Goal: Contribute content: Contribute content

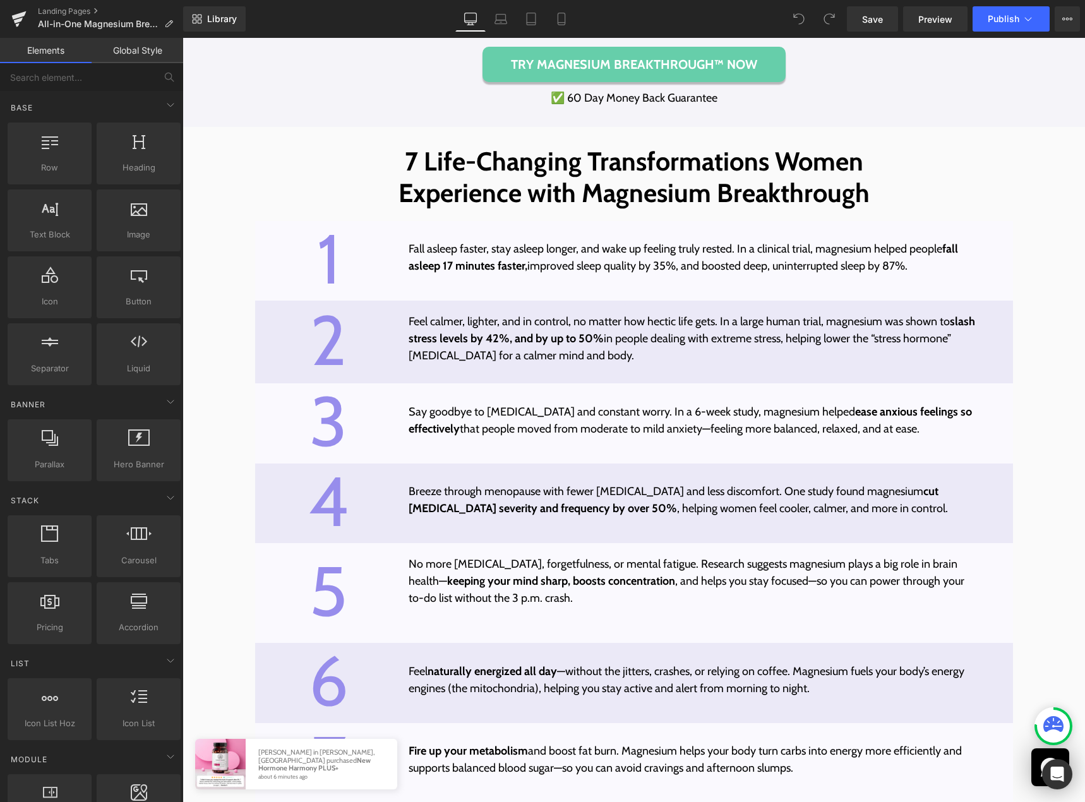
scroll to position [3878, 0]
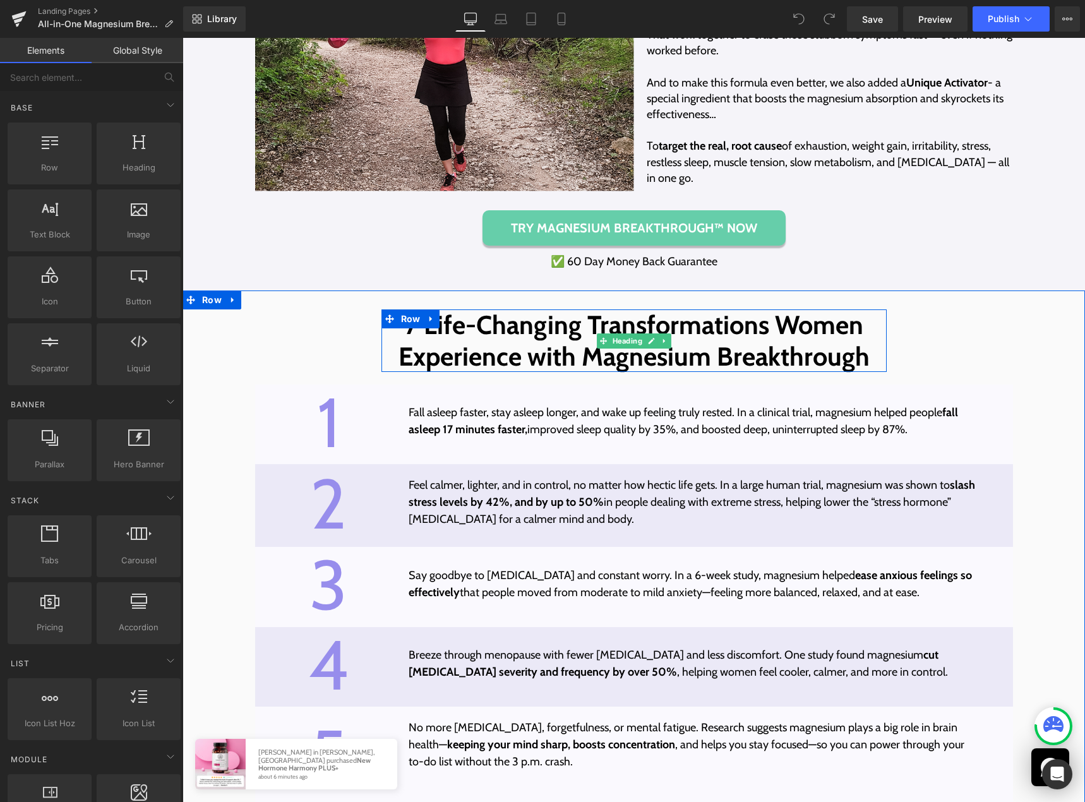
click at [405, 345] on span "7 Life-Changing Transformations Women Experience with Magnesium Breakthrough" at bounding box center [633, 340] width 471 height 62
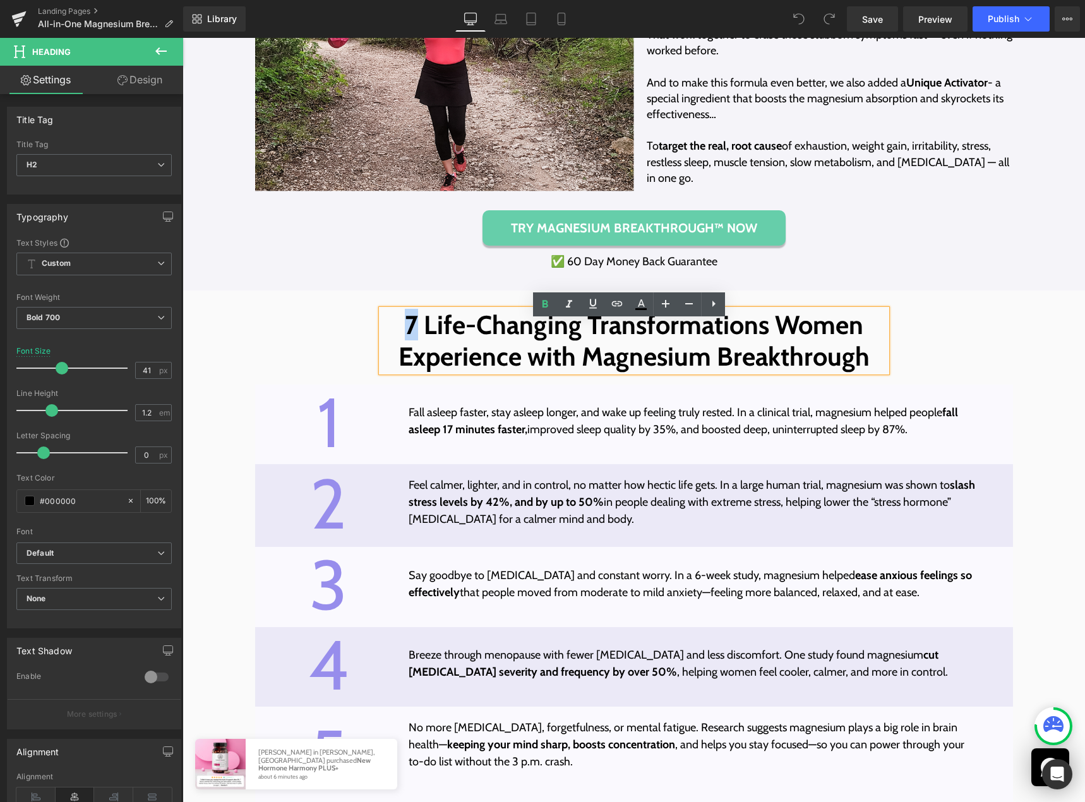
click at [405, 338] on span "7 Life-Changing Transformations Women Experience with Magnesium Breakthrough" at bounding box center [633, 340] width 471 height 62
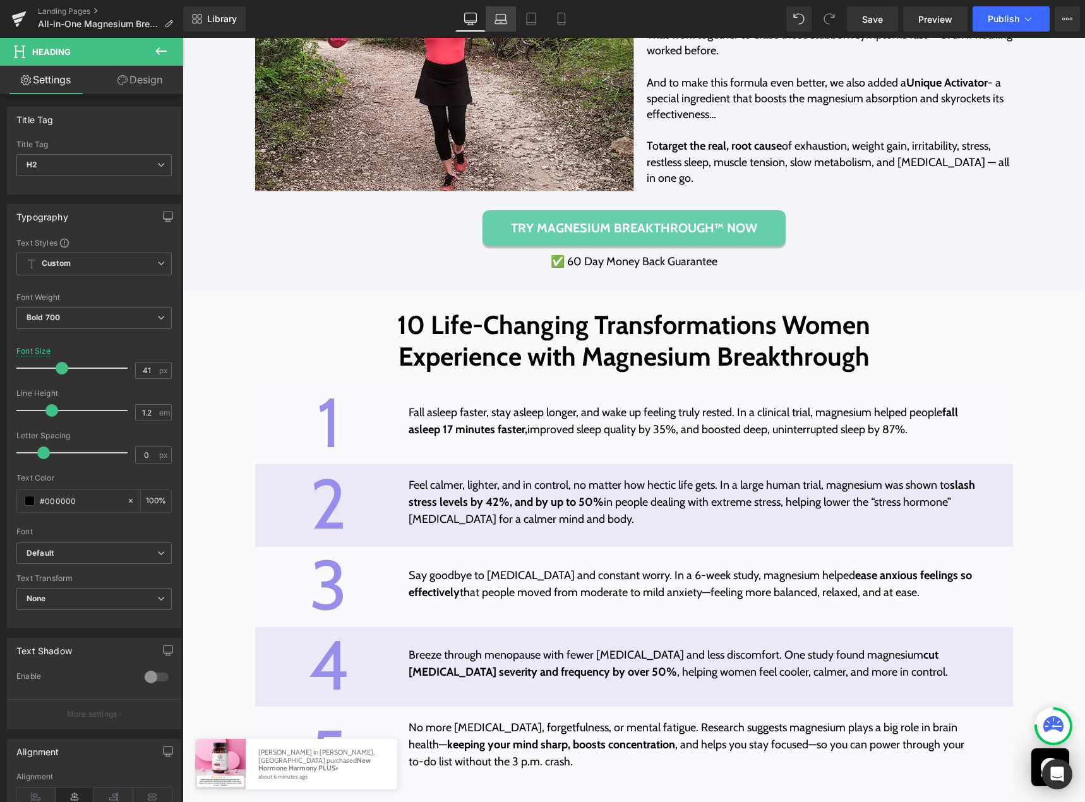
click at [494, 22] on link "Laptop" at bounding box center [500, 18] width 30 height 25
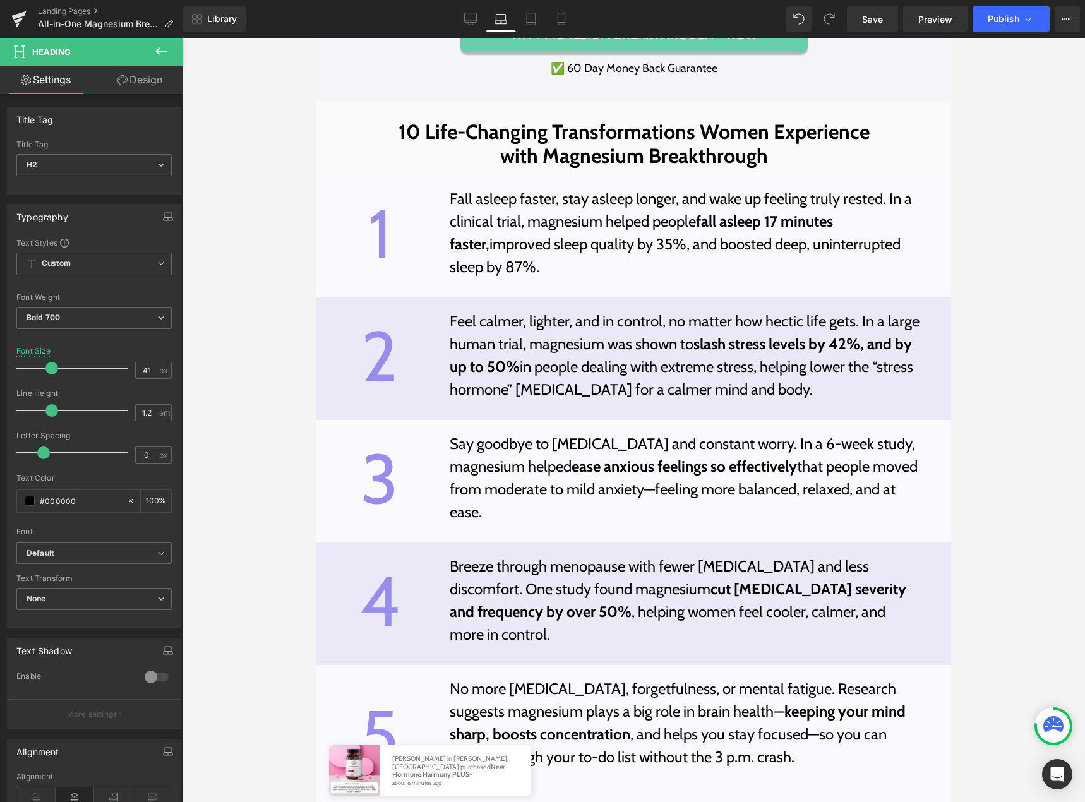
scroll to position [3569, 0]
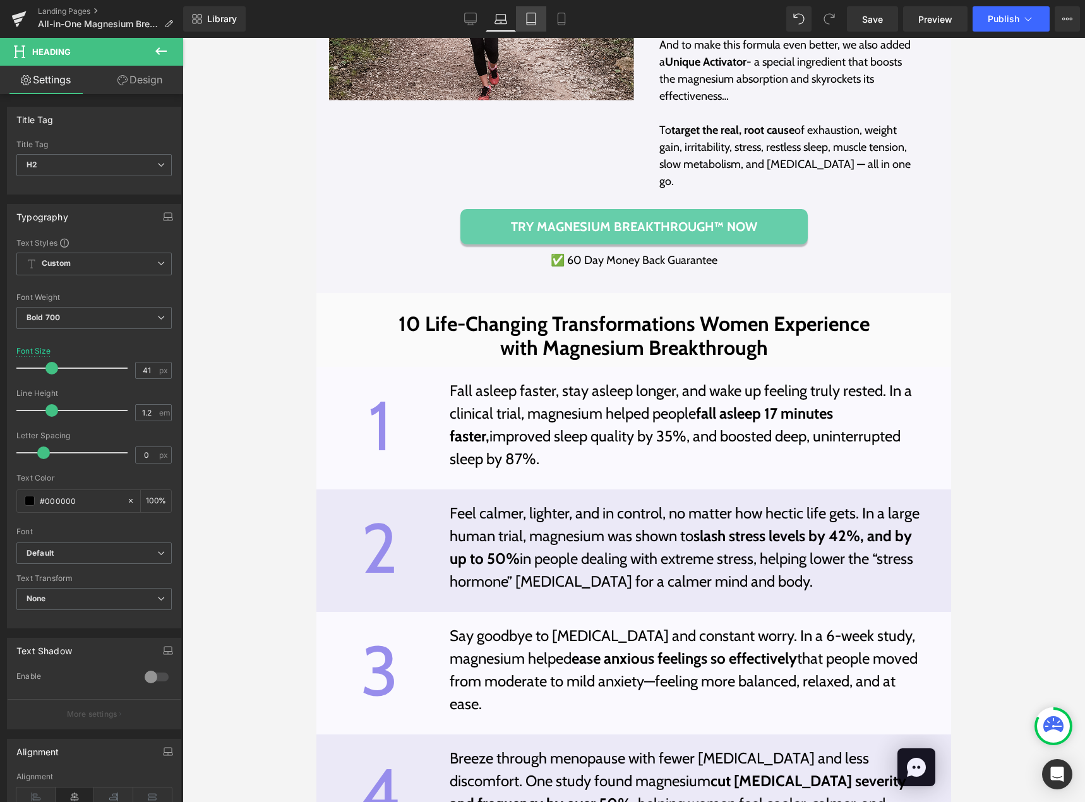
click at [529, 23] on icon at bounding box center [531, 19] width 13 height 13
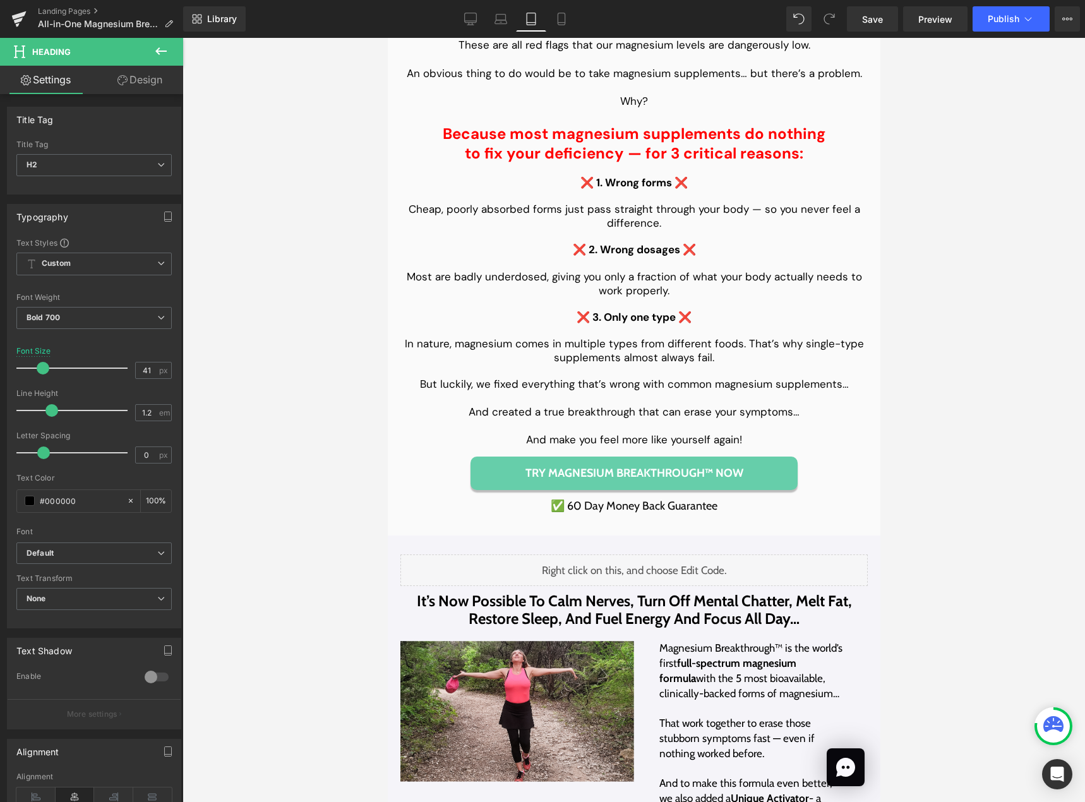
scroll to position [4397, 0]
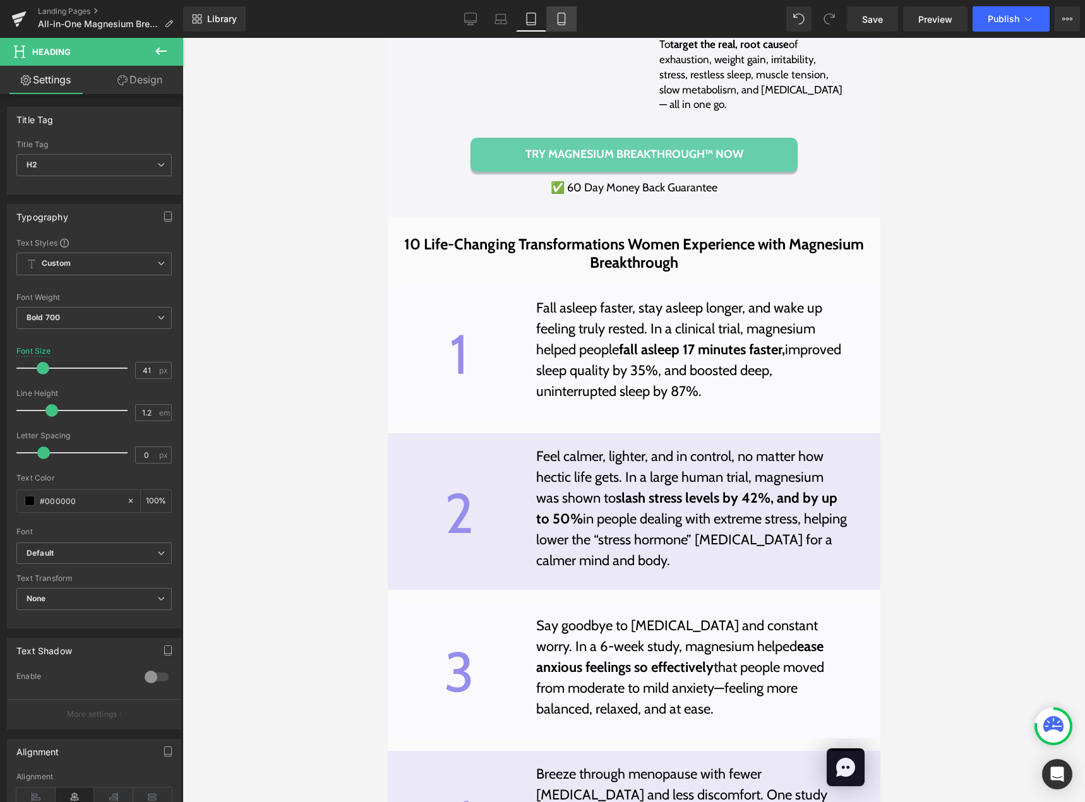
click at [564, 24] on icon at bounding box center [560, 19] width 7 height 12
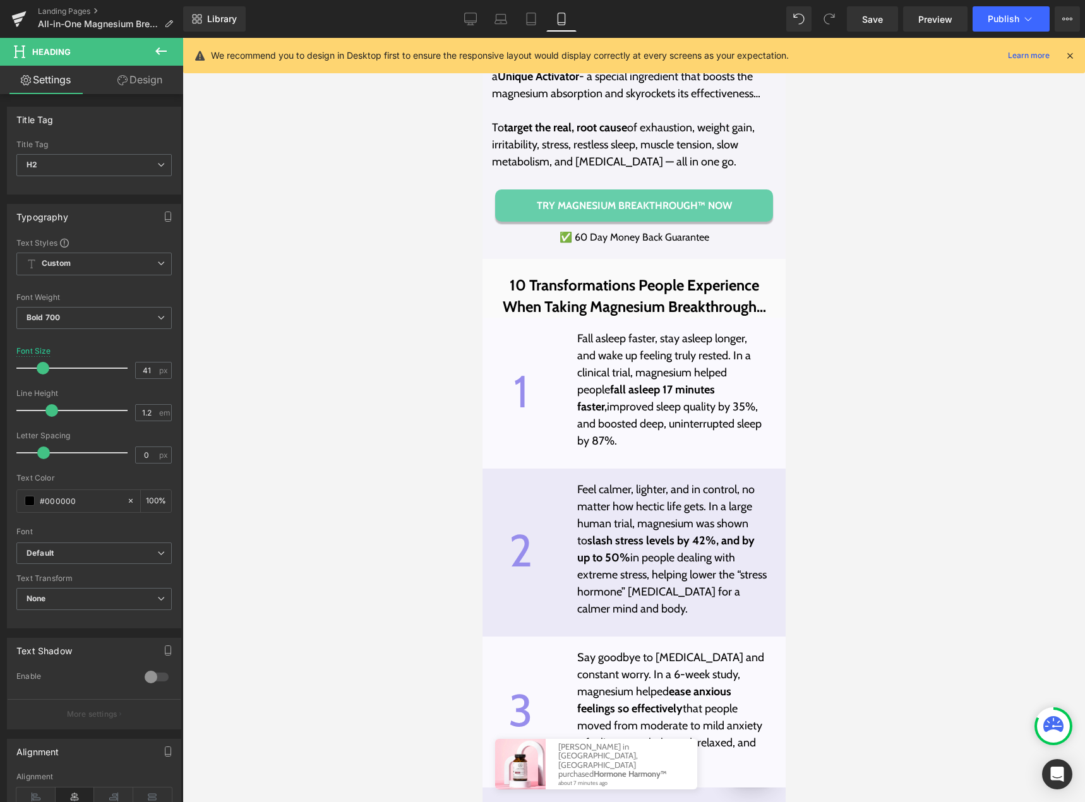
scroll to position [5131, 0]
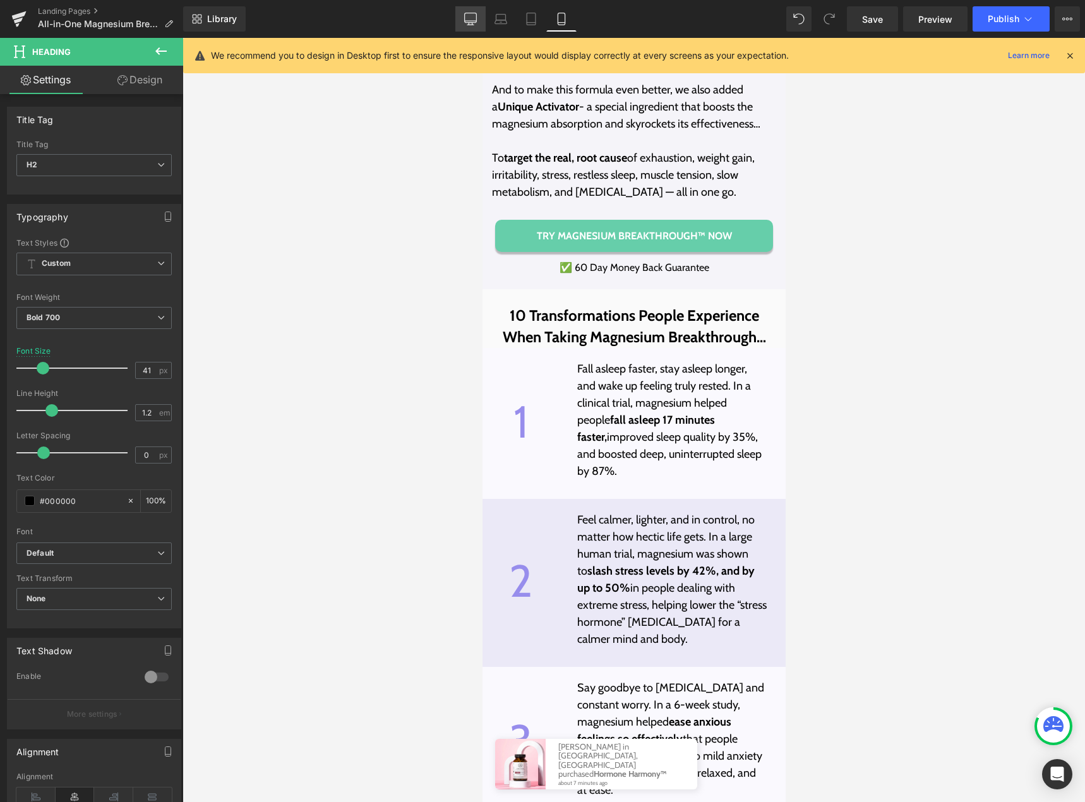
click at [466, 16] on icon at bounding box center [470, 19] width 13 height 13
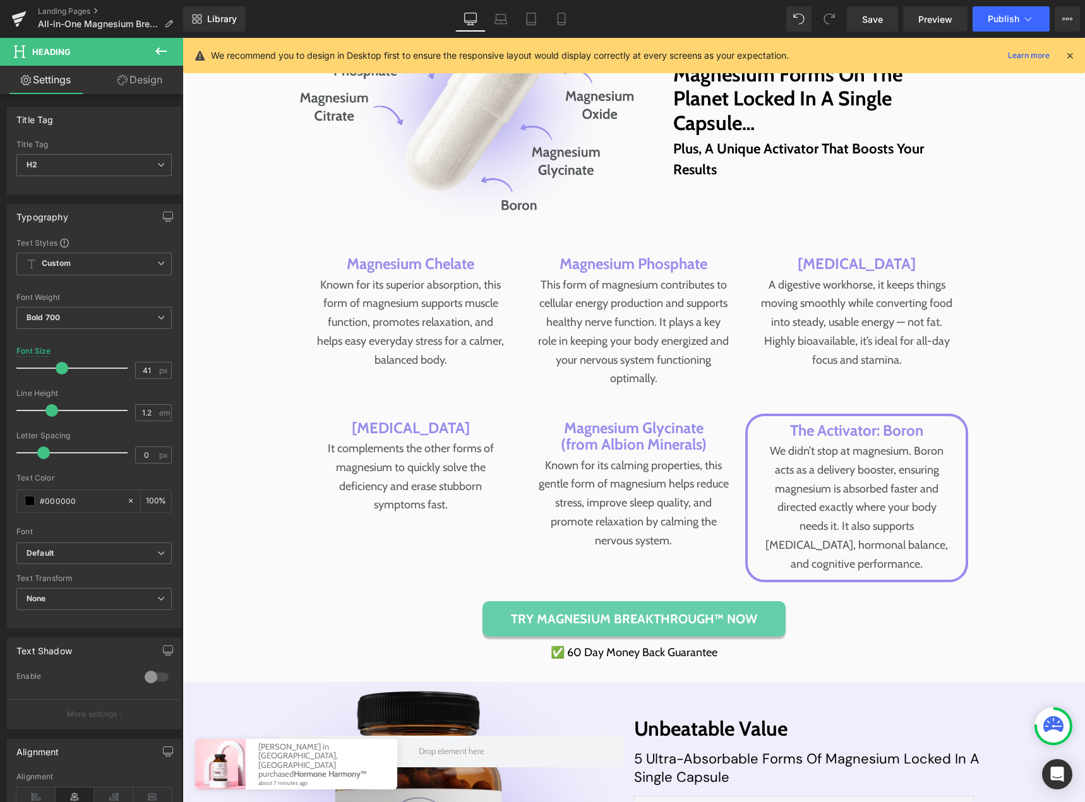
scroll to position [3905, 0]
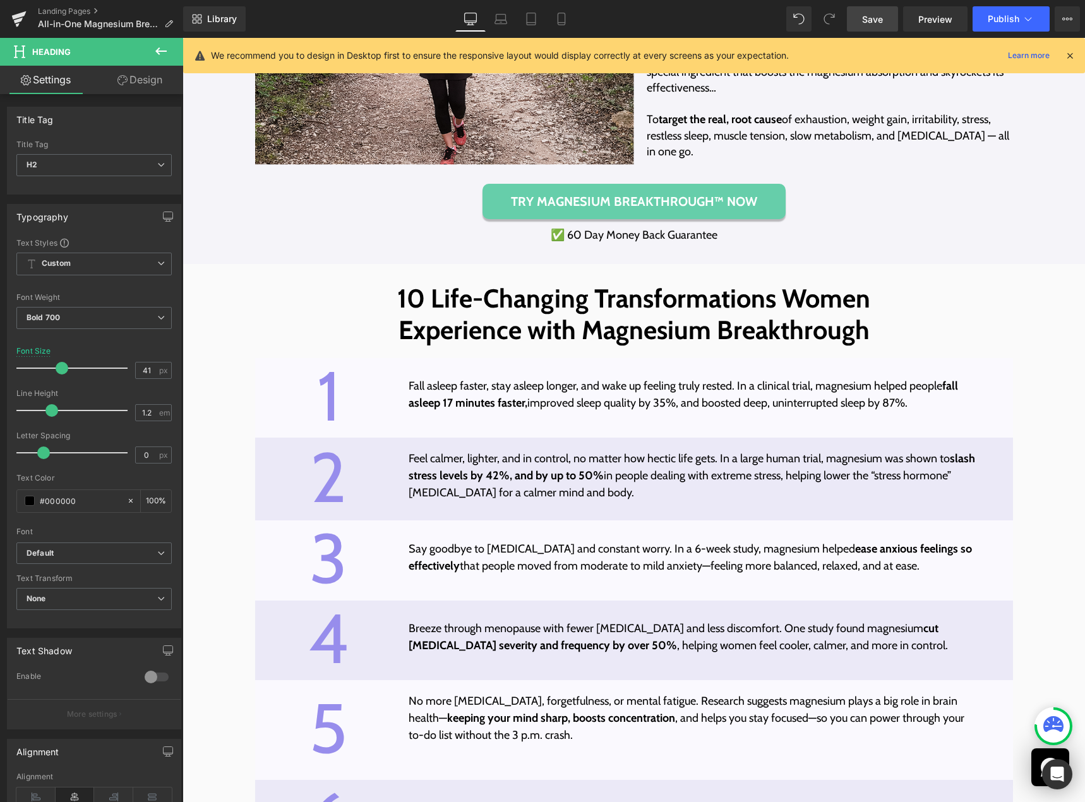
click at [883, 21] on span "Save" at bounding box center [872, 19] width 21 height 13
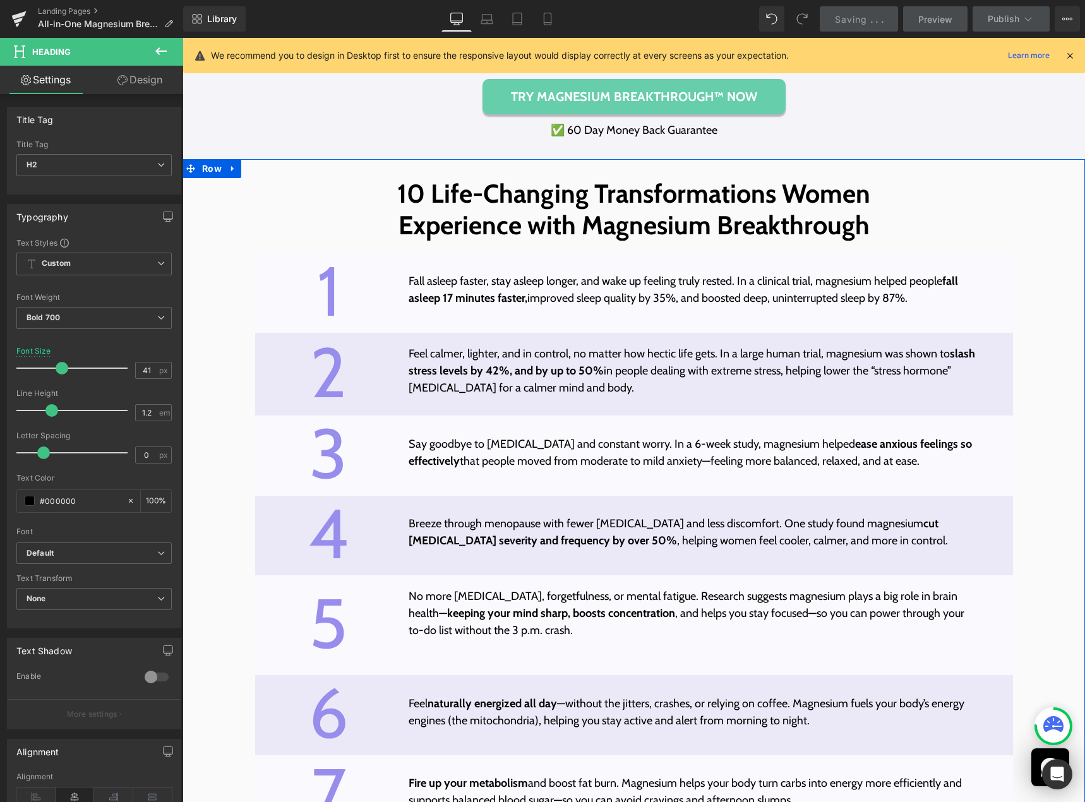
scroll to position [3968, 0]
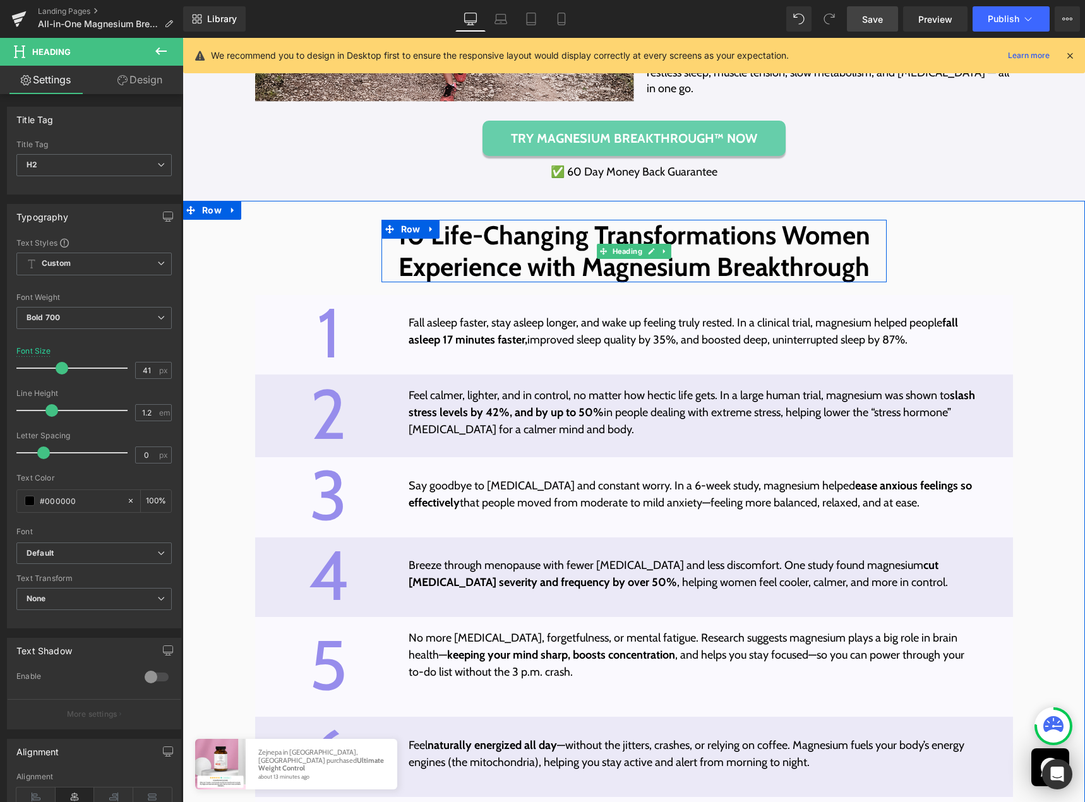
click at [855, 277] on span "10 Life-Changing Transformations Women Experience with Magnesium Breakthrough" at bounding box center [633, 250] width 473 height 62
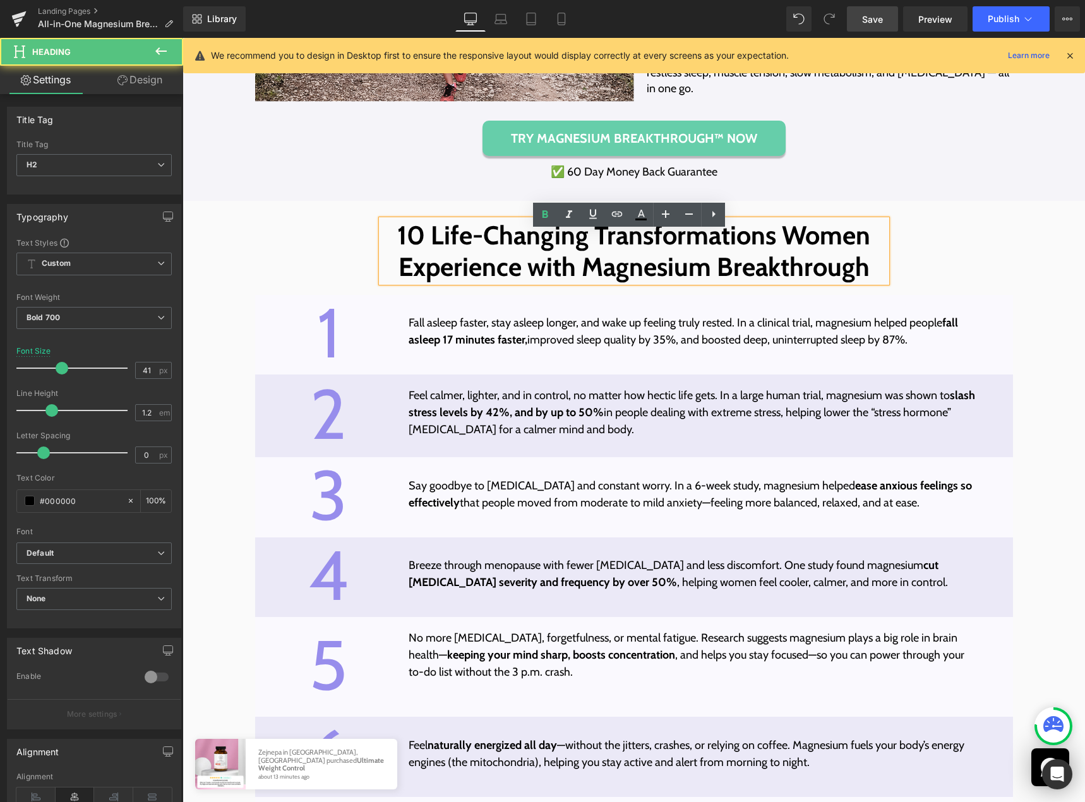
click at [864, 278] on h2 "10 Life-Changing Transformations Women Experience with Magnesium Breakthrough" at bounding box center [633, 251] width 505 height 62
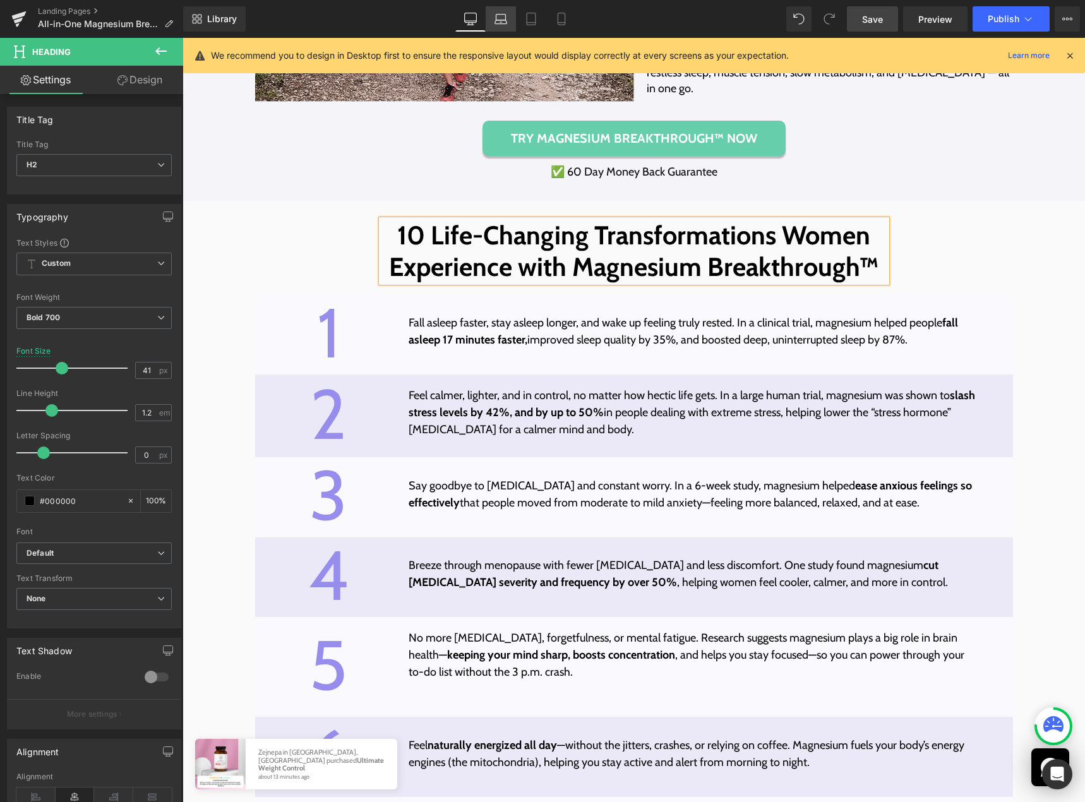
drag, startPoint x: 497, startPoint y: 19, endPoint x: 511, endPoint y: 19, distance: 13.9
click at [497, 19] on icon at bounding box center [500, 19] width 13 height 13
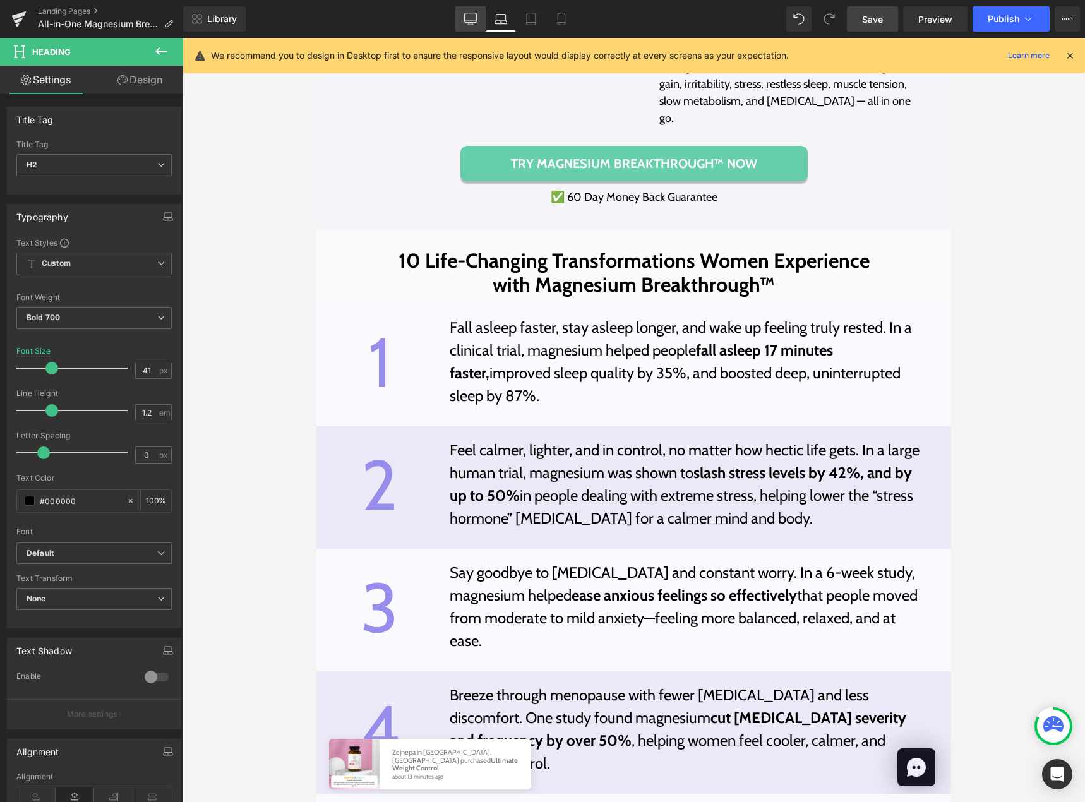
click at [475, 18] on icon at bounding box center [470, 19] width 13 height 13
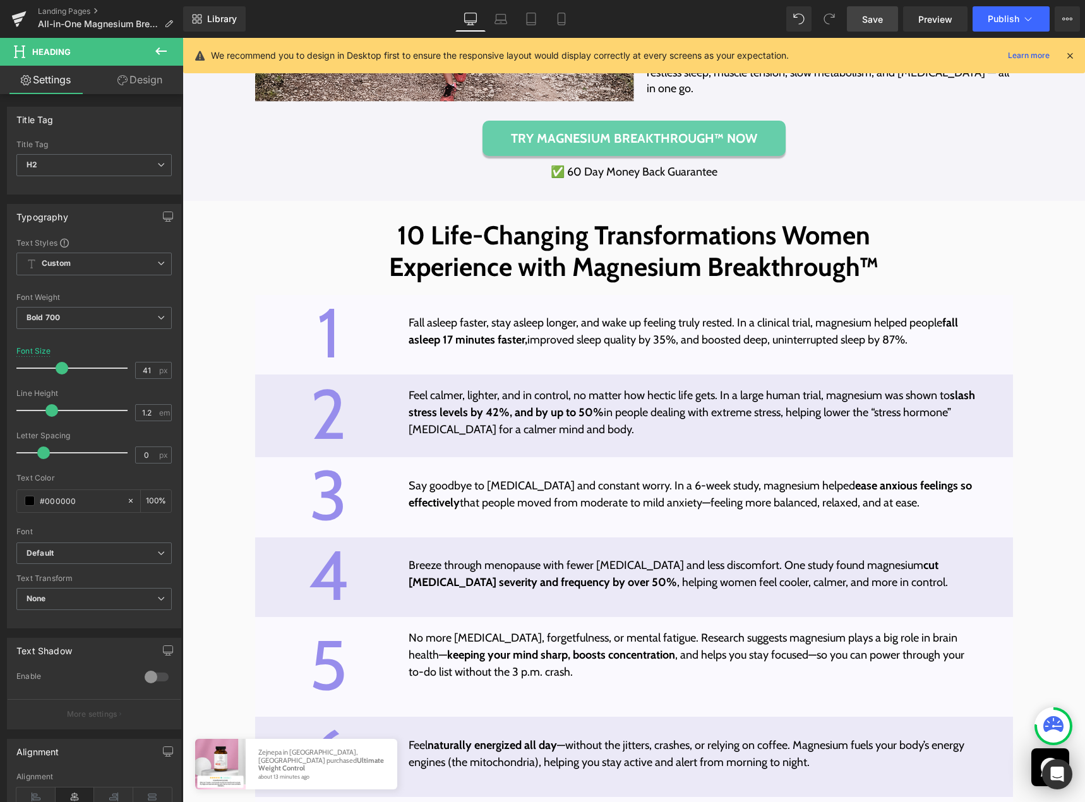
click at [868, 17] on span "Save" at bounding box center [872, 19] width 21 height 13
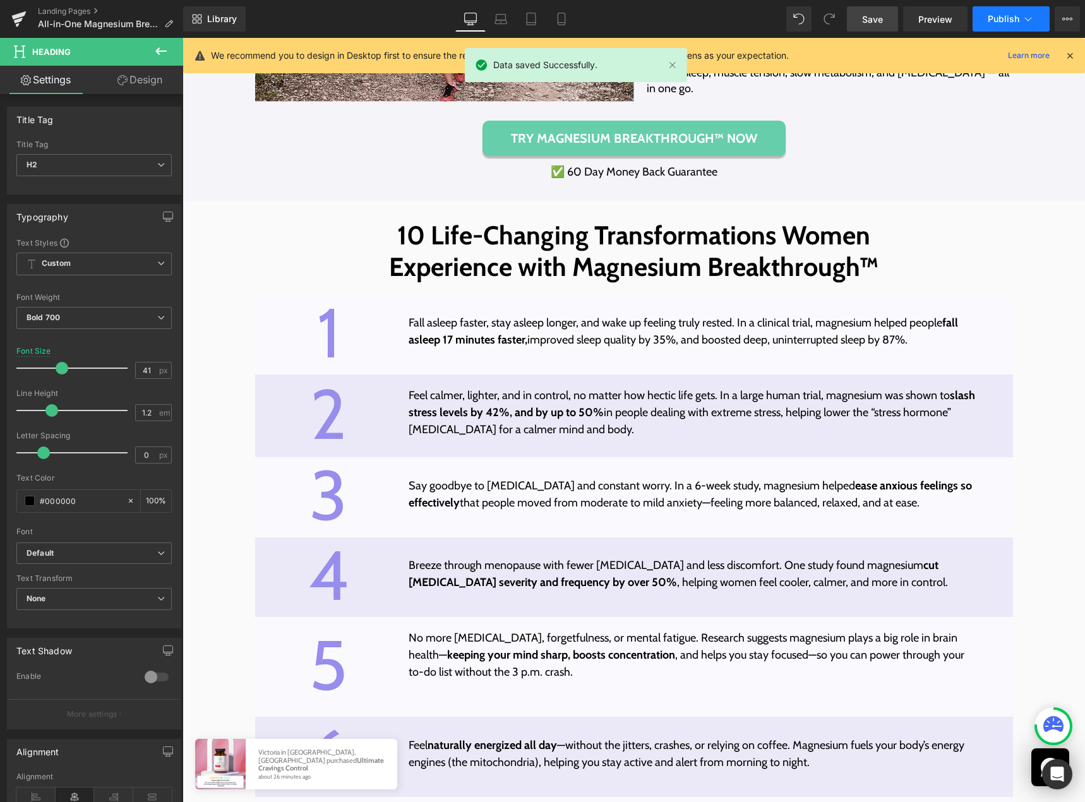
click at [1025, 16] on icon at bounding box center [1027, 19] width 13 height 13
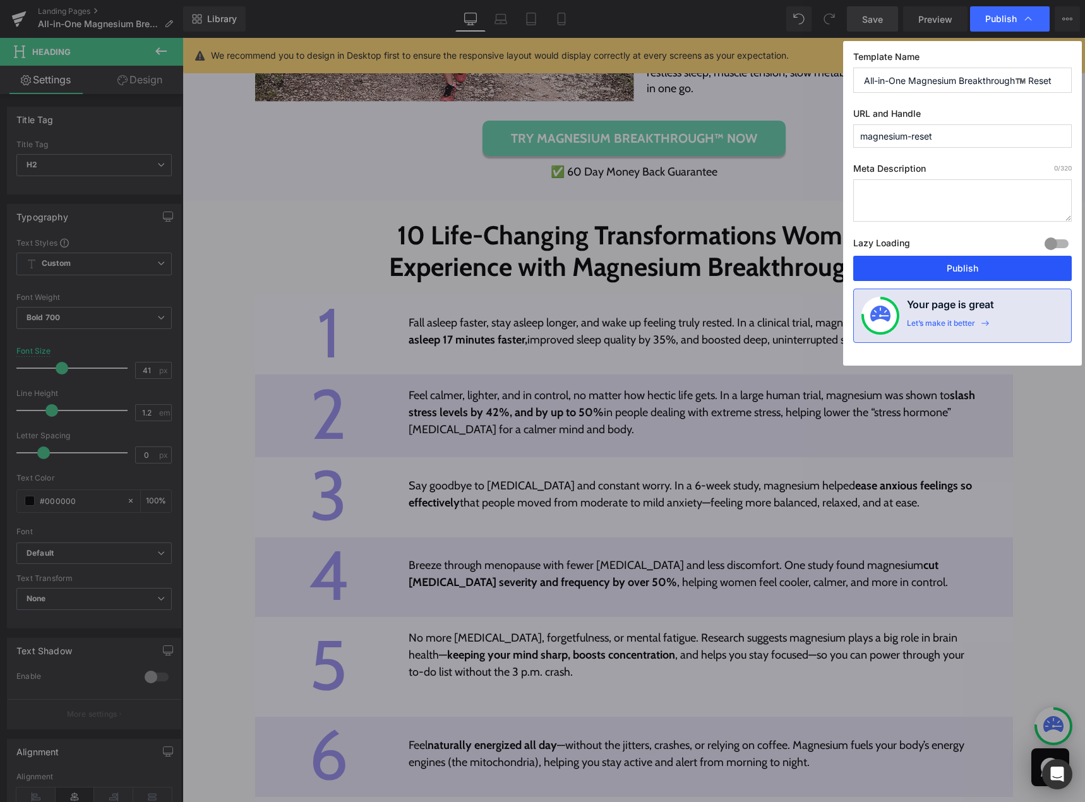
click at [977, 271] on button "Publish" at bounding box center [962, 268] width 218 height 25
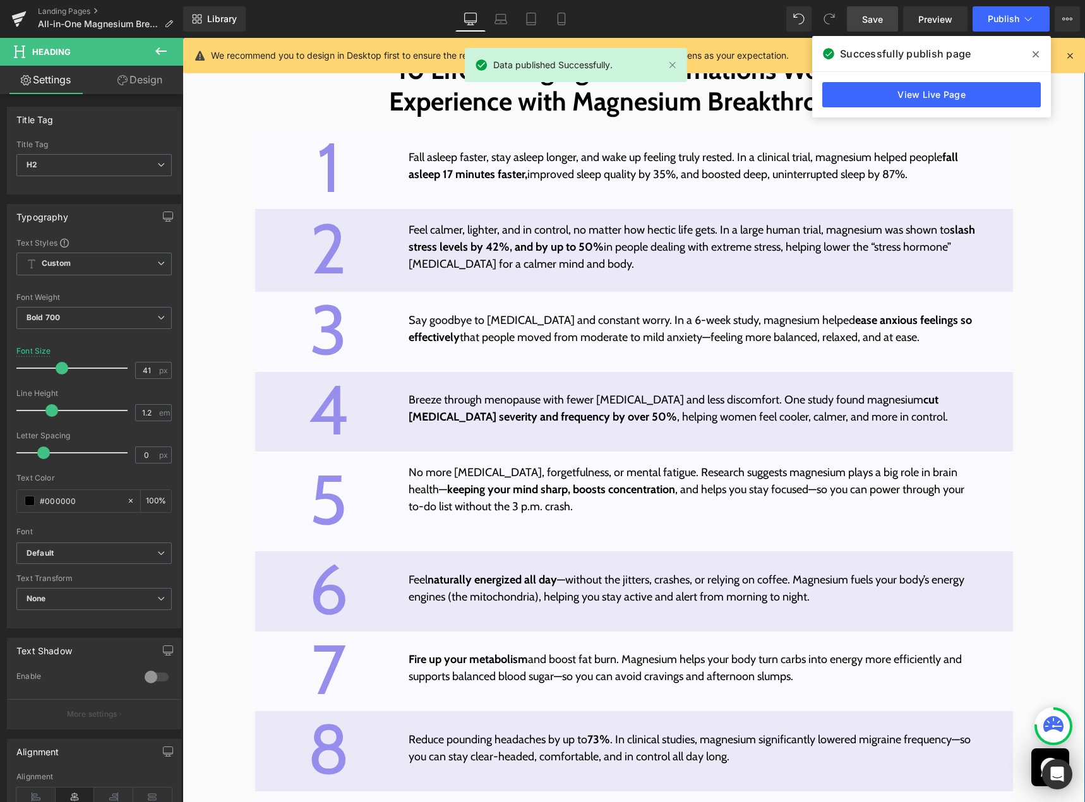
scroll to position [4094, 0]
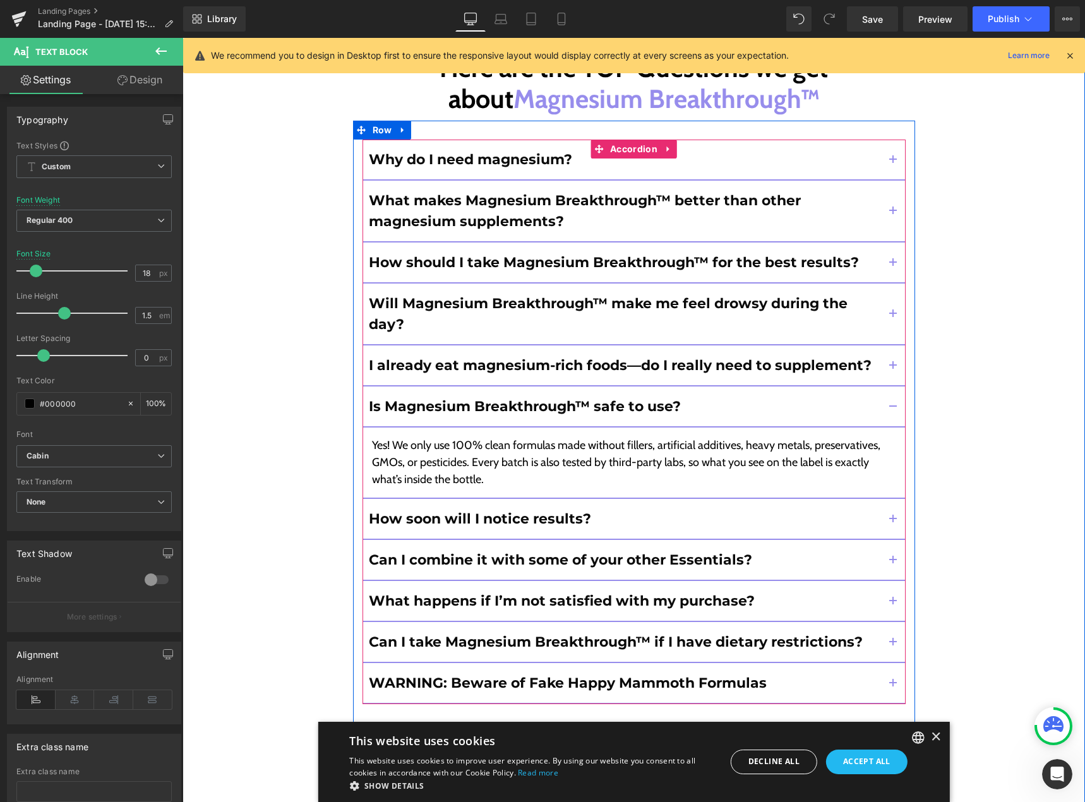
drag, startPoint x: 887, startPoint y: 420, endPoint x: 853, endPoint y: 426, distance: 34.6
click at [893, 523] on span "button" at bounding box center [893, 523] width 0 height 0
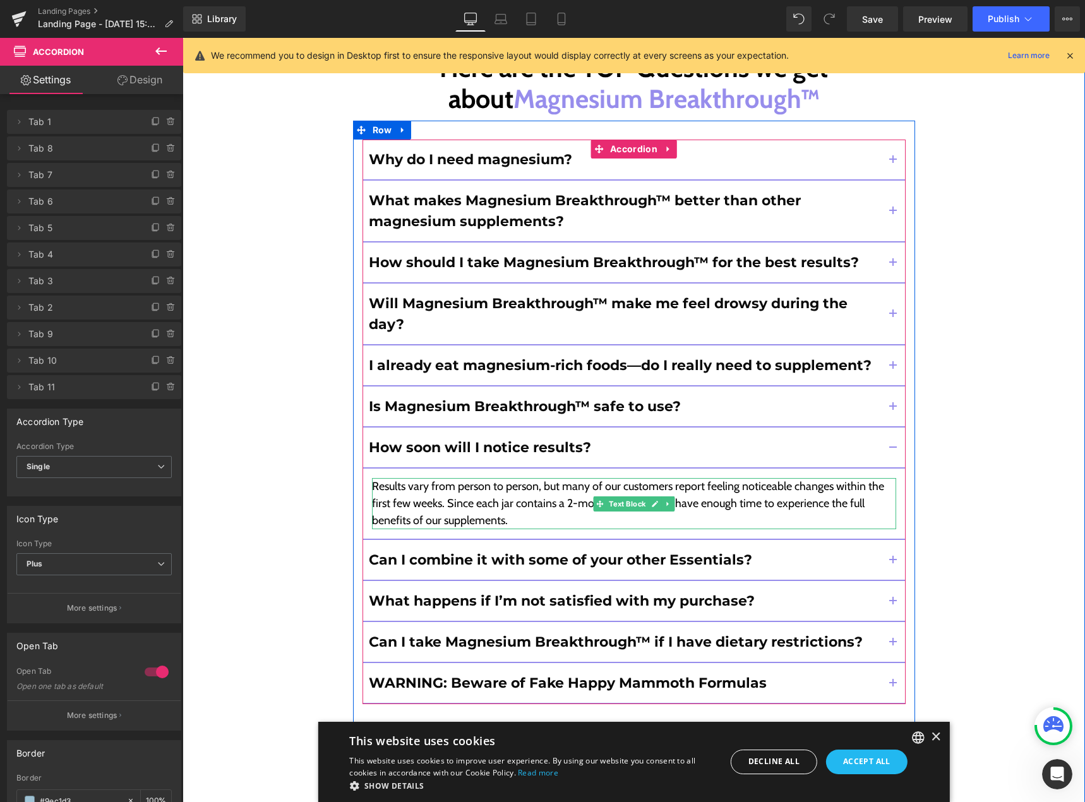
click at [744, 478] on p "Results vary from person to person, but many of our customers report feeling no…" at bounding box center [634, 503] width 524 height 51
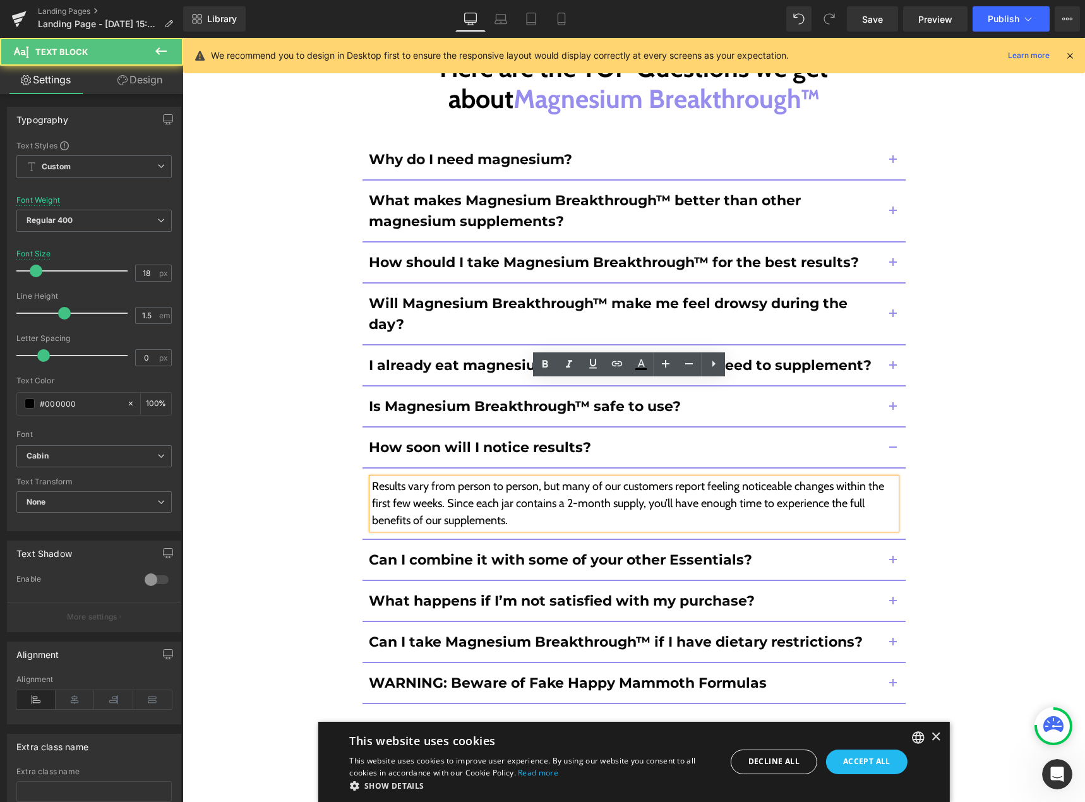
click at [744, 478] on p "Results vary from person to person, but many of our customers report feeling no…" at bounding box center [634, 503] width 524 height 51
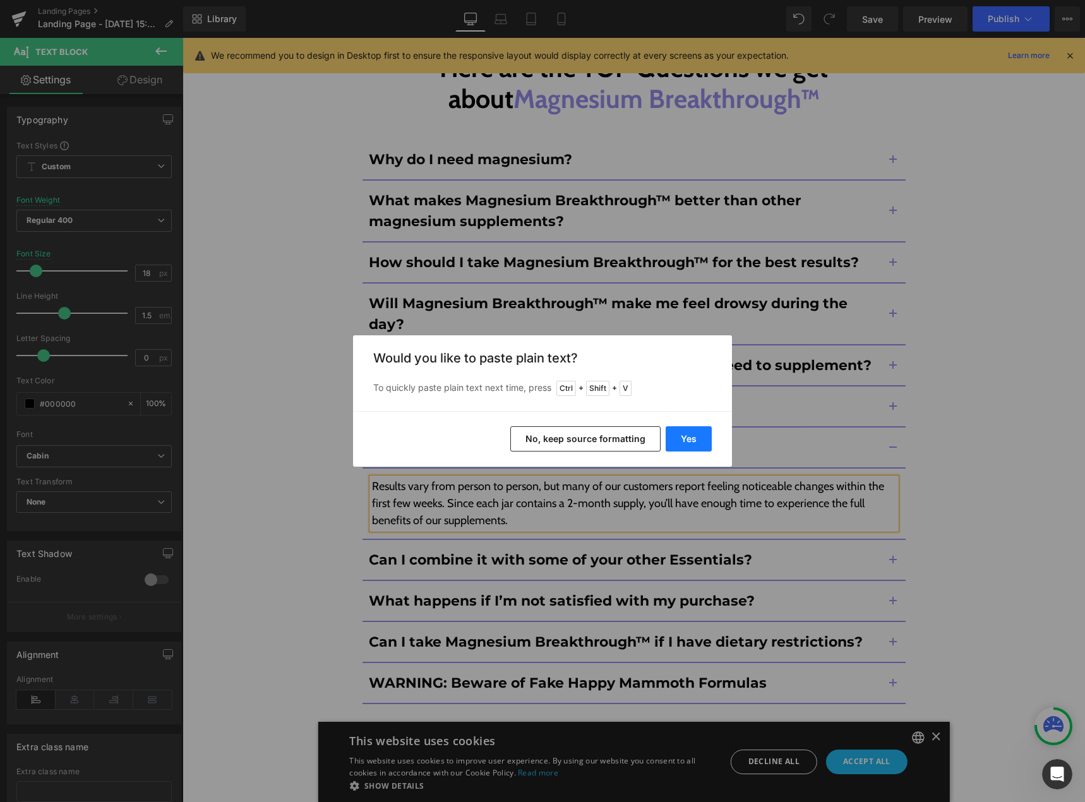
click at [698, 433] on button "Yes" at bounding box center [688, 438] width 46 height 25
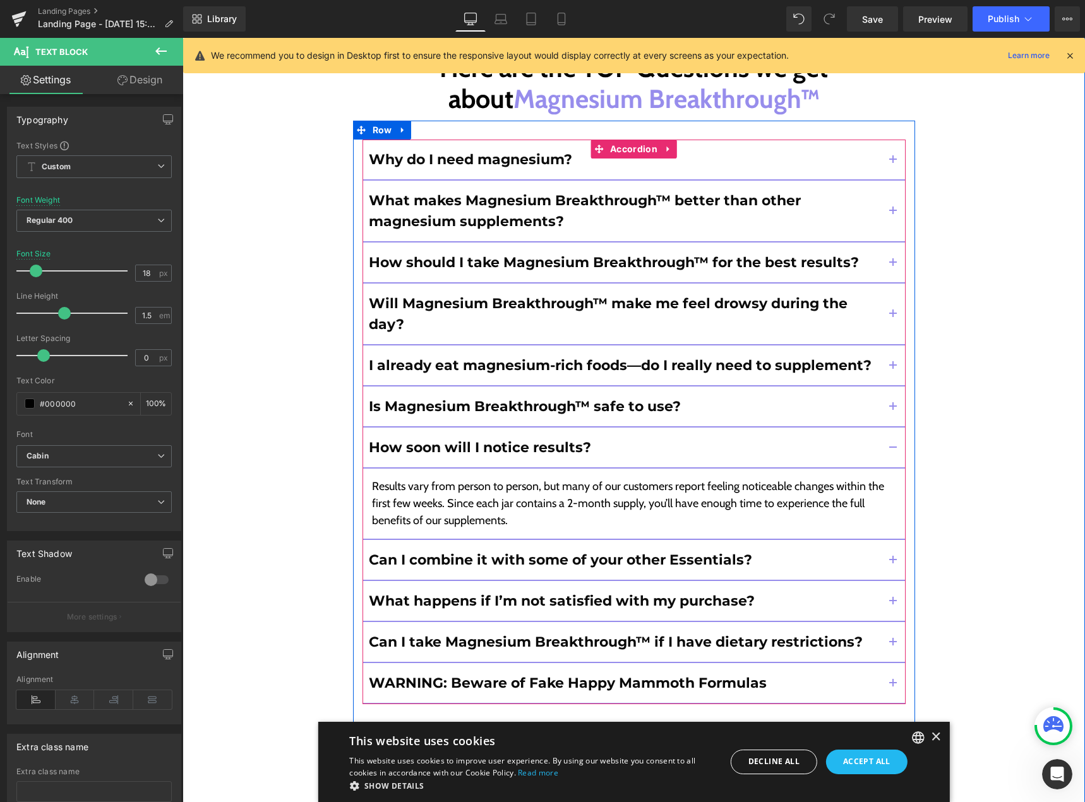
drag, startPoint x: 883, startPoint y: 462, endPoint x: 811, endPoint y: 472, distance: 73.2
click at [883, 540] on button "button" at bounding box center [892, 560] width 25 height 40
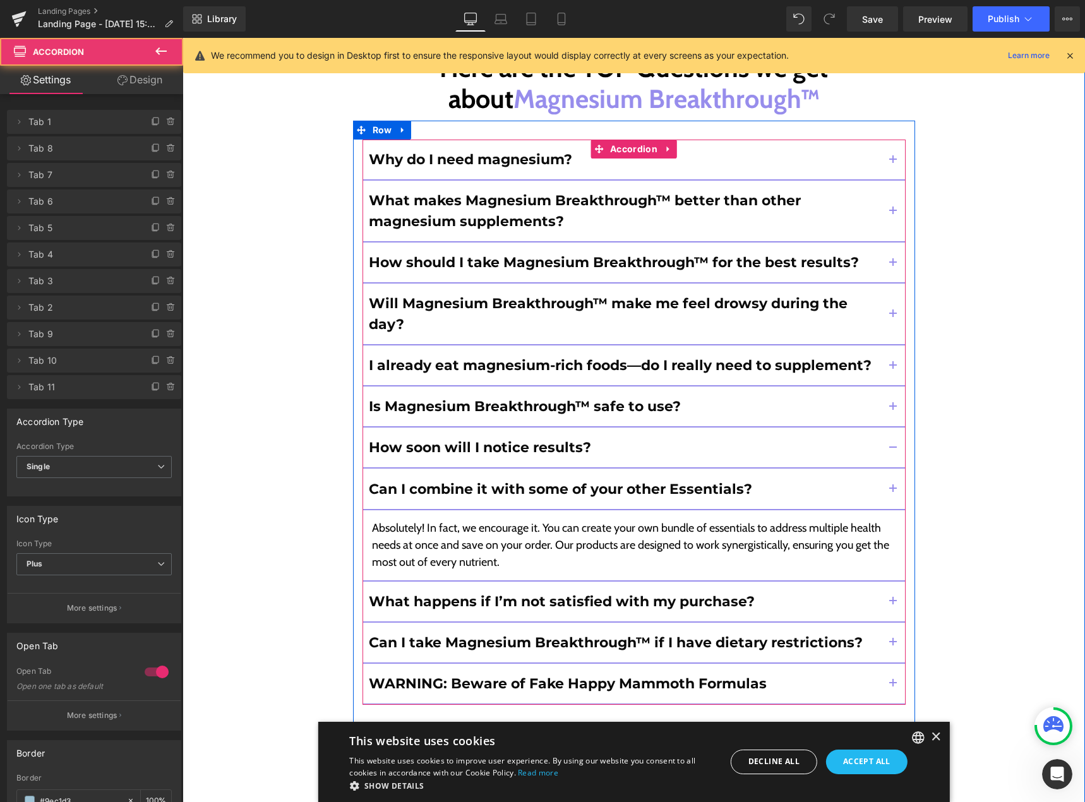
click at [771, 520] on p "Absolutely! In fact, we encourage it. You can create your own bundle of essenti…" at bounding box center [634, 545] width 524 height 51
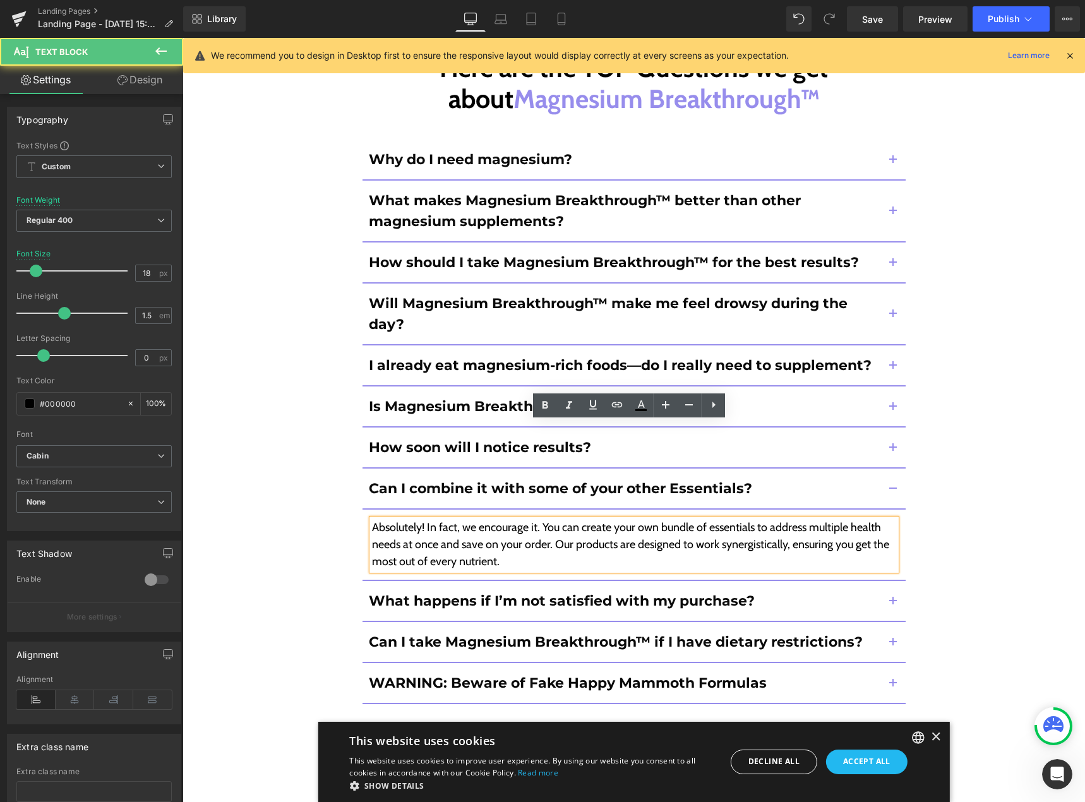
click at [772, 519] on p "Absolutely! In fact, we encourage it. You can create your own bundle of essenti…" at bounding box center [634, 544] width 524 height 51
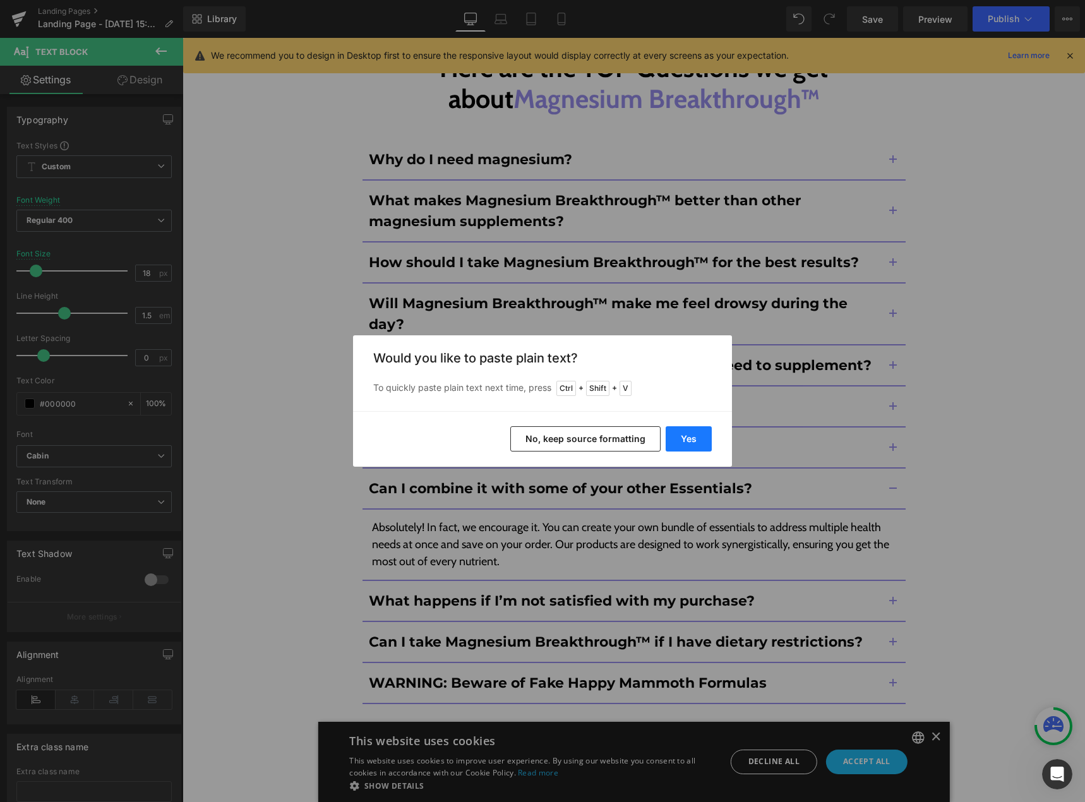
click at [698, 447] on button "Yes" at bounding box center [688, 438] width 46 height 25
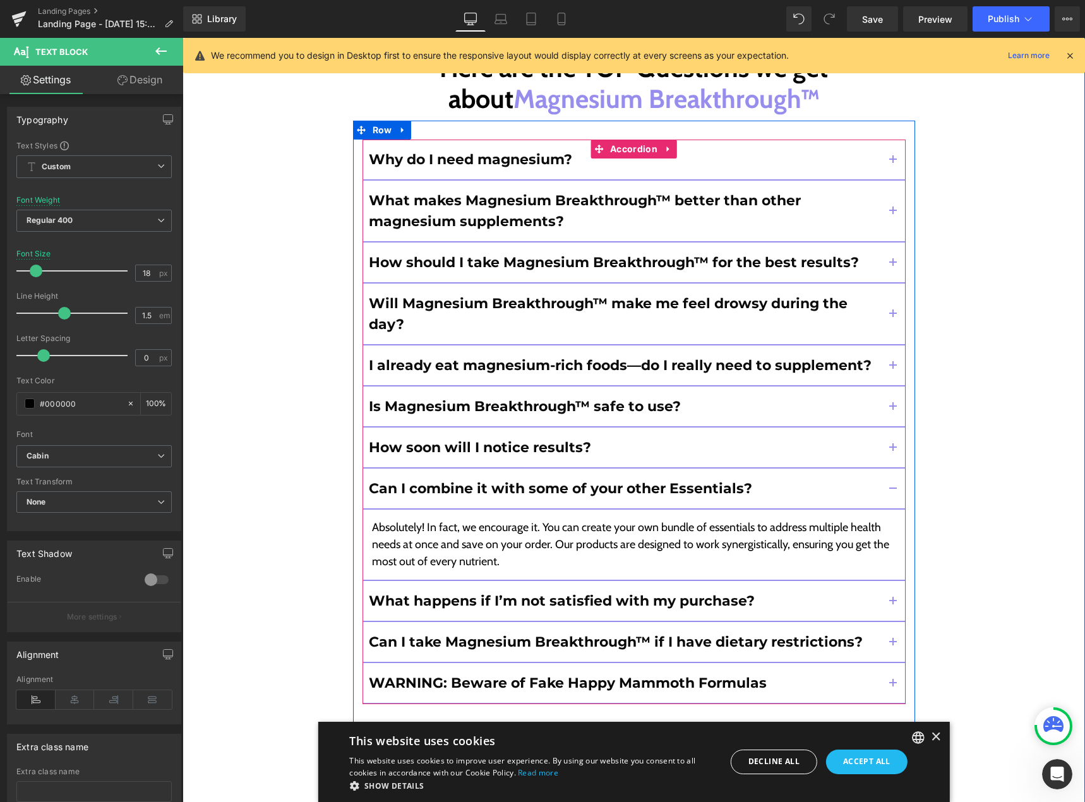
click at [893, 605] on span "button" at bounding box center [893, 605] width 0 height 0
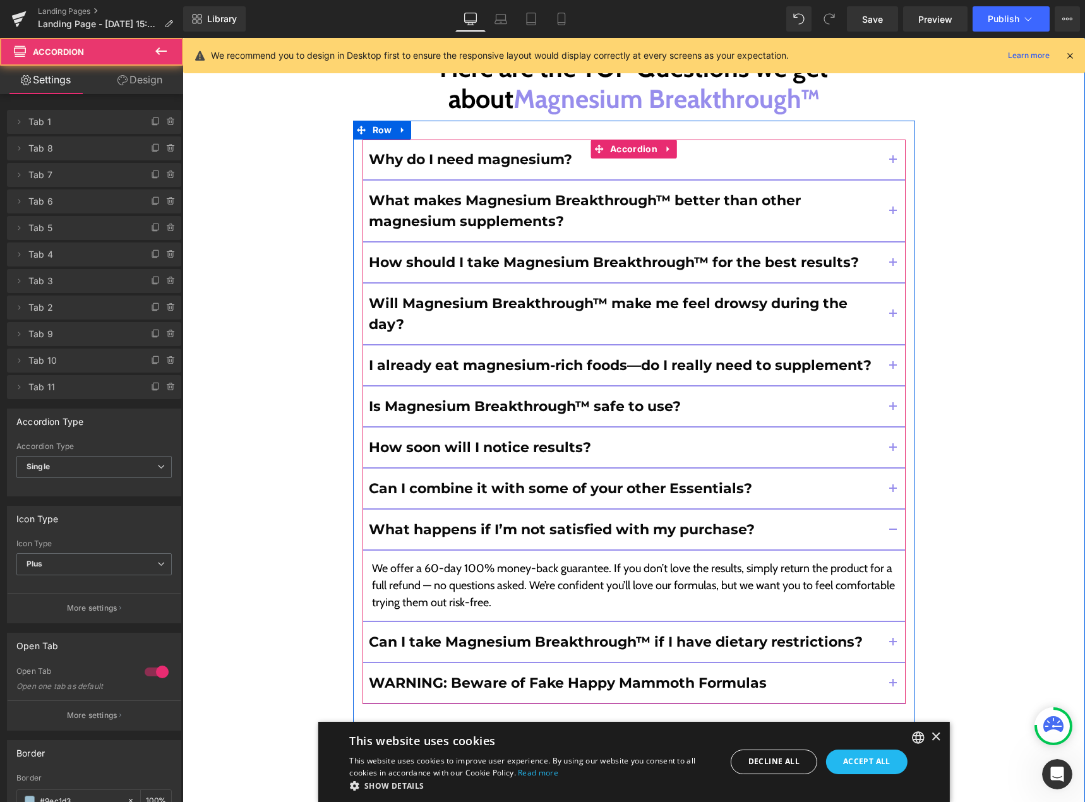
click at [754, 560] on p "We offer a 60-day 100% money-back guarantee. If you don’t love the results, sim…" at bounding box center [634, 585] width 524 height 51
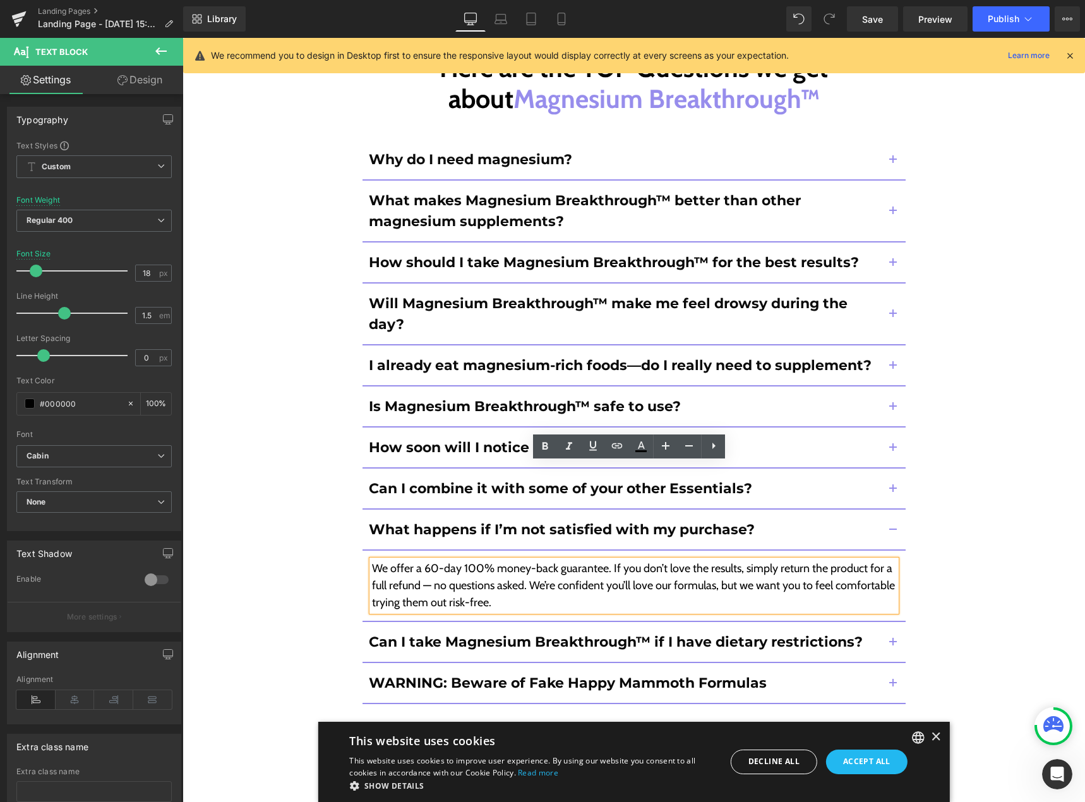
click at [764, 560] on p "We offer a 60-day 100% money-back guarantee. If you don’t love the results, sim…" at bounding box center [634, 585] width 524 height 51
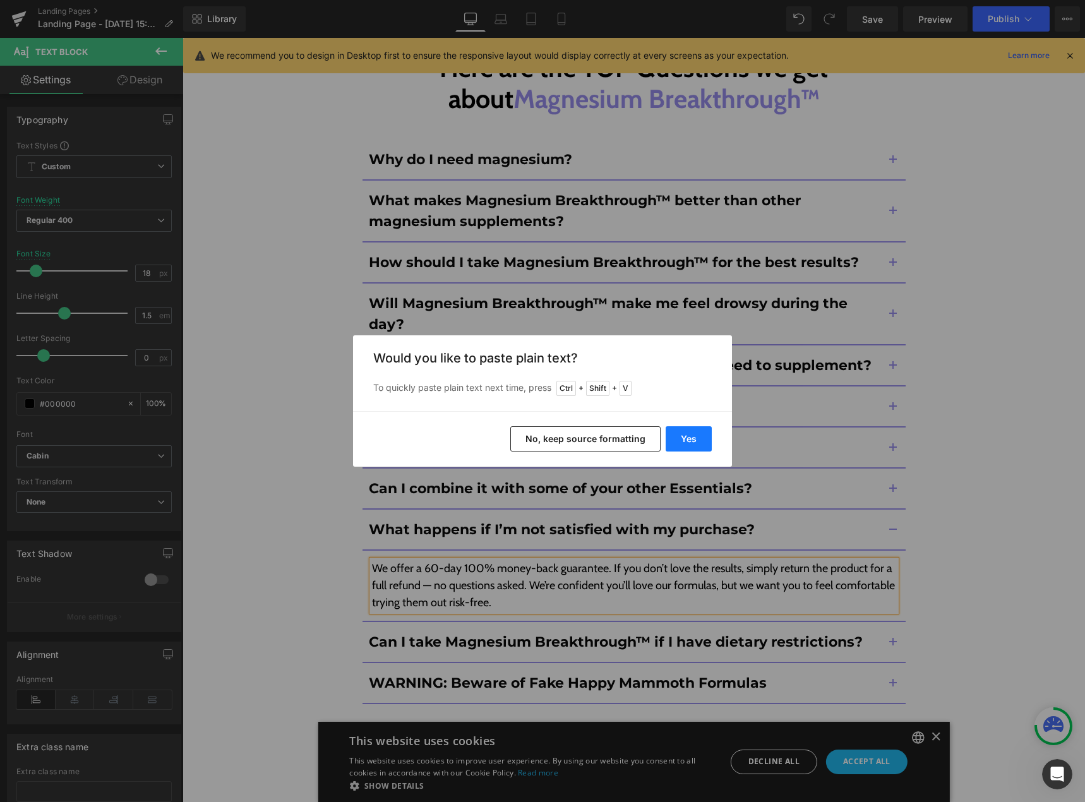
click at [694, 444] on button "Yes" at bounding box center [688, 438] width 46 height 25
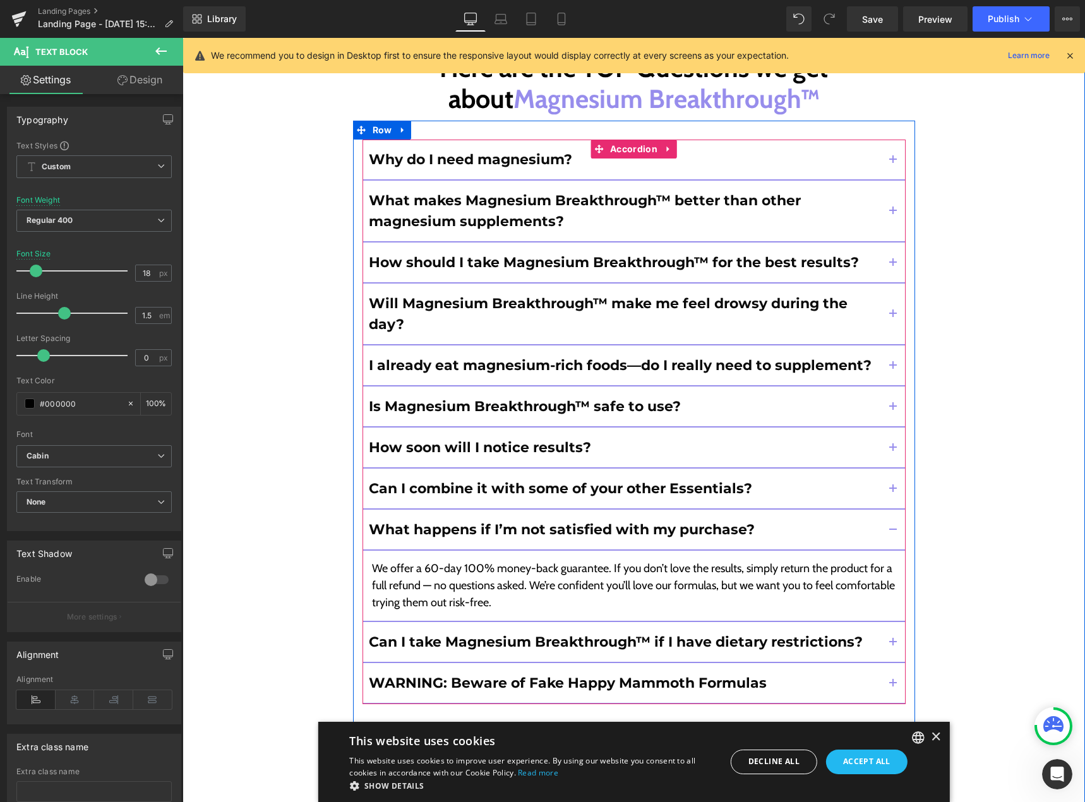
drag, startPoint x: 886, startPoint y: 547, endPoint x: 807, endPoint y: 545, distance: 79.6
click at [886, 622] on button "button" at bounding box center [892, 642] width 25 height 40
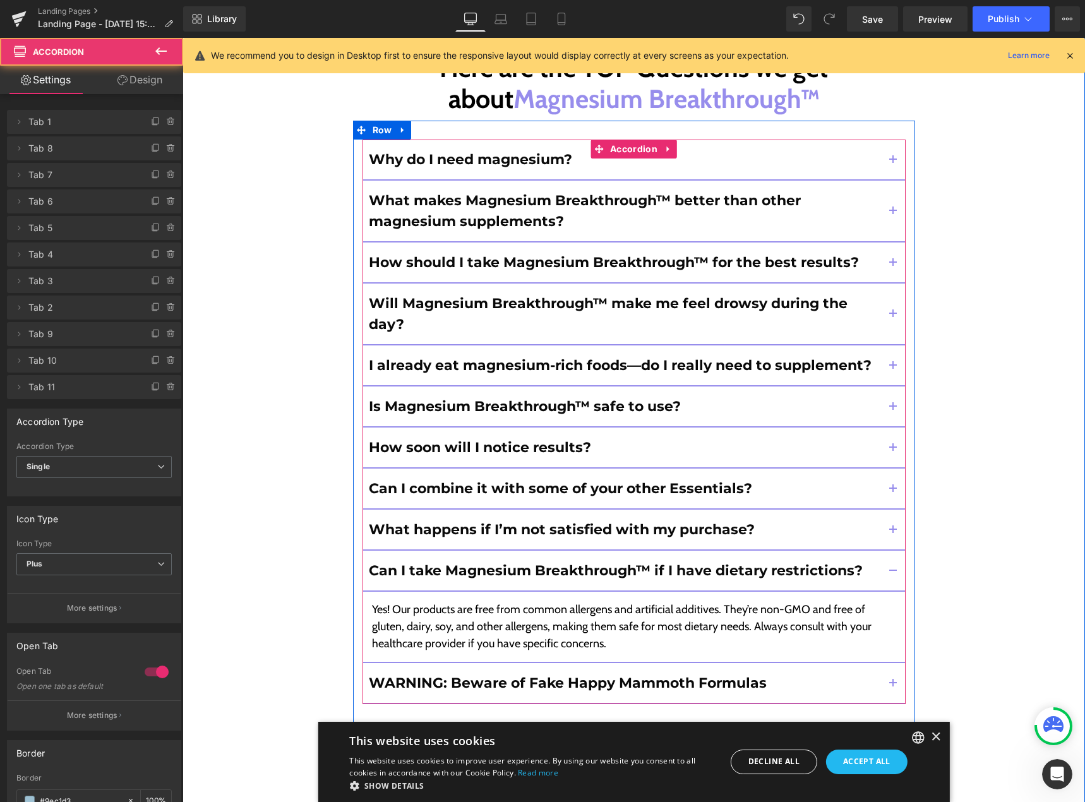
click at [769, 601] on p "Yes! Our products are free from common allergens and artificial additives. They…" at bounding box center [634, 626] width 524 height 51
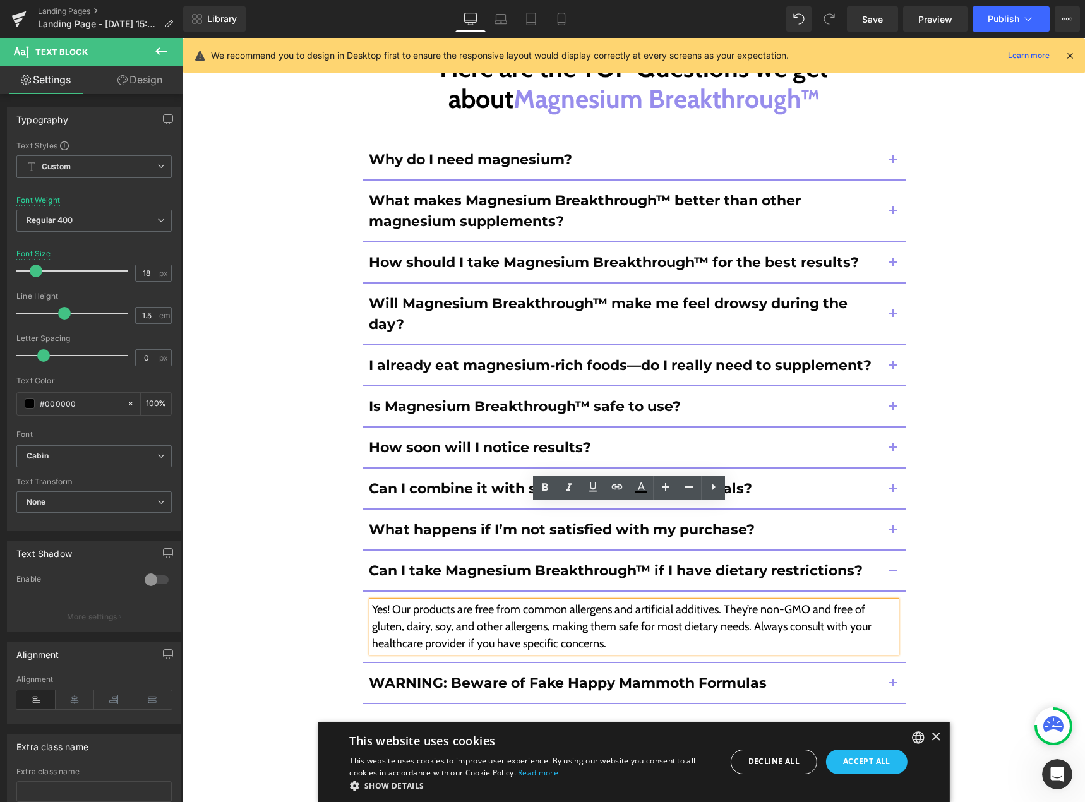
click at [771, 601] on p "Yes! Our products are free from common allergens and artificial additives. They…" at bounding box center [634, 626] width 524 height 51
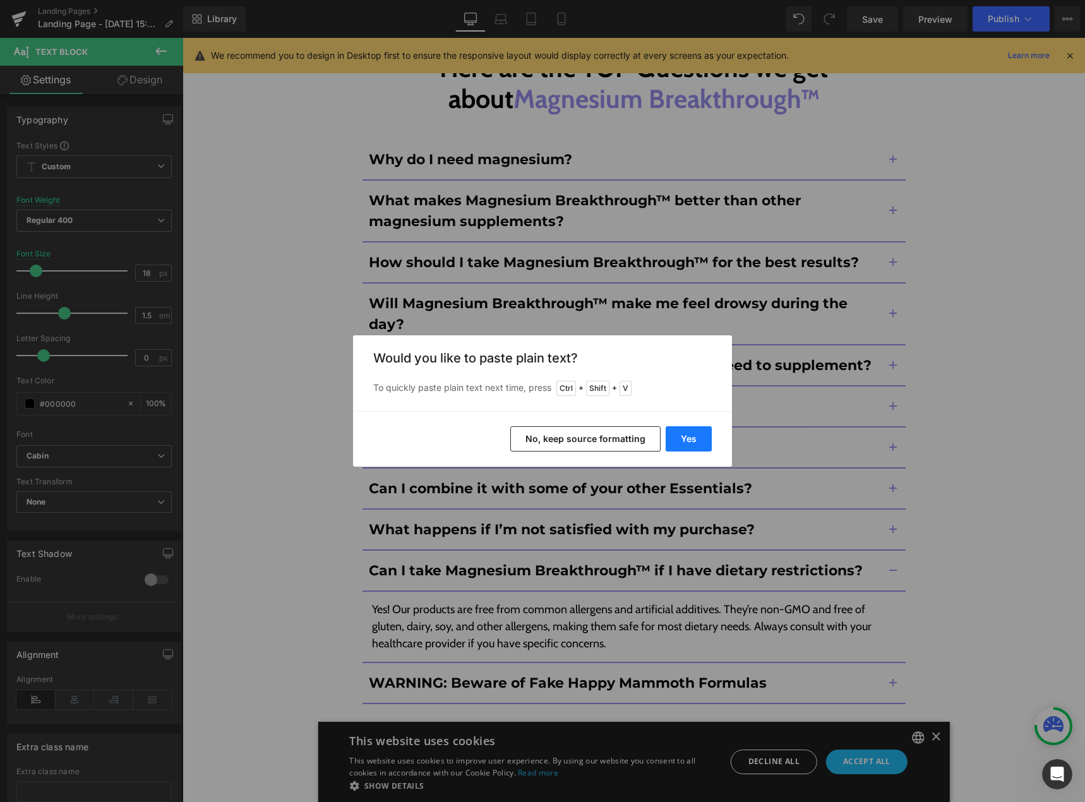
click at [694, 442] on button "Yes" at bounding box center [688, 438] width 46 height 25
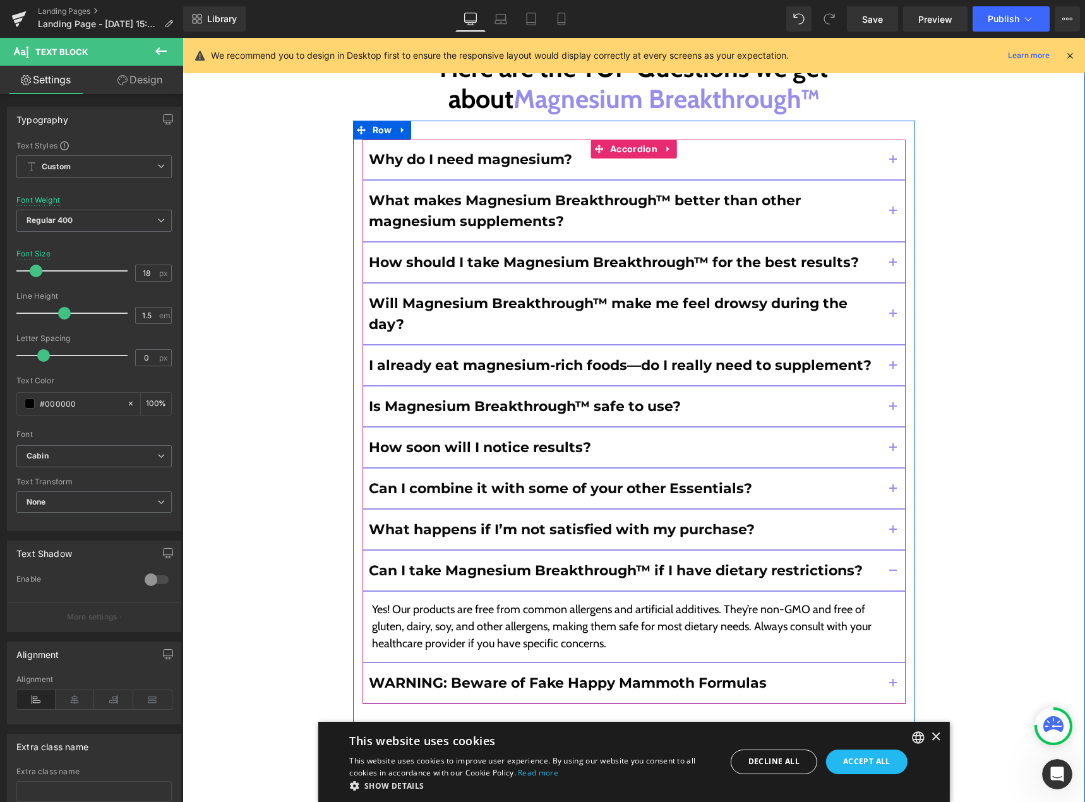
click at [886, 663] on button "button" at bounding box center [892, 683] width 25 height 40
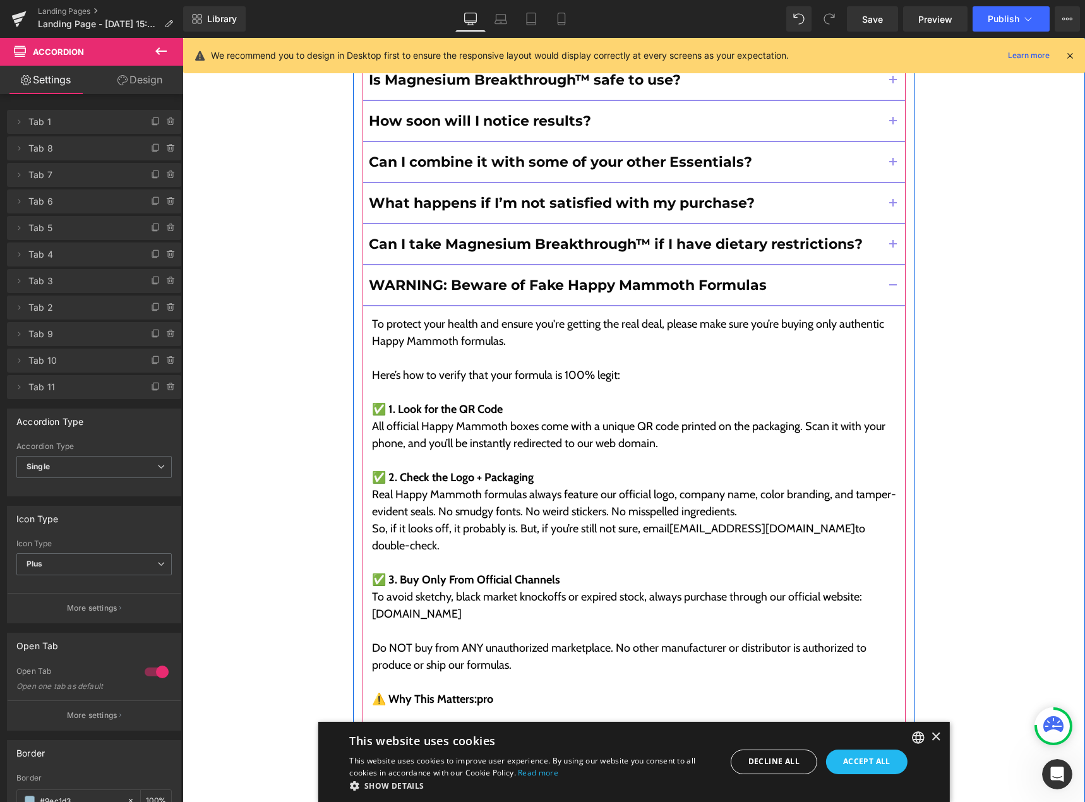
scroll to position [11665, 0]
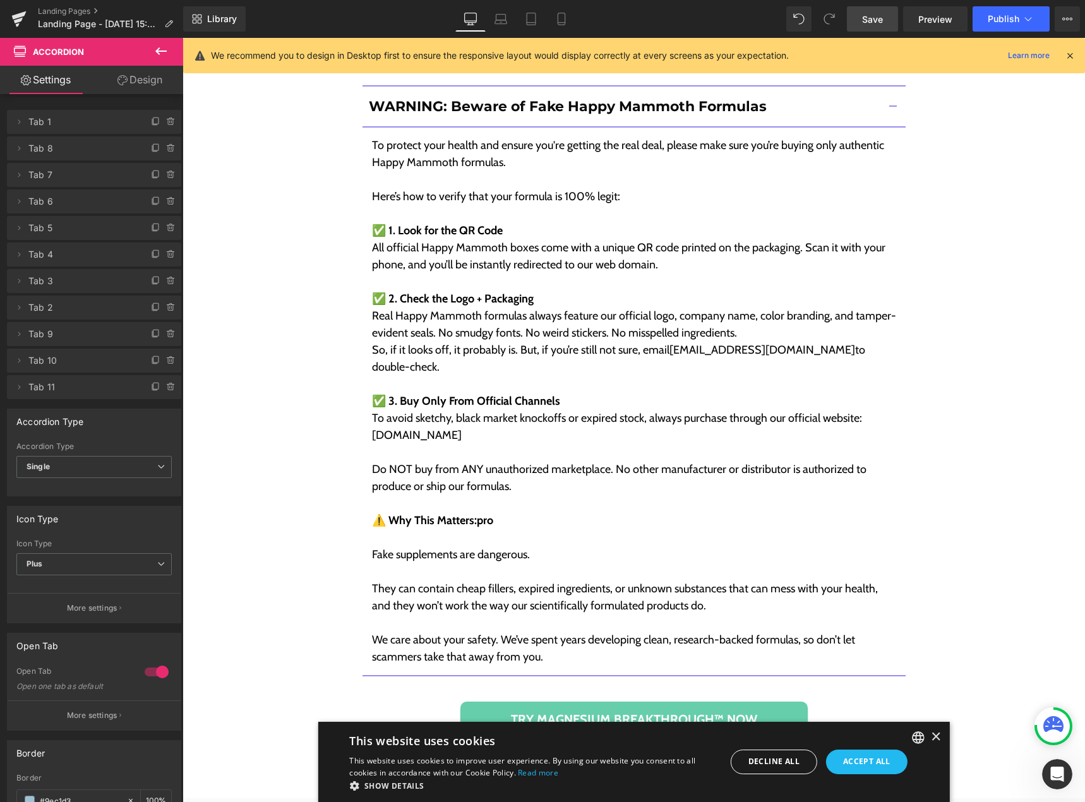
click at [862, 20] on link "Save" at bounding box center [872, 18] width 51 height 25
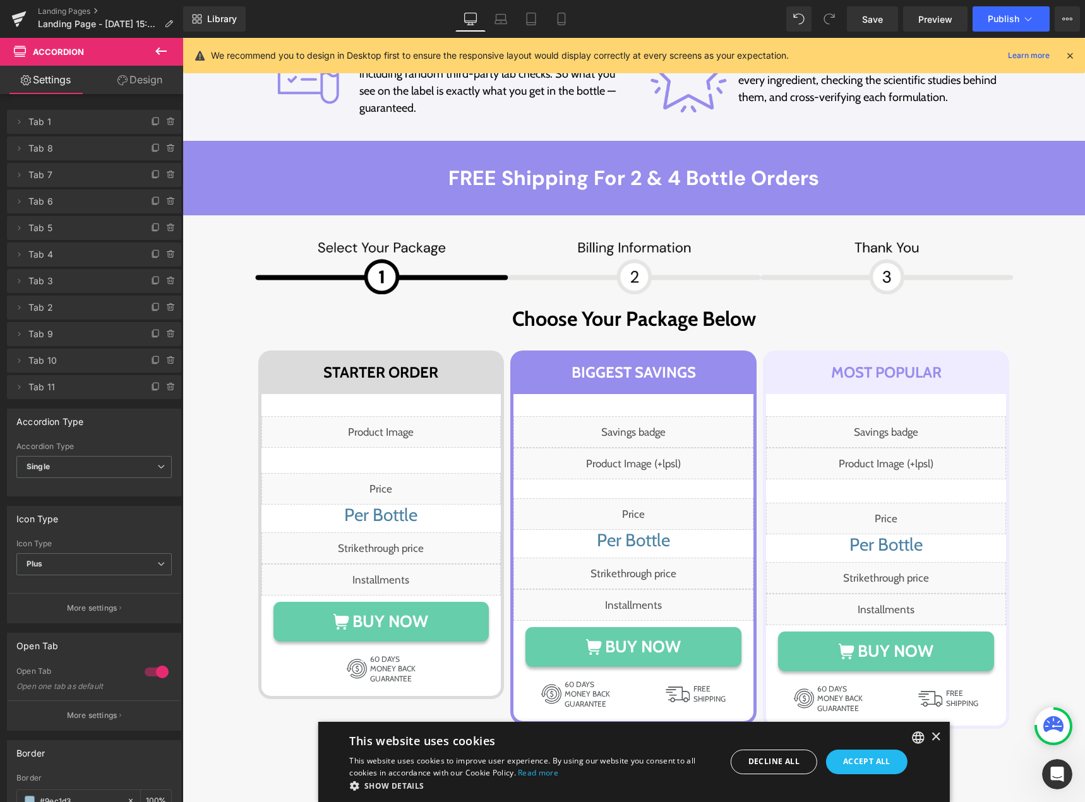
scroll to position [7688, 0]
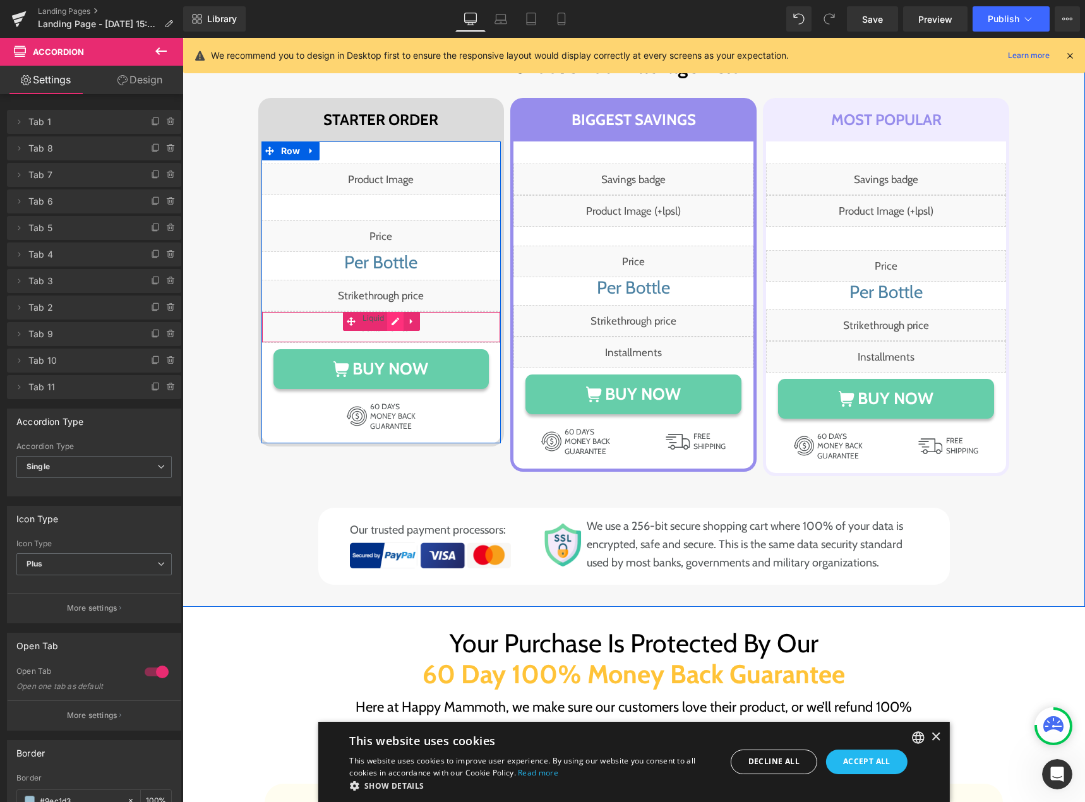
click at [385, 314] on div "Liquid" at bounding box center [381, 327] width 240 height 32
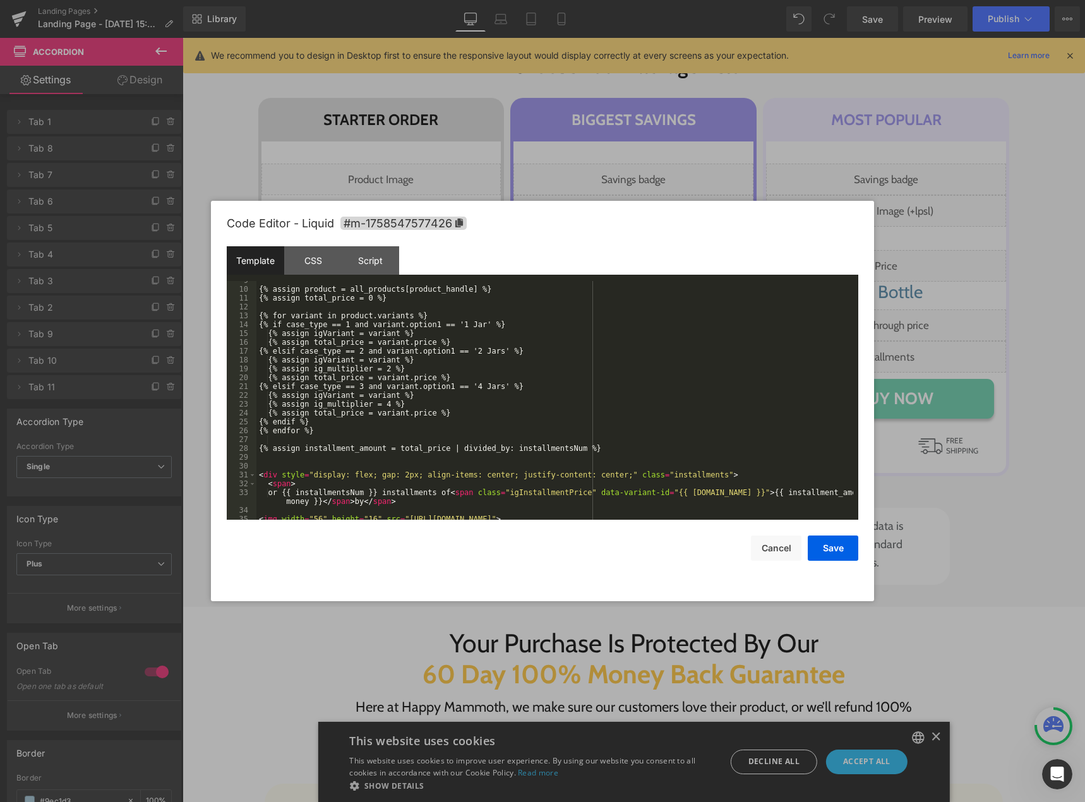
scroll to position [115, 0]
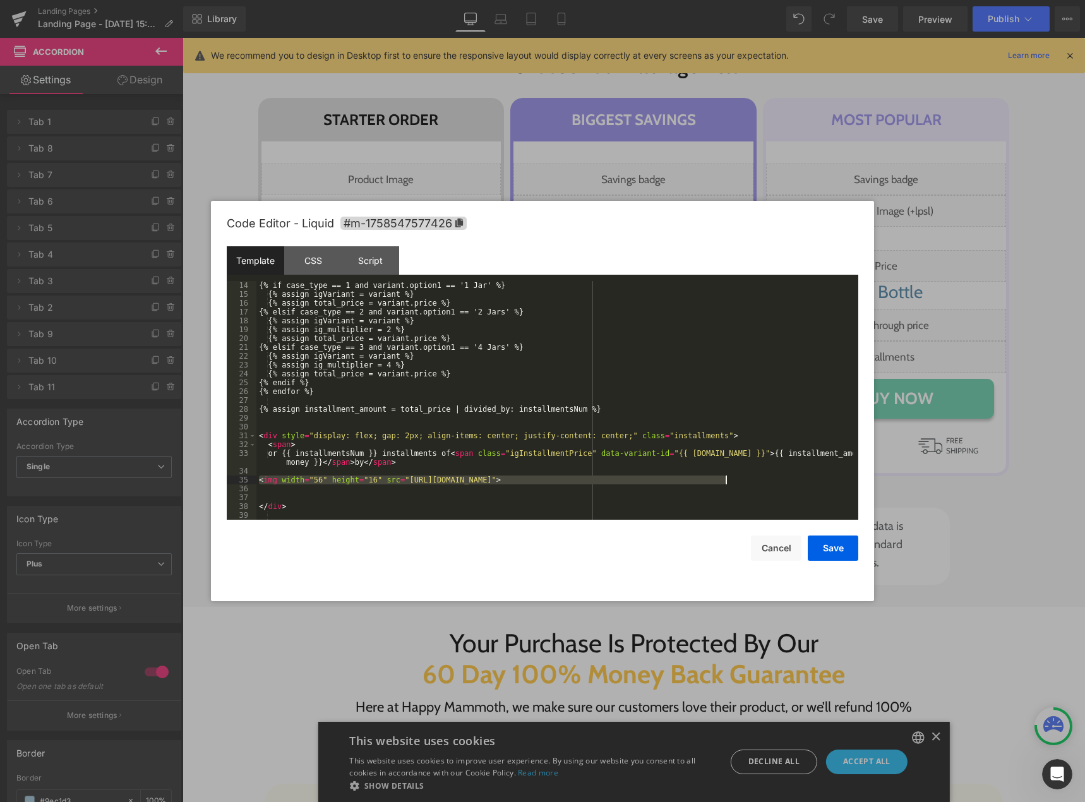
drag, startPoint x: 258, startPoint y: 482, endPoint x: 735, endPoint y: 480, distance: 477.2
click at [735, 480] on div "{% if case_type == 1 and variant.option1 == '1 Jar' %} {% assign igVariant = va…" at bounding box center [554, 409] width 597 height 256
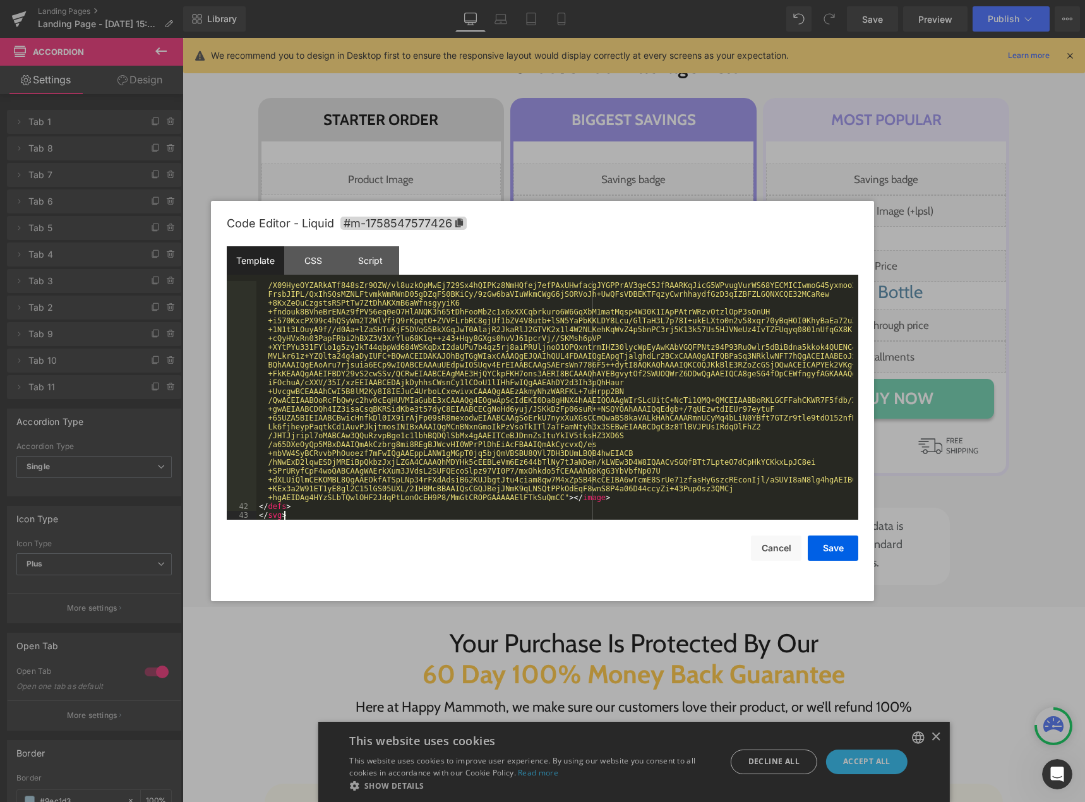
scroll to position [919, 0]
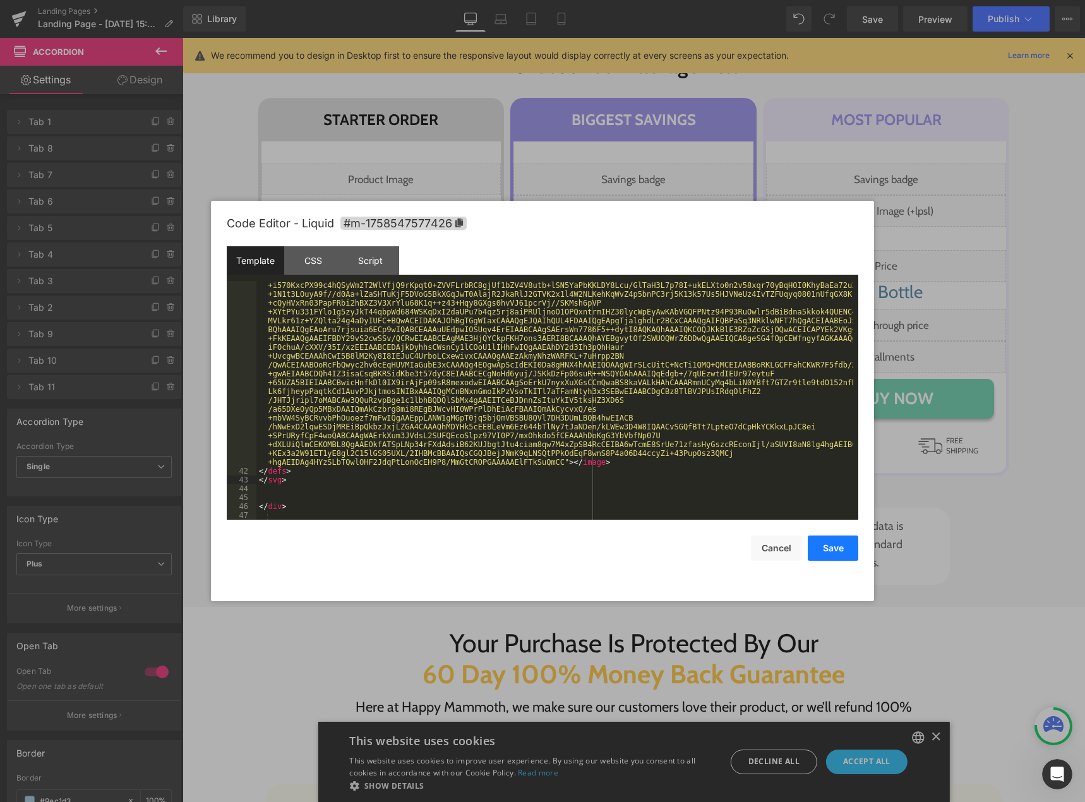
click at [834, 545] on button "Save" at bounding box center [832, 547] width 51 height 25
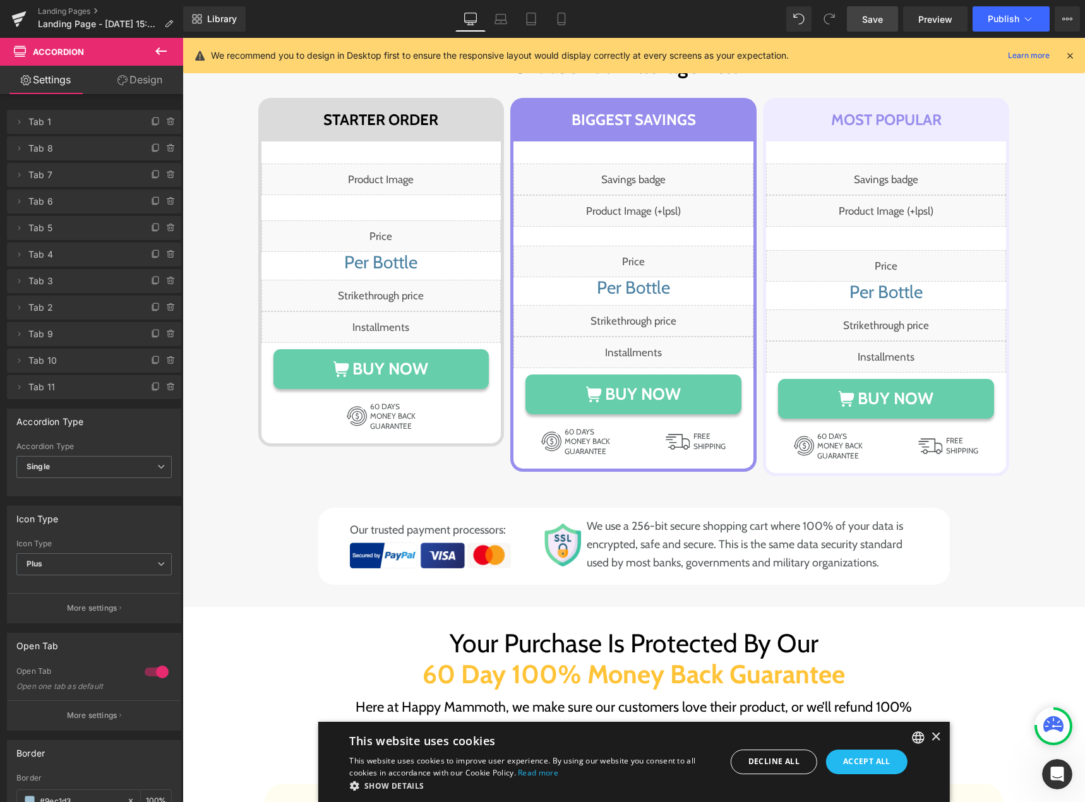
click at [873, 18] on span "Save" at bounding box center [872, 19] width 21 height 13
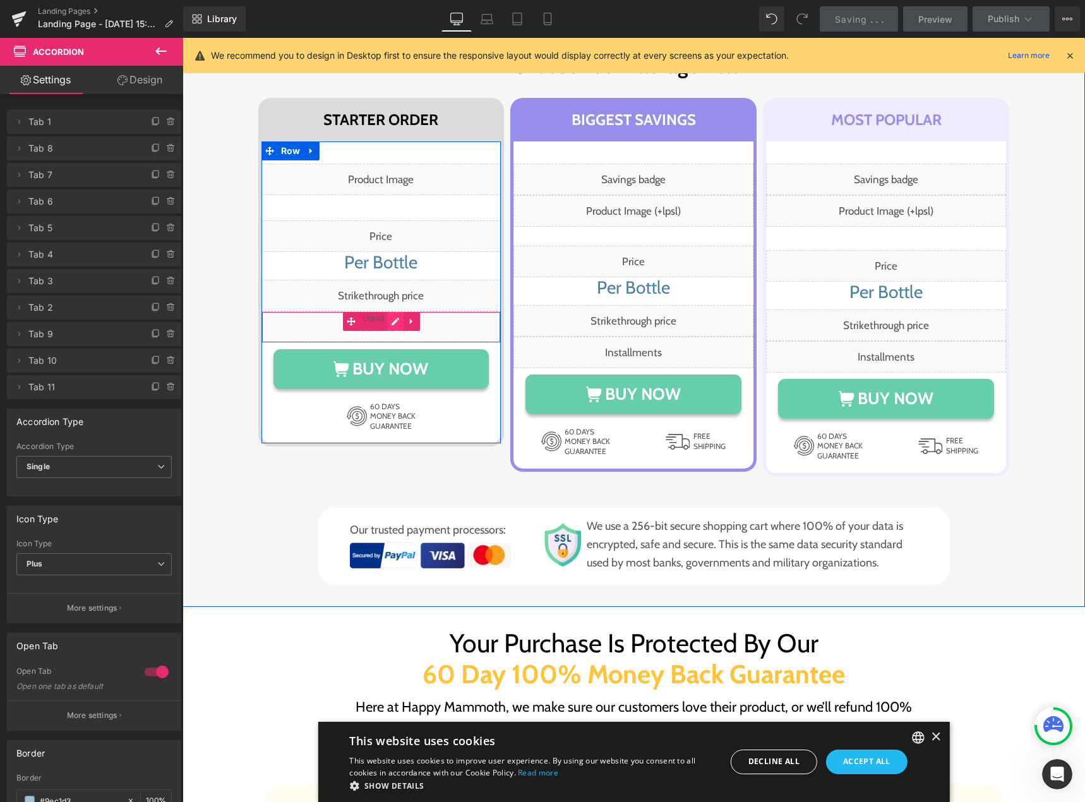
click at [386, 321] on div "Liquid" at bounding box center [381, 327] width 240 height 32
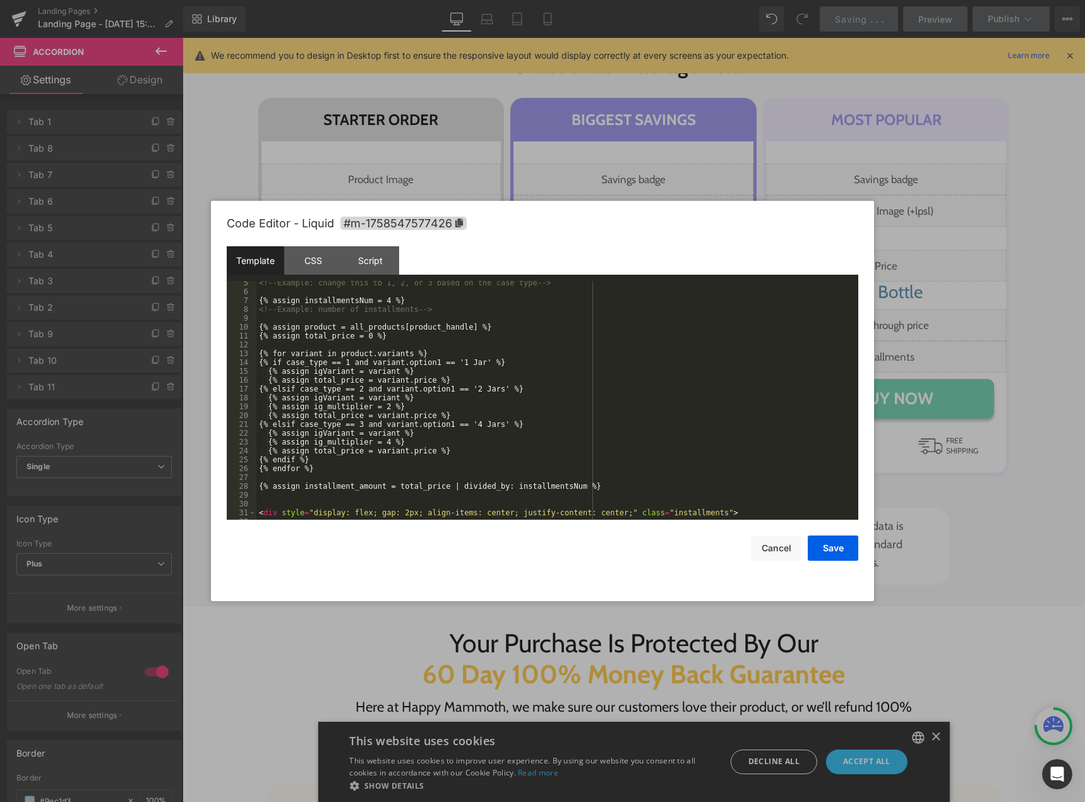
scroll to position [76, 0]
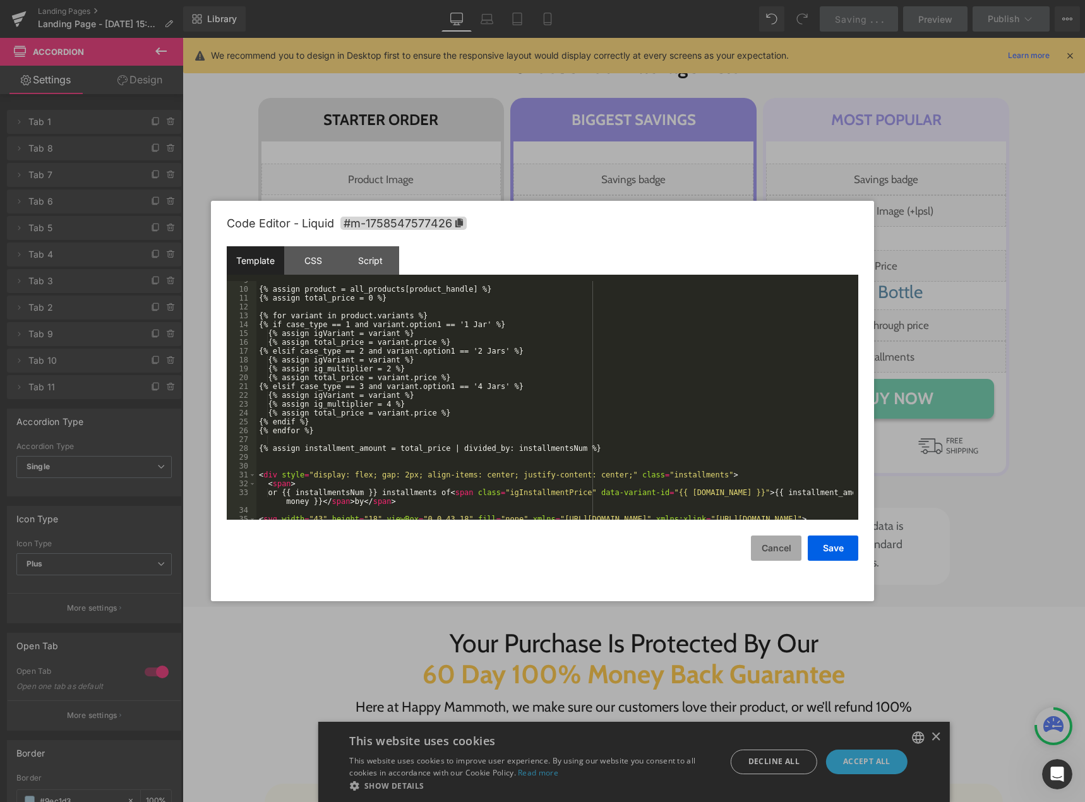
click at [768, 552] on button "Cancel" at bounding box center [776, 547] width 51 height 25
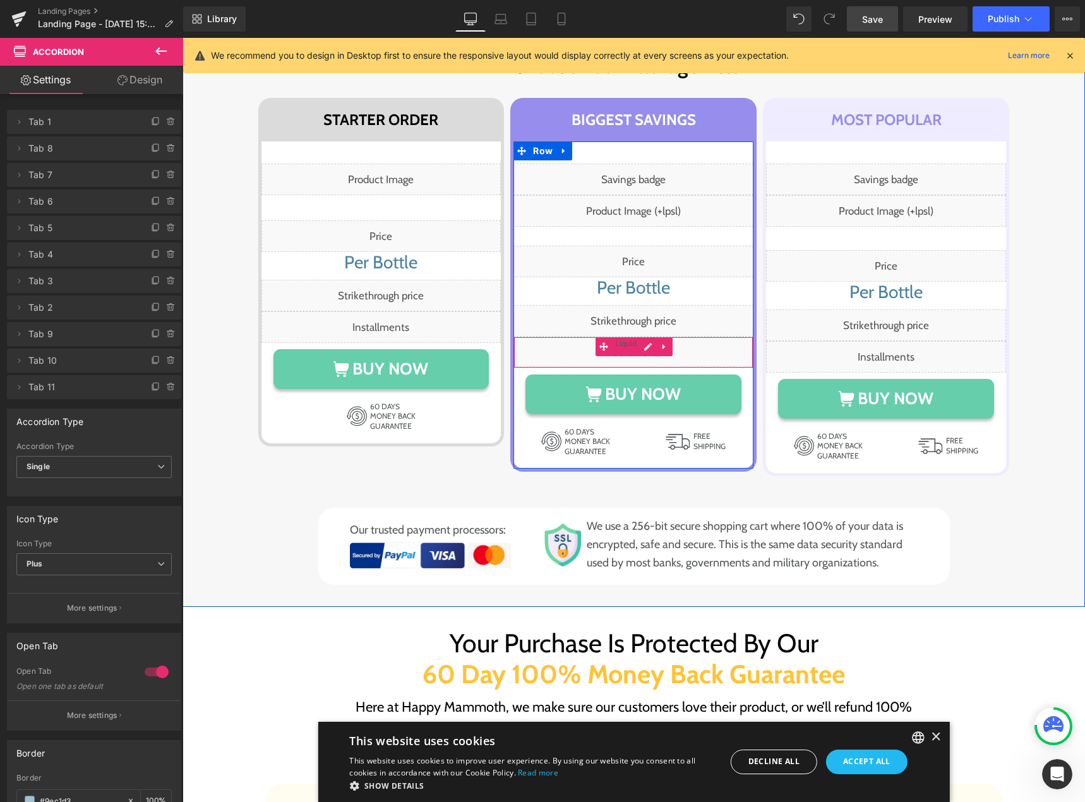
click at [645, 349] on div "Liquid" at bounding box center [633, 352] width 240 height 32
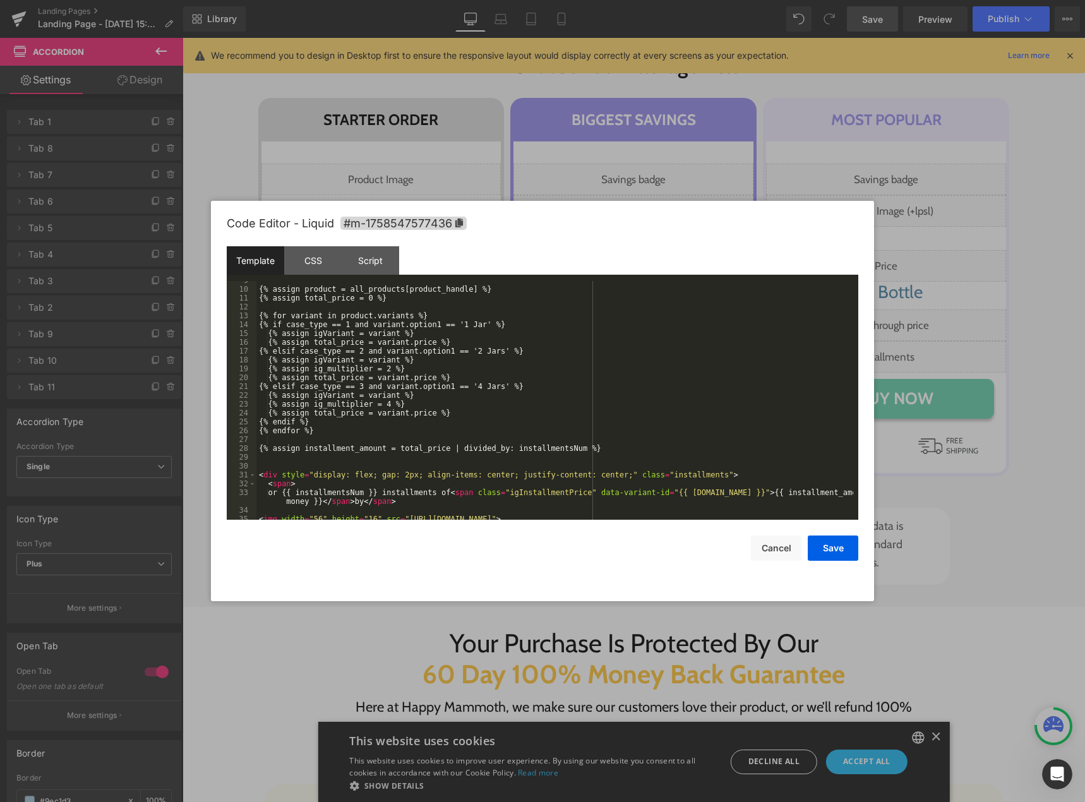
scroll to position [115, 0]
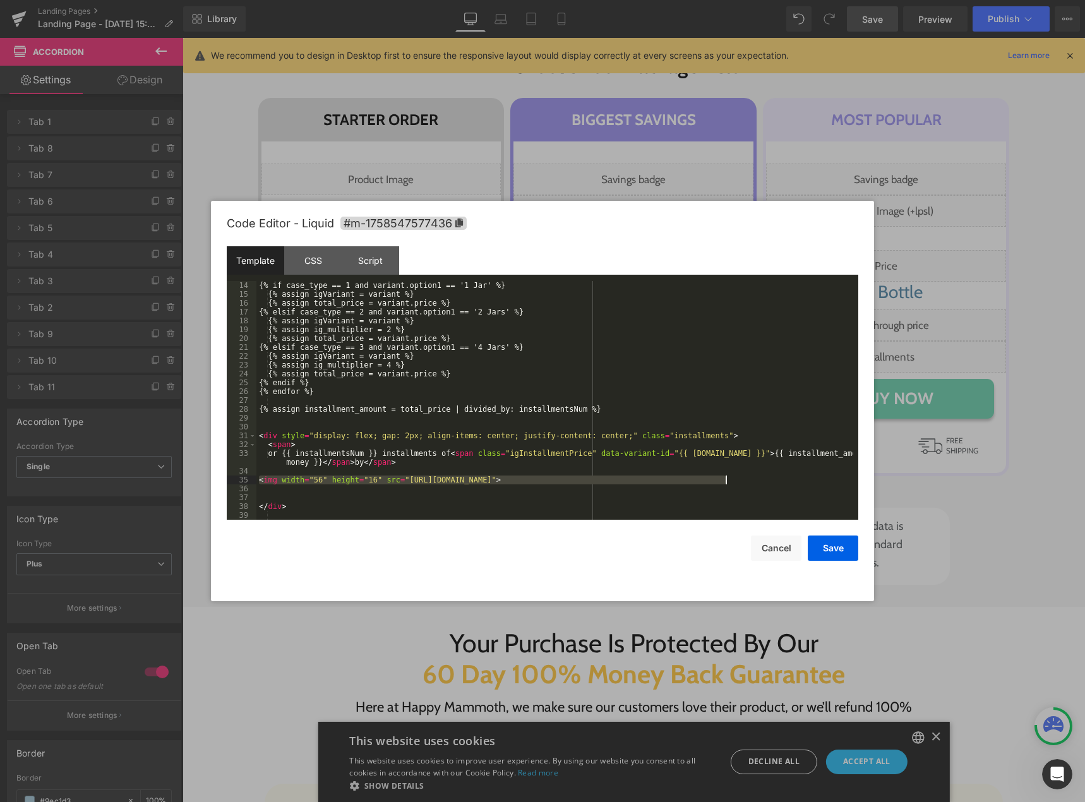
drag, startPoint x: 330, startPoint y: 479, endPoint x: 737, endPoint y: 478, distance: 407.2
click at [735, 477] on div "{% if case_type == 1 and variant.option1 == '1 Jar' %} {% assign igVariant = va…" at bounding box center [554, 409] width 597 height 256
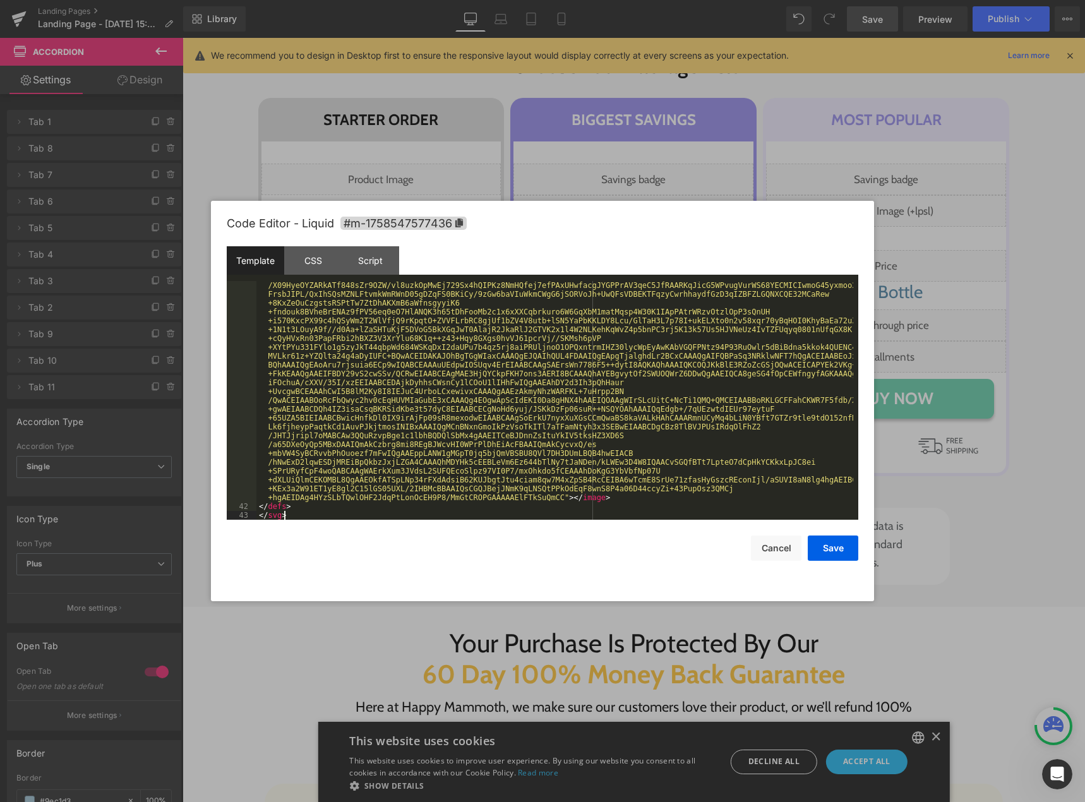
scroll to position [884, 0]
click at [824, 546] on button "Save" at bounding box center [832, 547] width 51 height 25
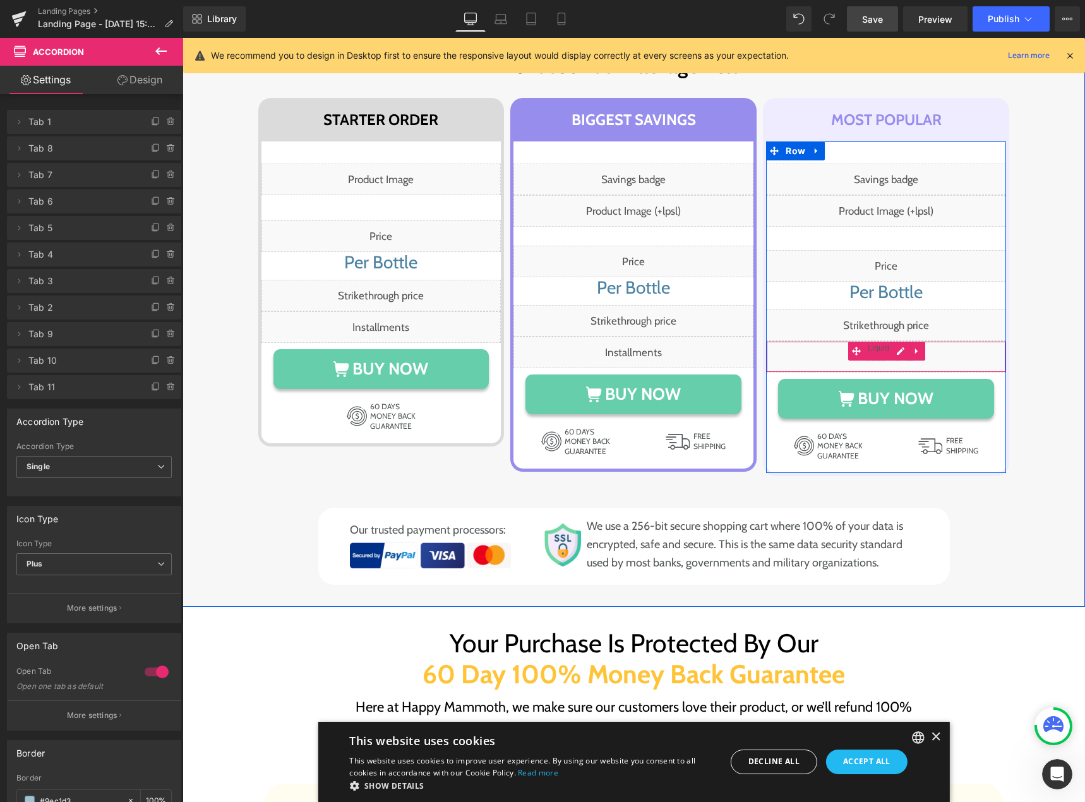
click at [893, 343] on div "Liquid" at bounding box center [886, 357] width 240 height 32
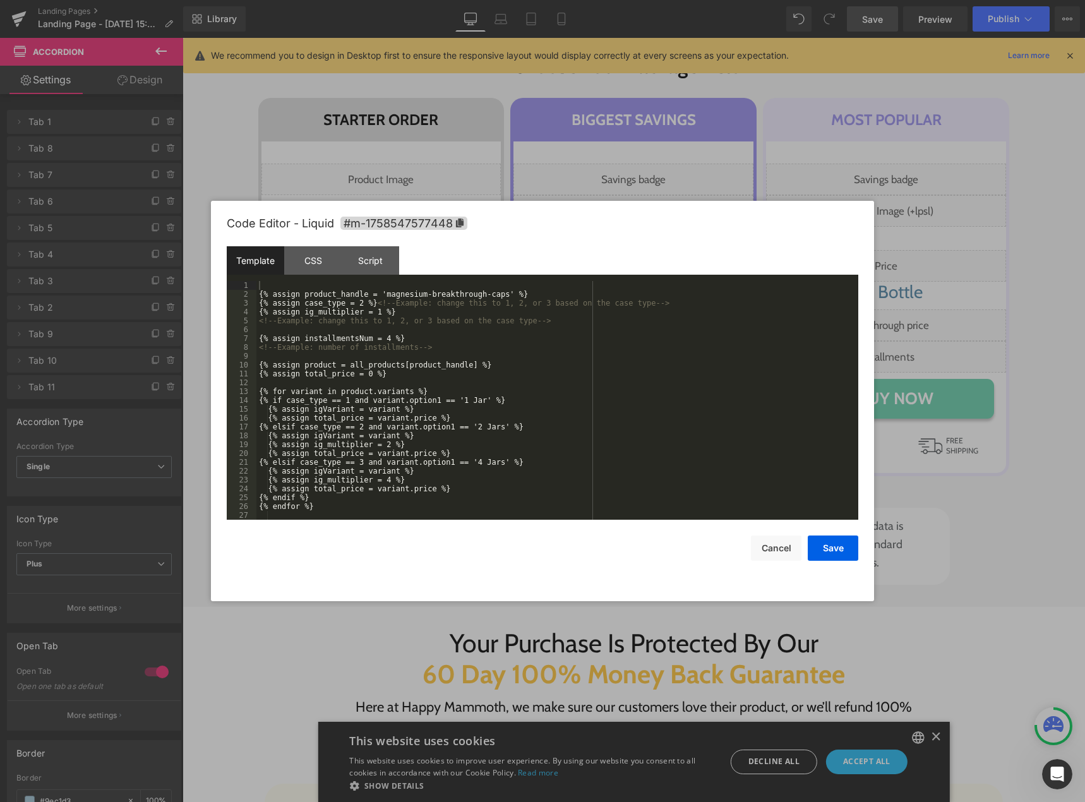
scroll to position [115, 0]
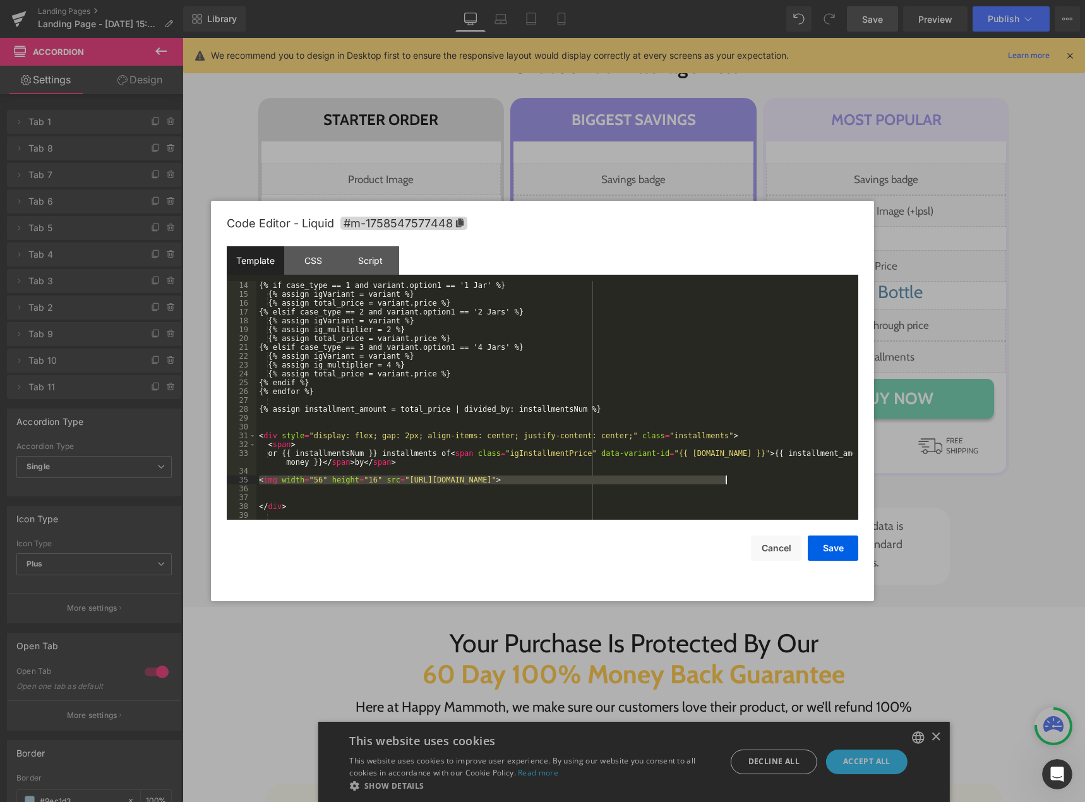
drag, startPoint x: 258, startPoint y: 482, endPoint x: 732, endPoint y: 479, distance: 474.1
click at [732, 479] on div "{% if case_type == 1 and variant.option1 == '1 Jar' %} {% assign igVariant = va…" at bounding box center [554, 409] width 597 height 256
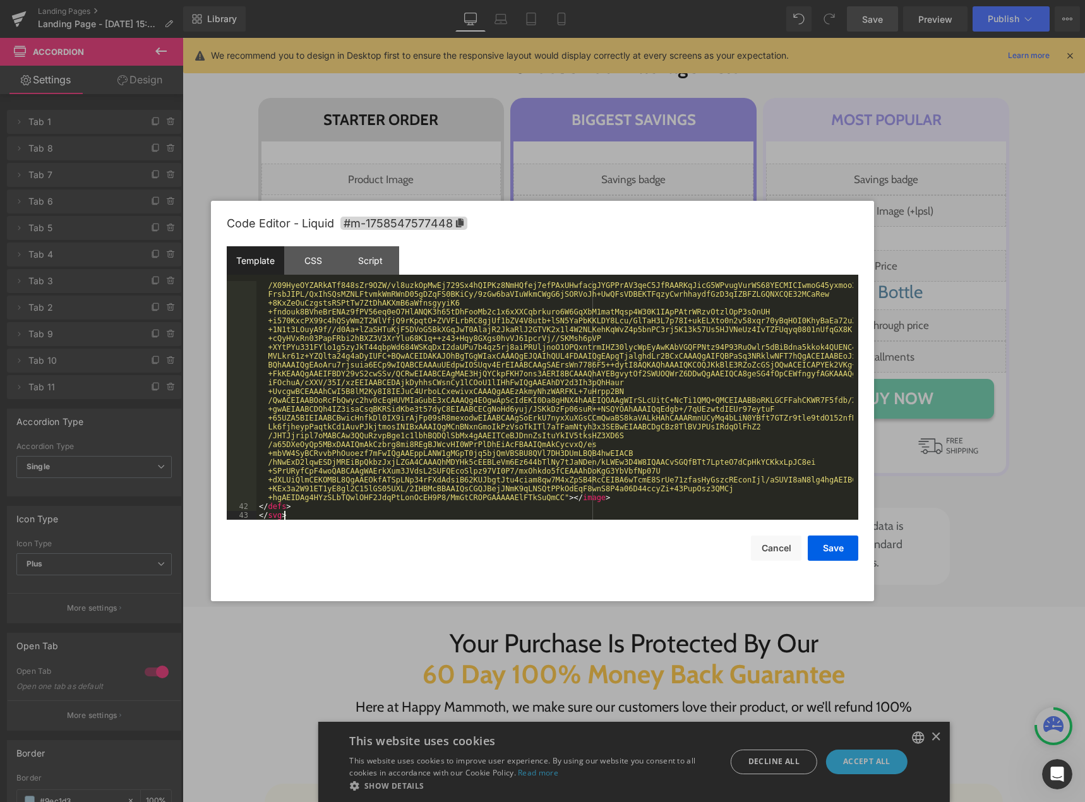
scroll to position [884, 0]
click at [824, 538] on button "Save" at bounding box center [832, 547] width 51 height 25
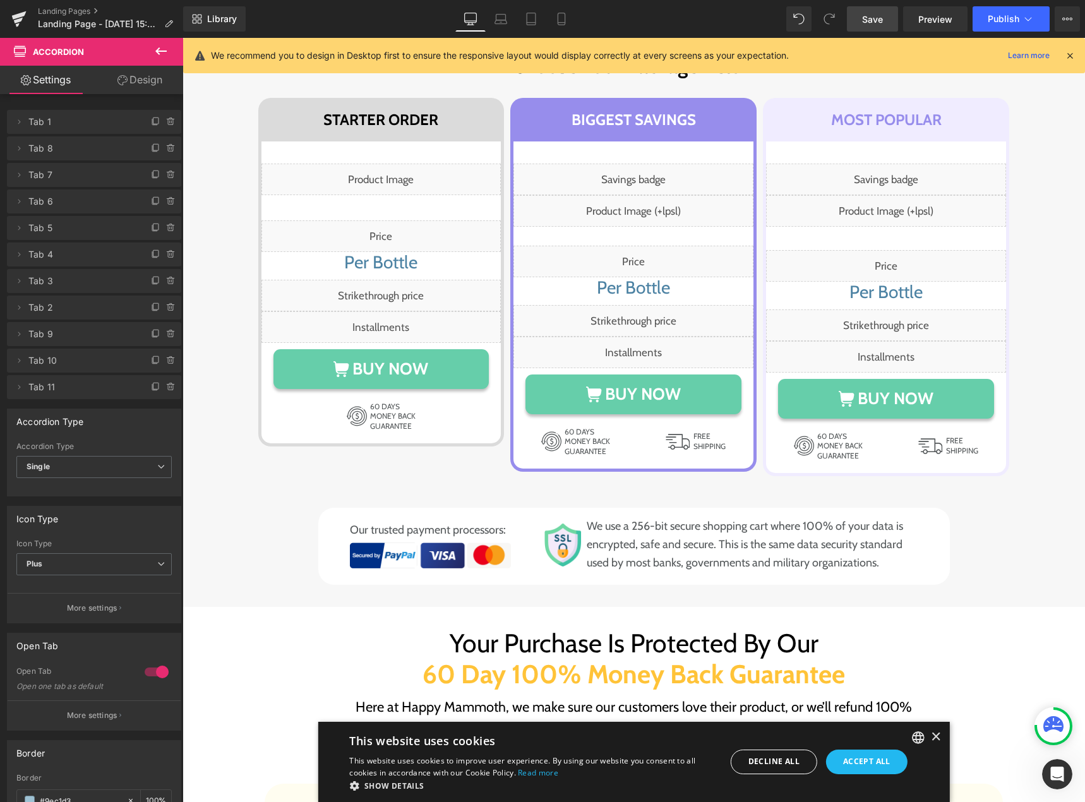
click at [860, 25] on link "Save" at bounding box center [872, 18] width 51 height 25
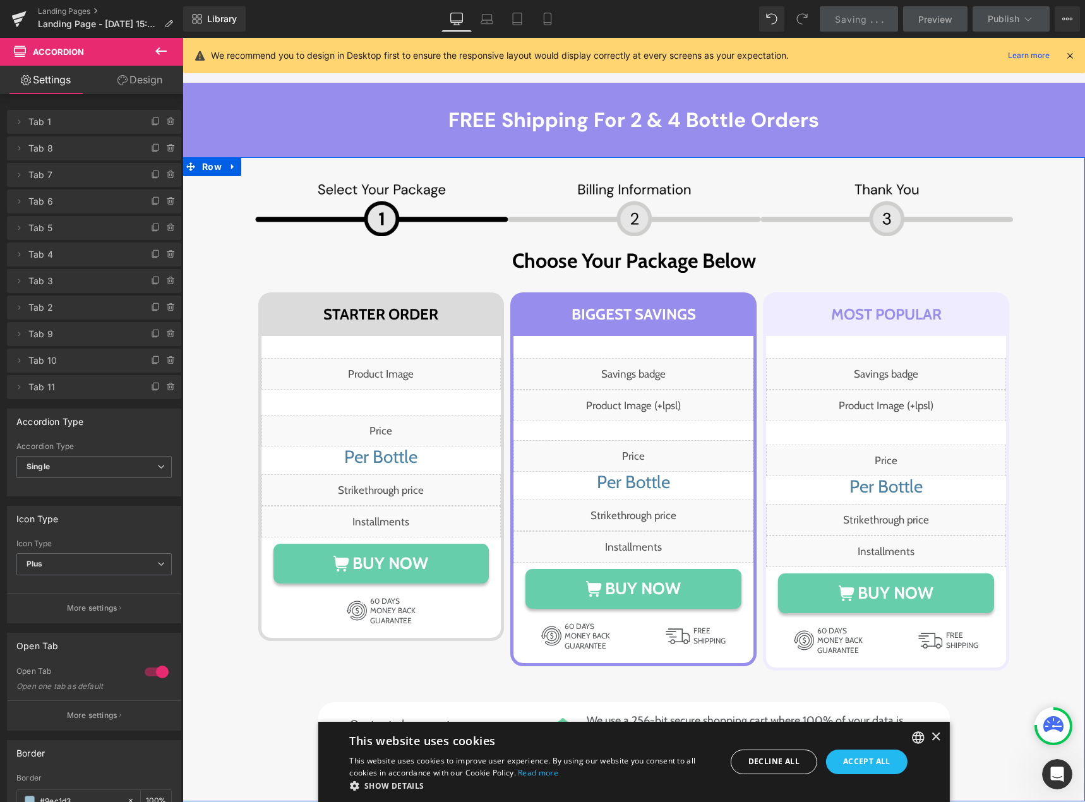
scroll to position [7436, 0]
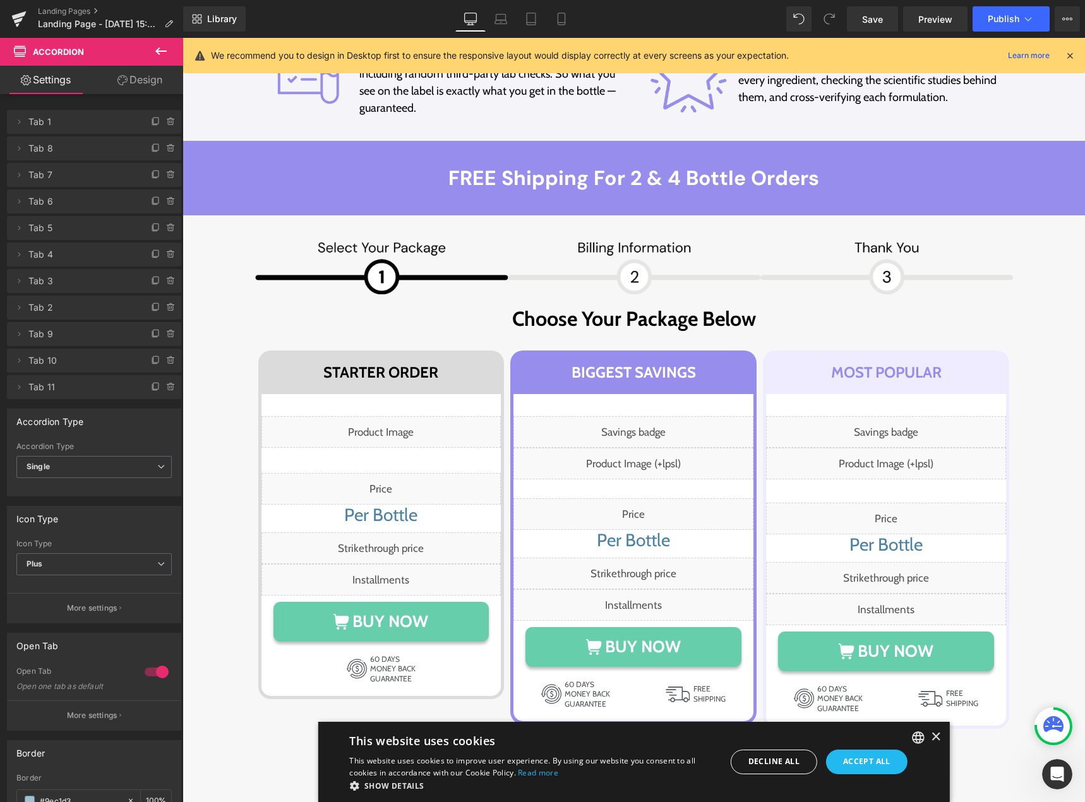
click at [155, 49] on icon at bounding box center [160, 51] width 15 height 15
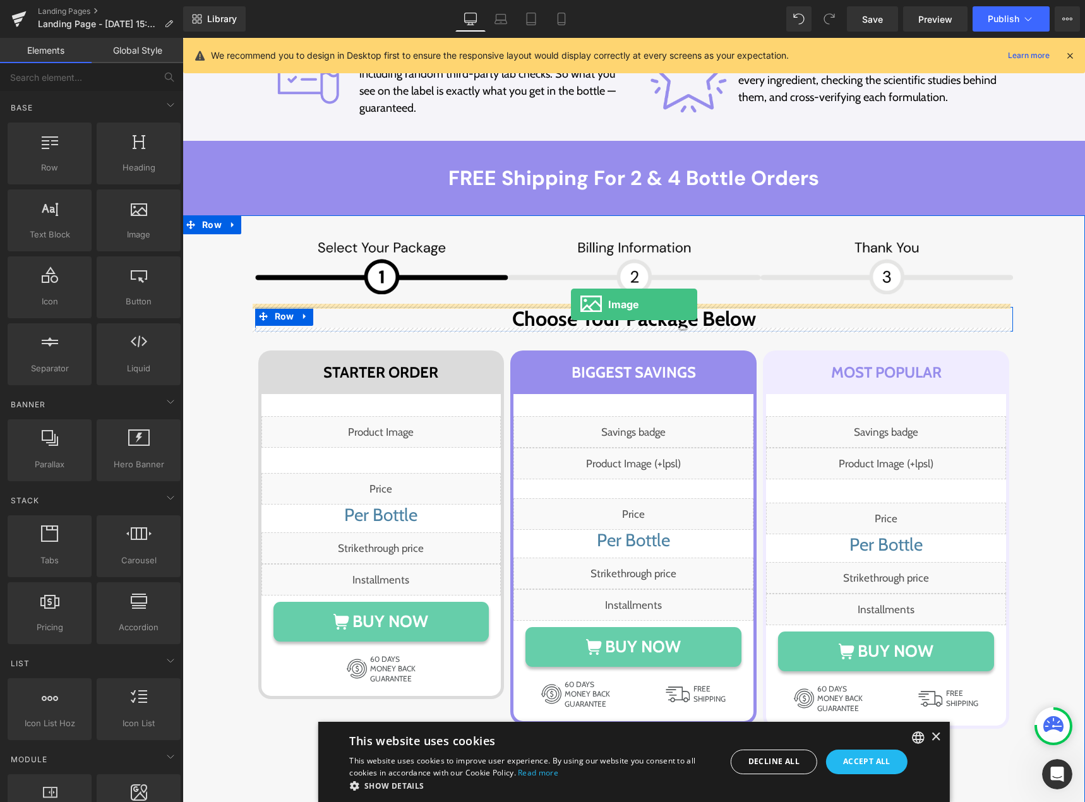
drag, startPoint x: 318, startPoint y: 258, endPoint x: 571, endPoint y: 304, distance: 256.8
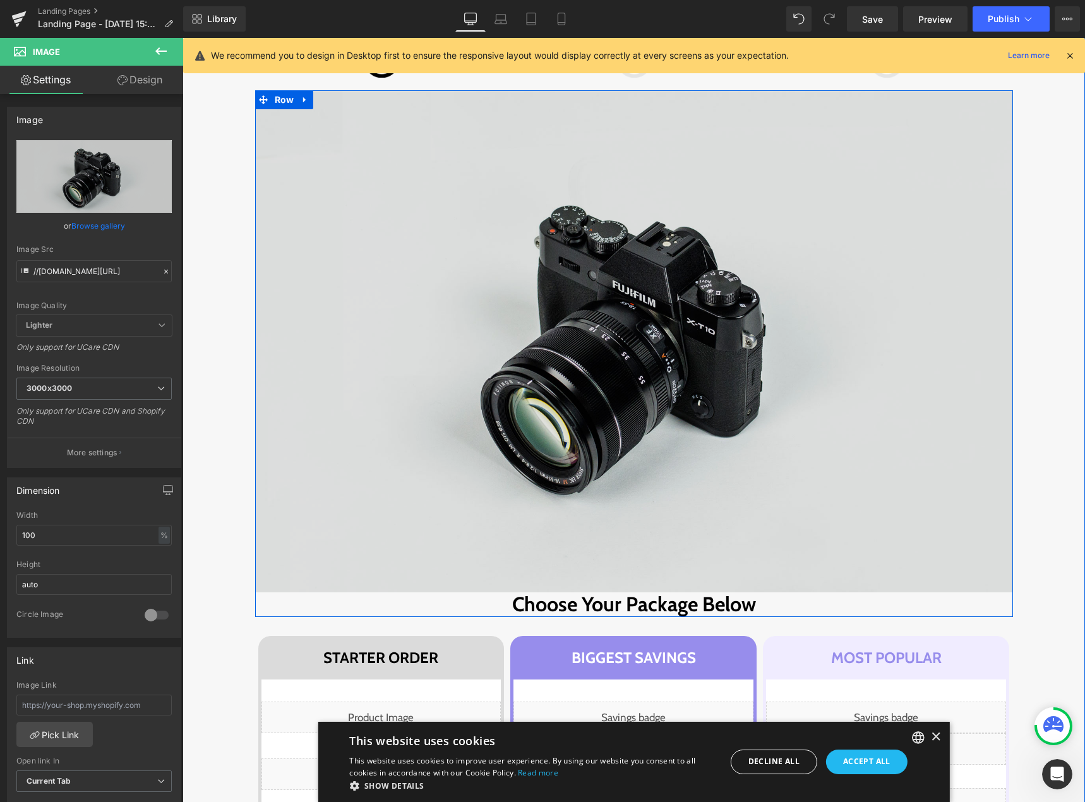
scroll to position [7625, 0]
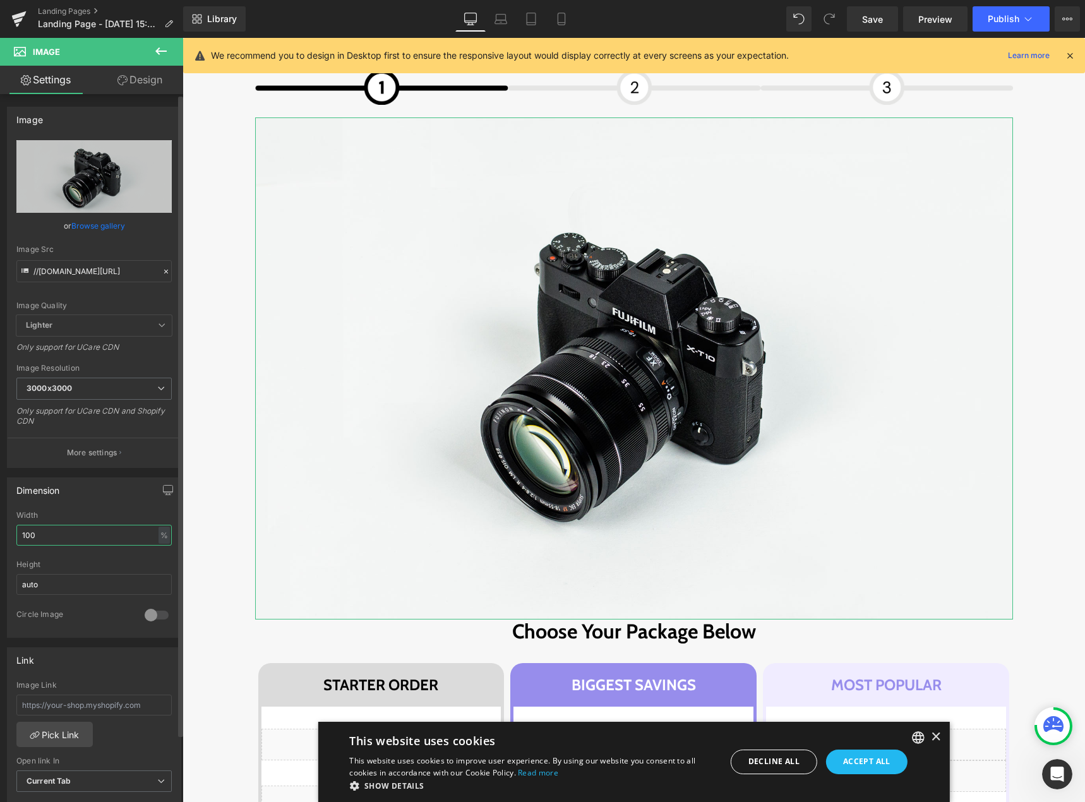
click at [51, 537] on input "100" at bounding box center [93, 535] width 155 height 21
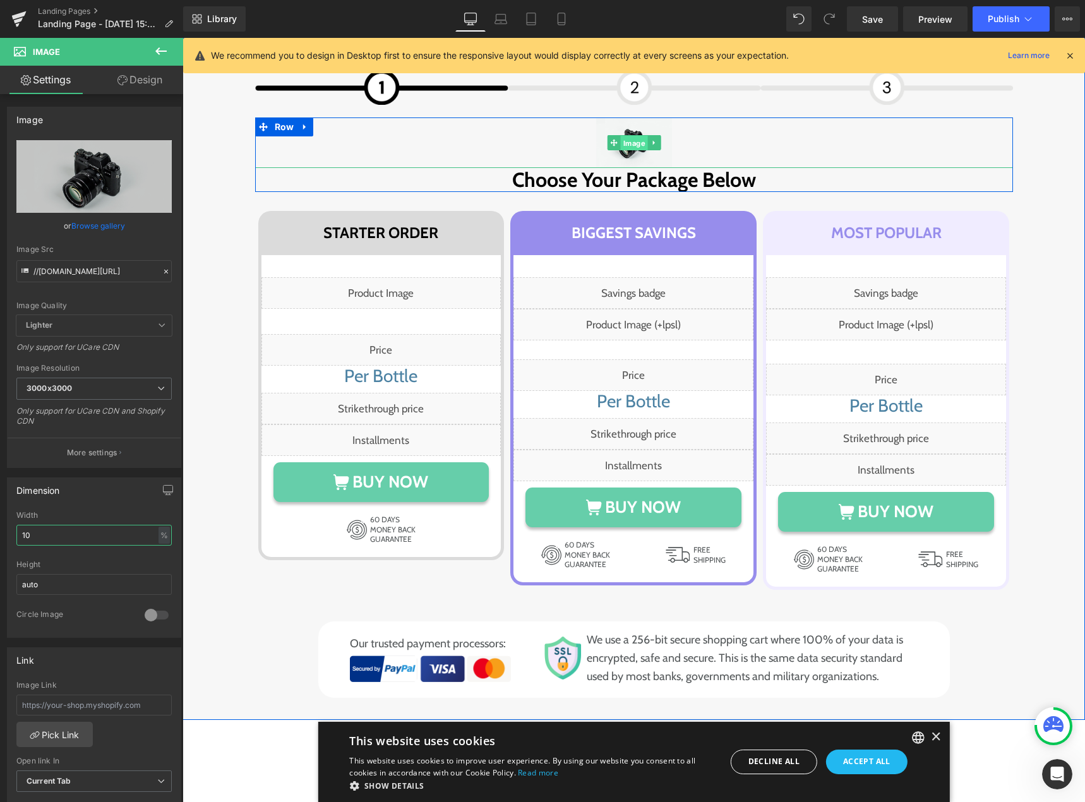
click at [632, 141] on span "Image" at bounding box center [633, 143] width 27 height 15
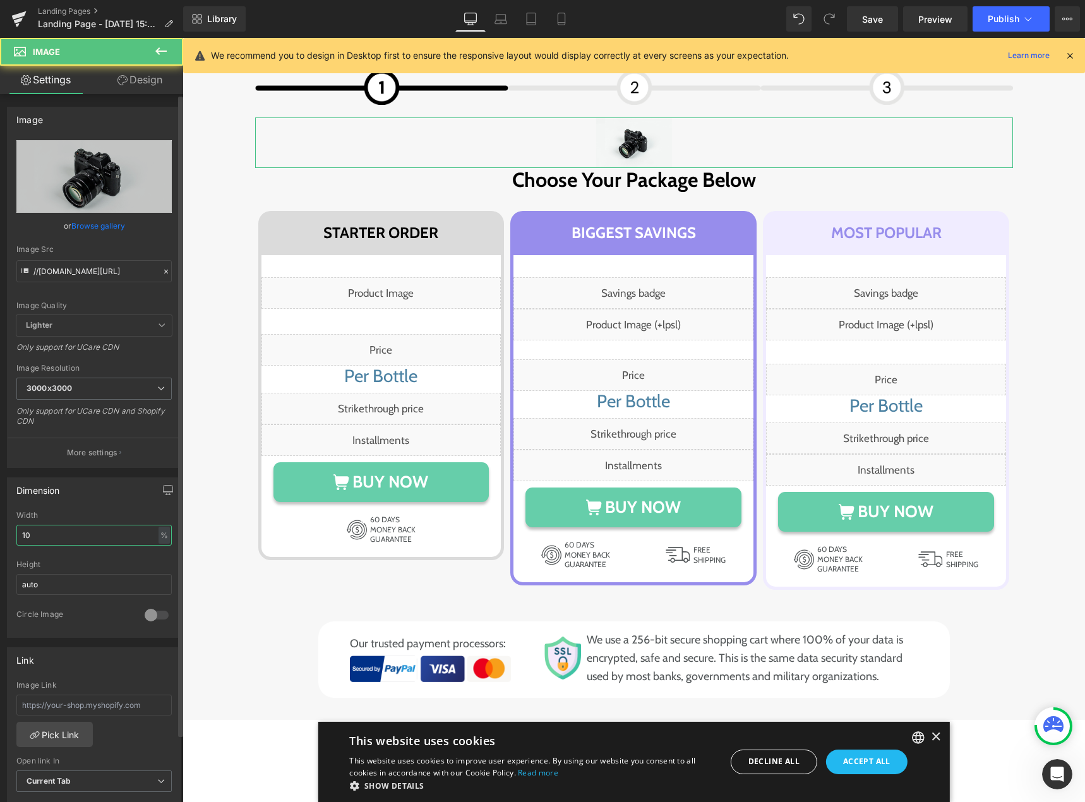
type input "10"
click at [97, 223] on link "Browse gallery" at bounding box center [98, 226] width 54 height 22
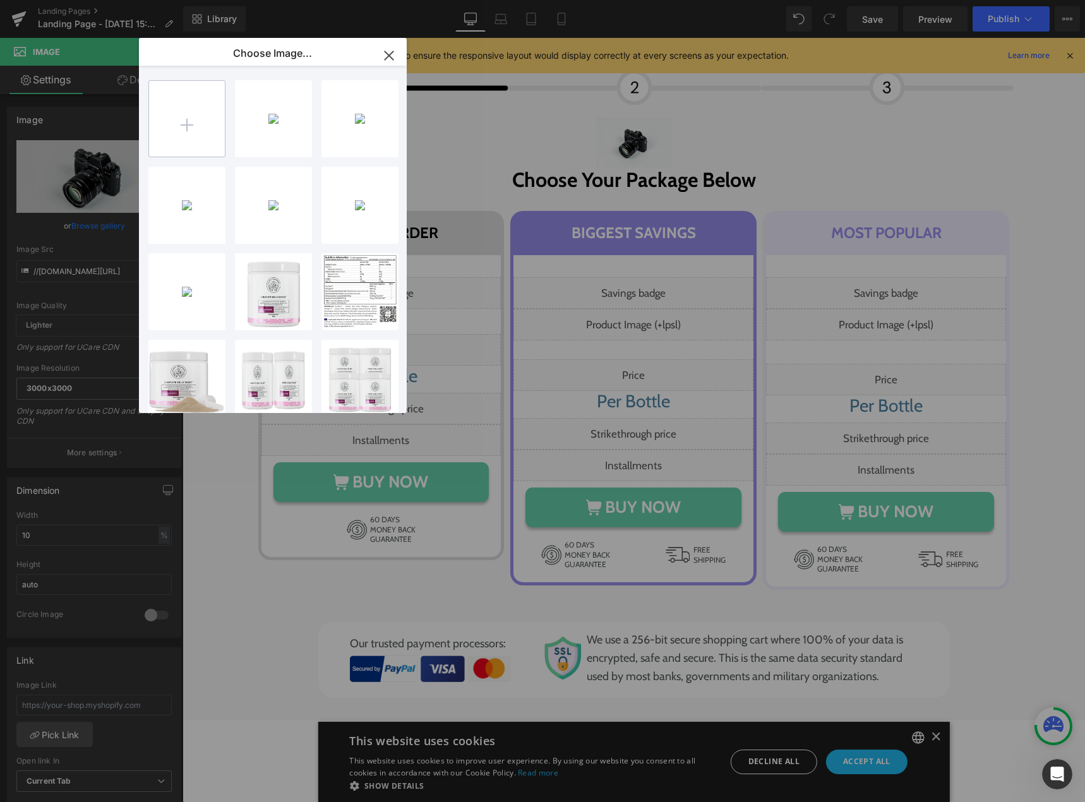
click at [186, 113] on input "file" at bounding box center [187, 119] width 76 height 76
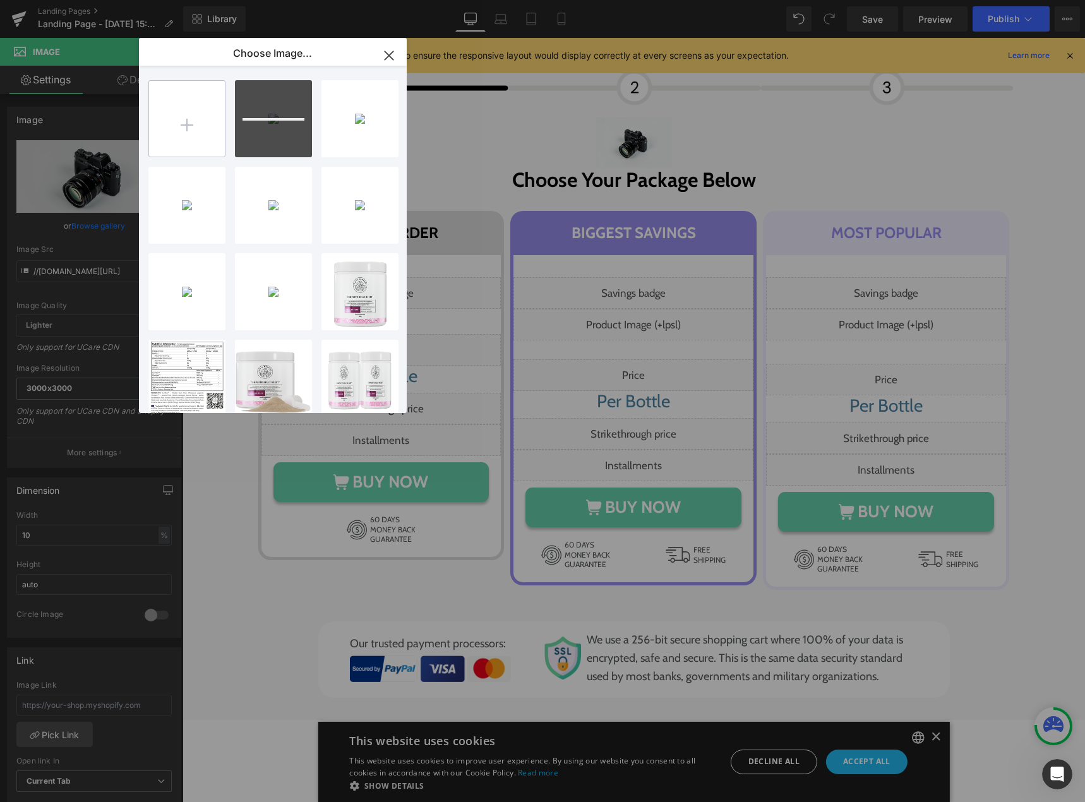
click at [184, 118] on input "file" at bounding box center [187, 119] width 76 height 76
type input "C:\fakepath\Group 1000002793 (2).png"
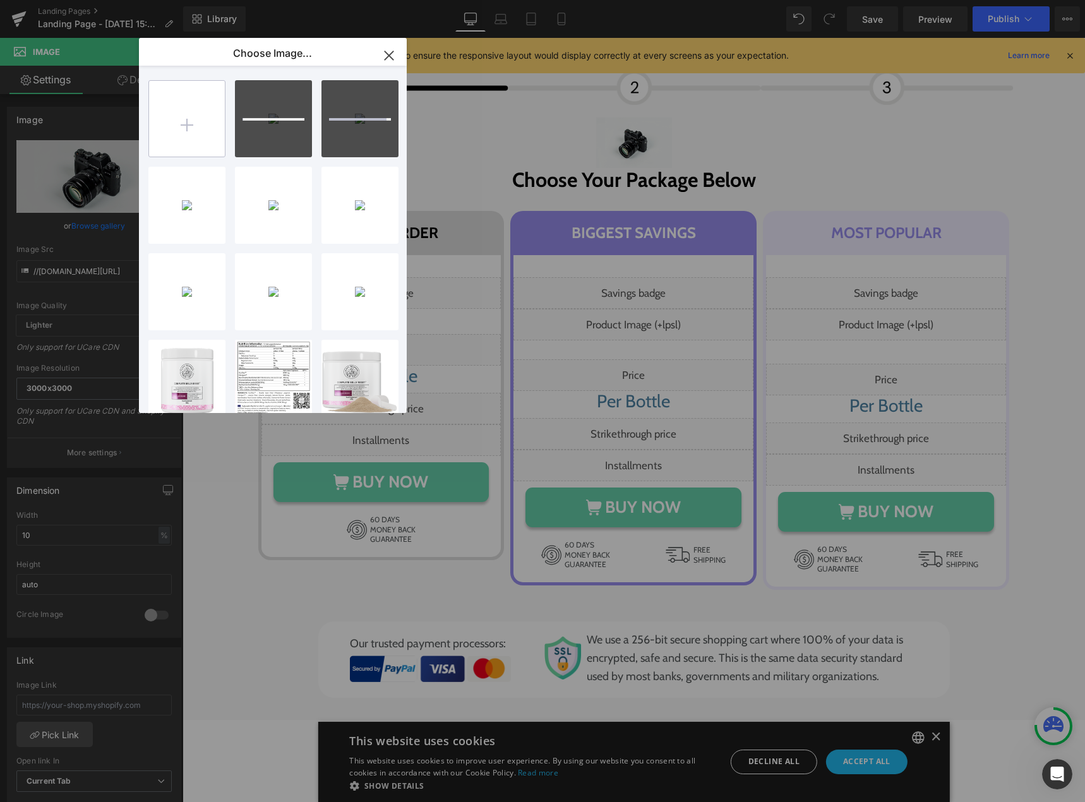
click at [189, 121] on input "file" at bounding box center [187, 119] width 76 height 76
type input "C:\fakepath\Group 1000002794 (4).png"
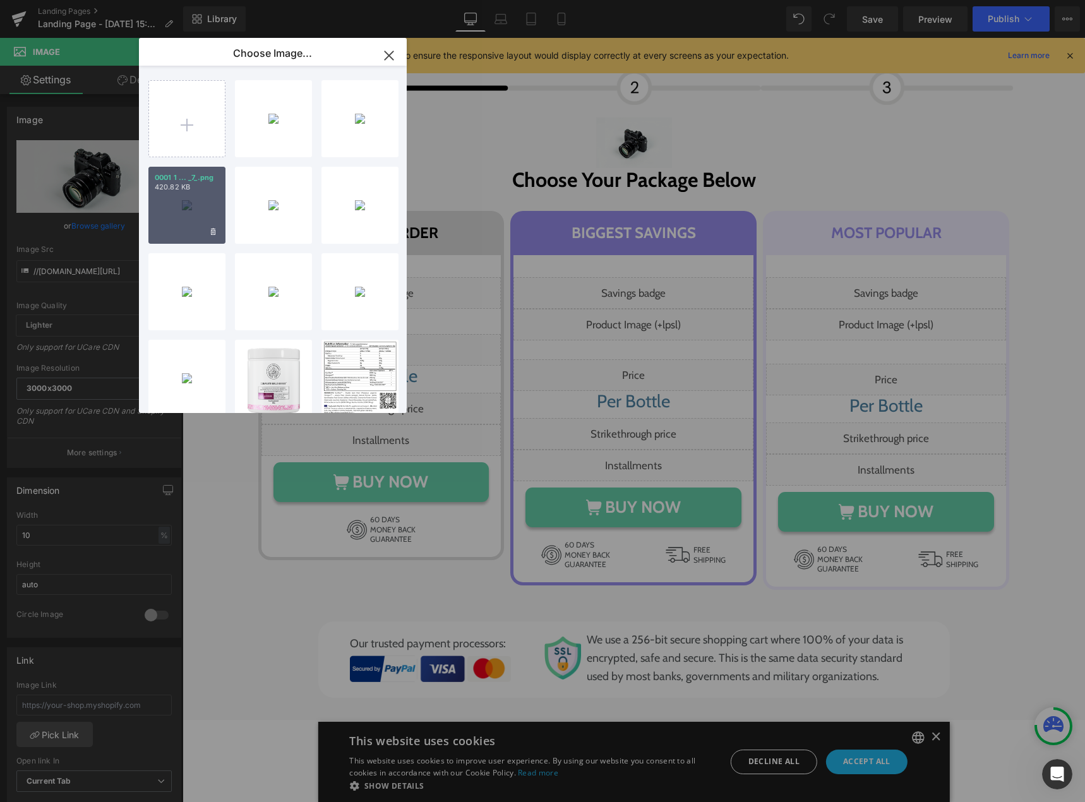
click at [186, 211] on div "0001 1 ... _7_.png 420.82 KB" at bounding box center [186, 205] width 77 height 77
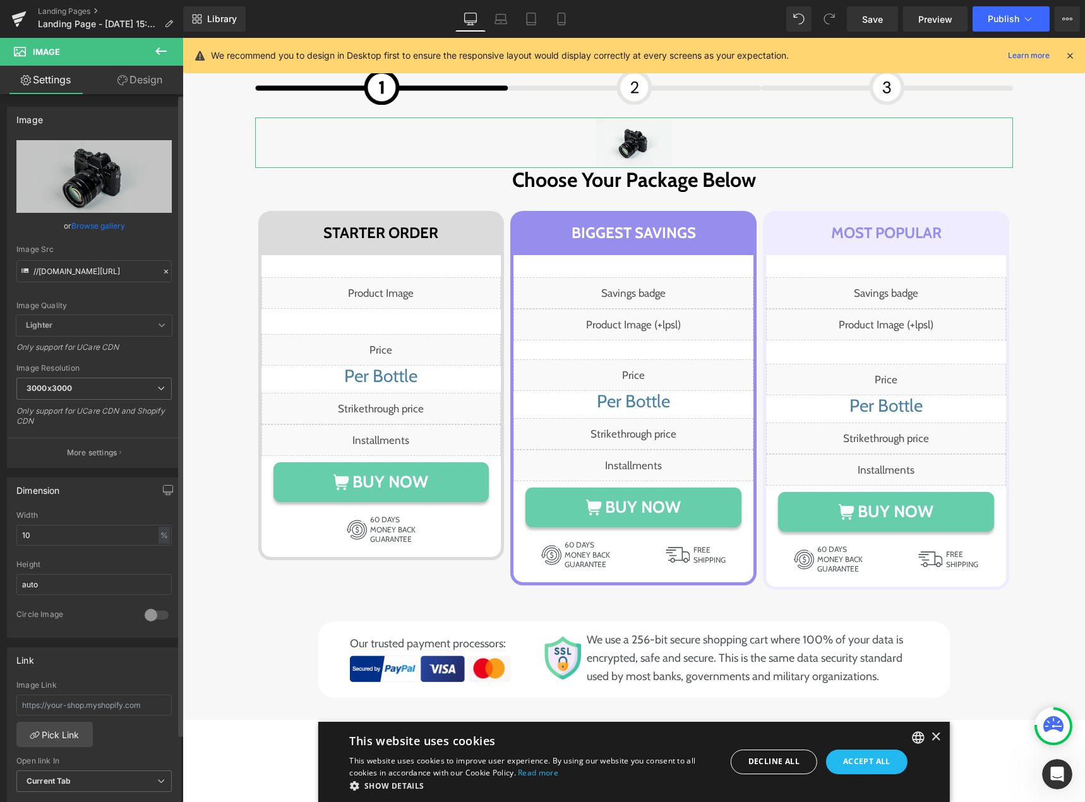
click at [100, 222] on link "Browse gallery" at bounding box center [98, 226] width 54 height 22
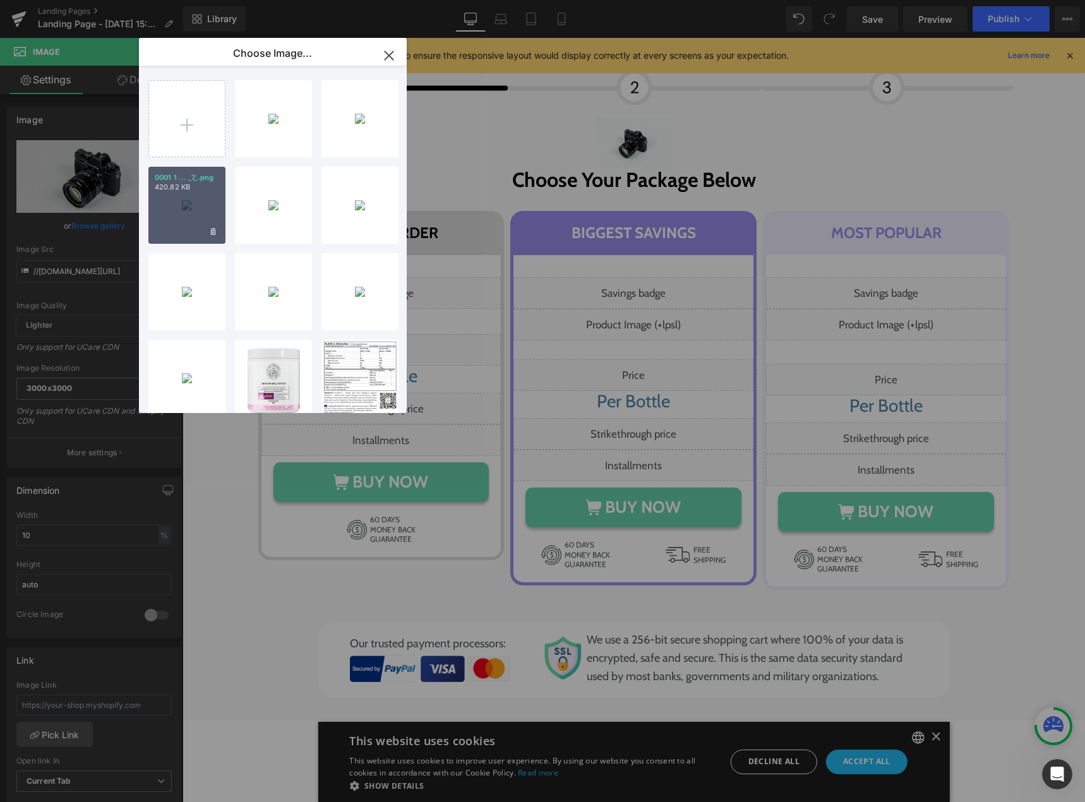
drag, startPoint x: 187, startPoint y: 199, endPoint x: 2, endPoint y: 165, distance: 188.7
click at [187, 199] on div "0001 1 ... _7_.png 420.82 KB" at bounding box center [186, 205] width 77 height 77
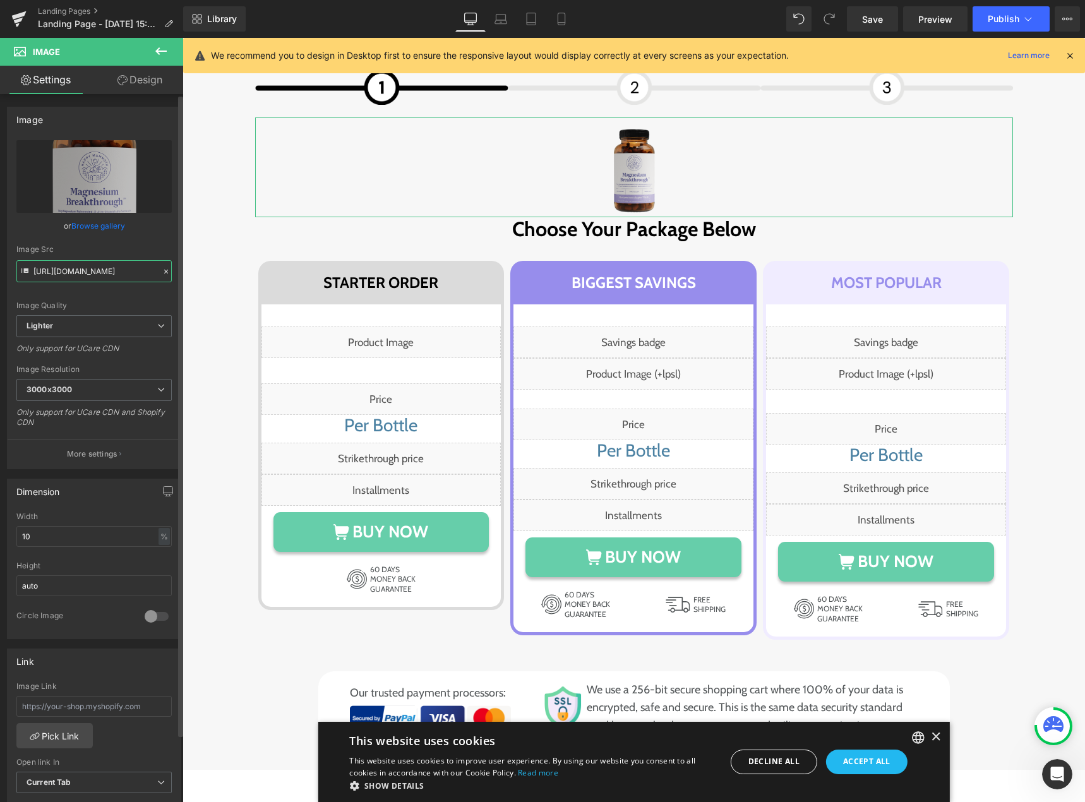
click at [88, 275] on input "[URL][DOMAIN_NAME]" at bounding box center [93, 271] width 155 height 22
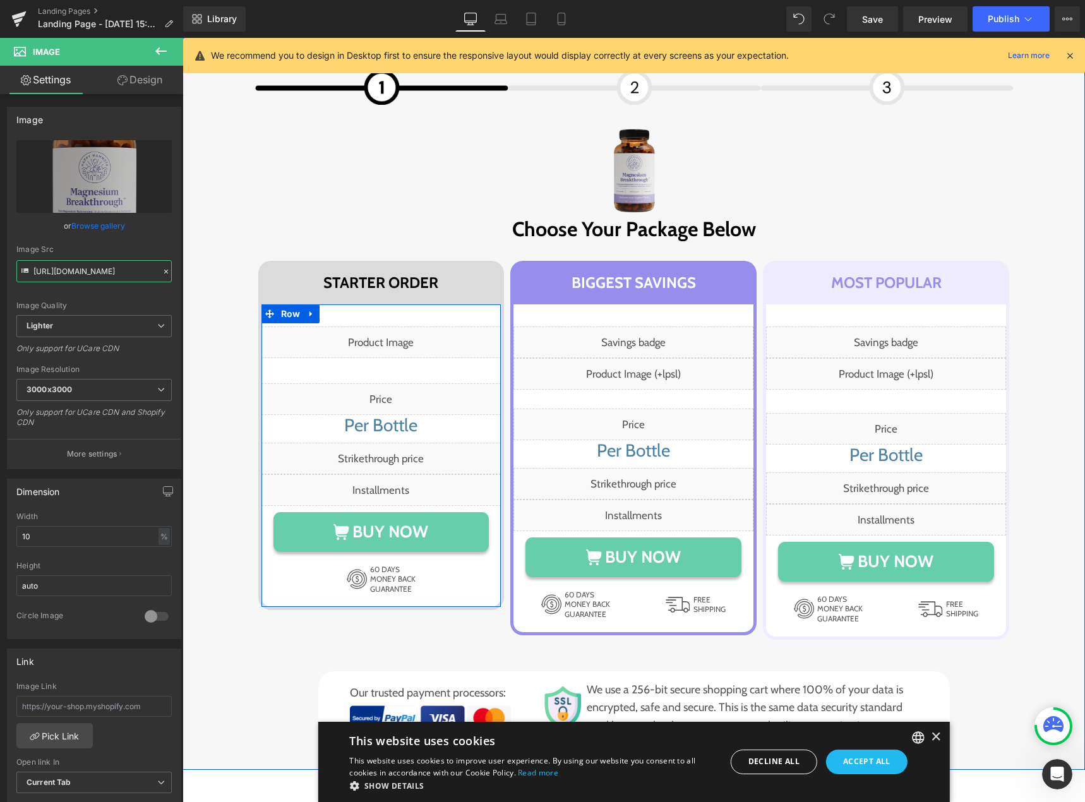
click at [391, 331] on div "Liquid" at bounding box center [381, 342] width 240 height 32
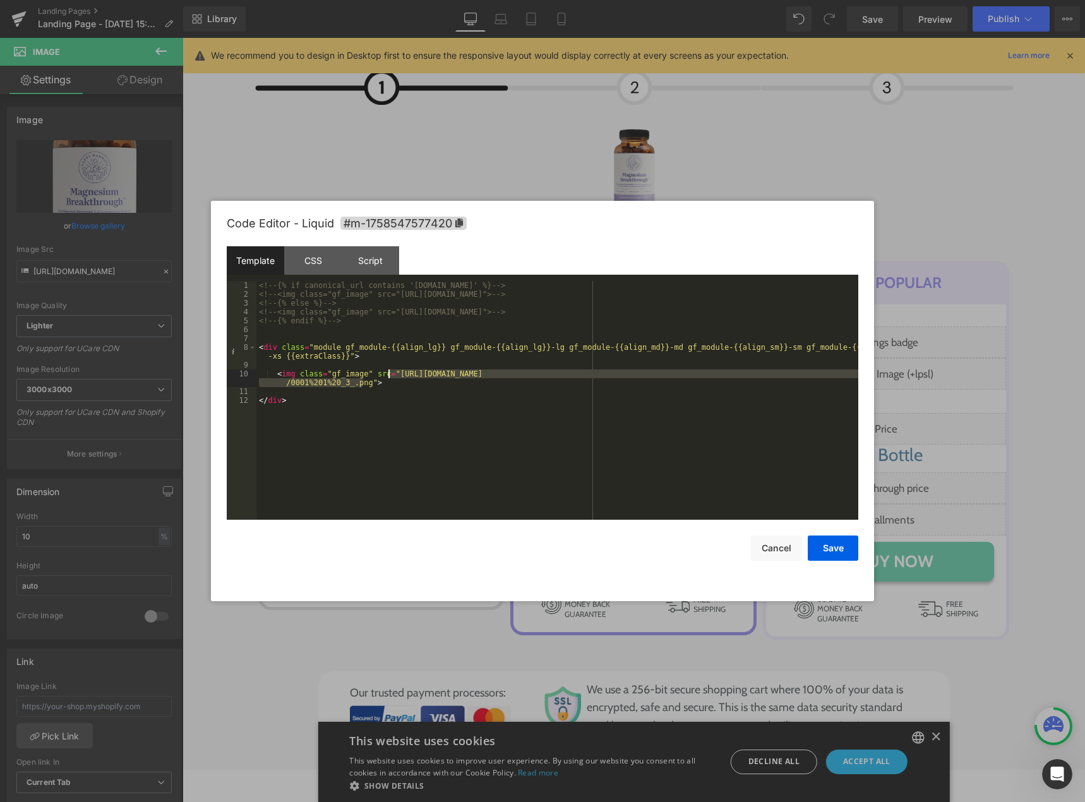
drag, startPoint x: 362, startPoint y: 384, endPoint x: 387, endPoint y: 372, distance: 27.7
click at [387, 372] on div "<!-- {% if canonical_url contains '[DOMAIN_NAME]' %} --> <!-- <img class="gf_im…" at bounding box center [557, 409] width 602 height 256
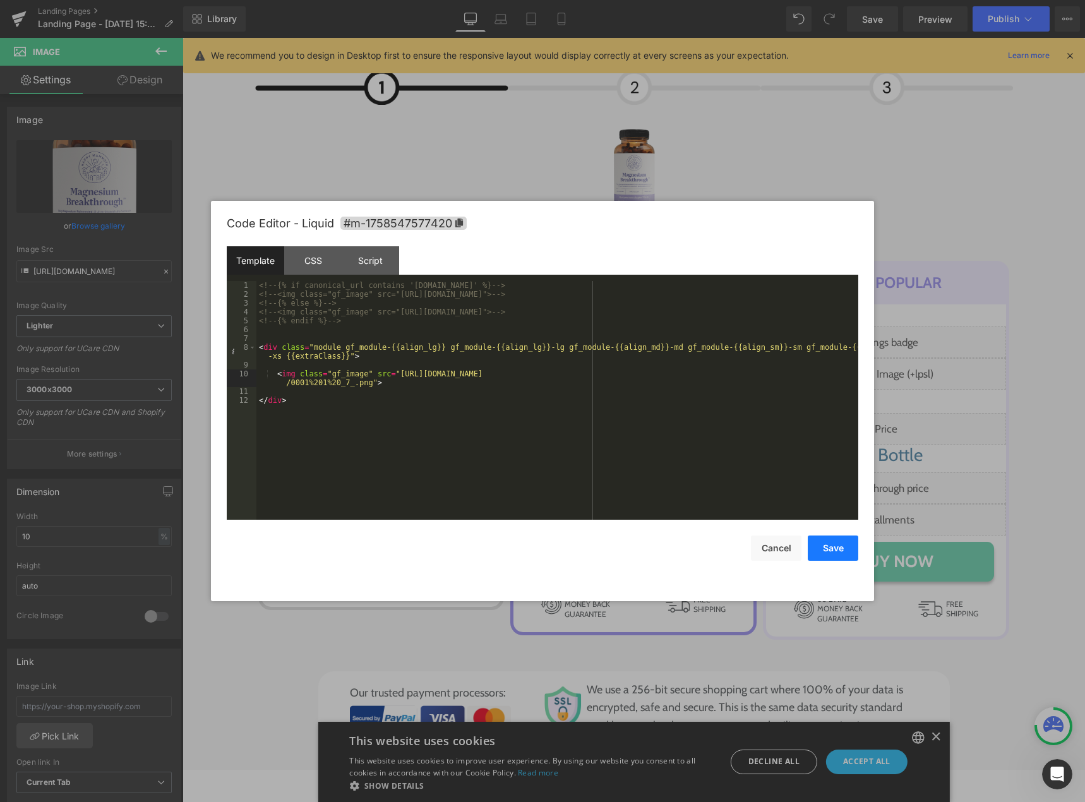
click at [834, 551] on button "Save" at bounding box center [832, 547] width 51 height 25
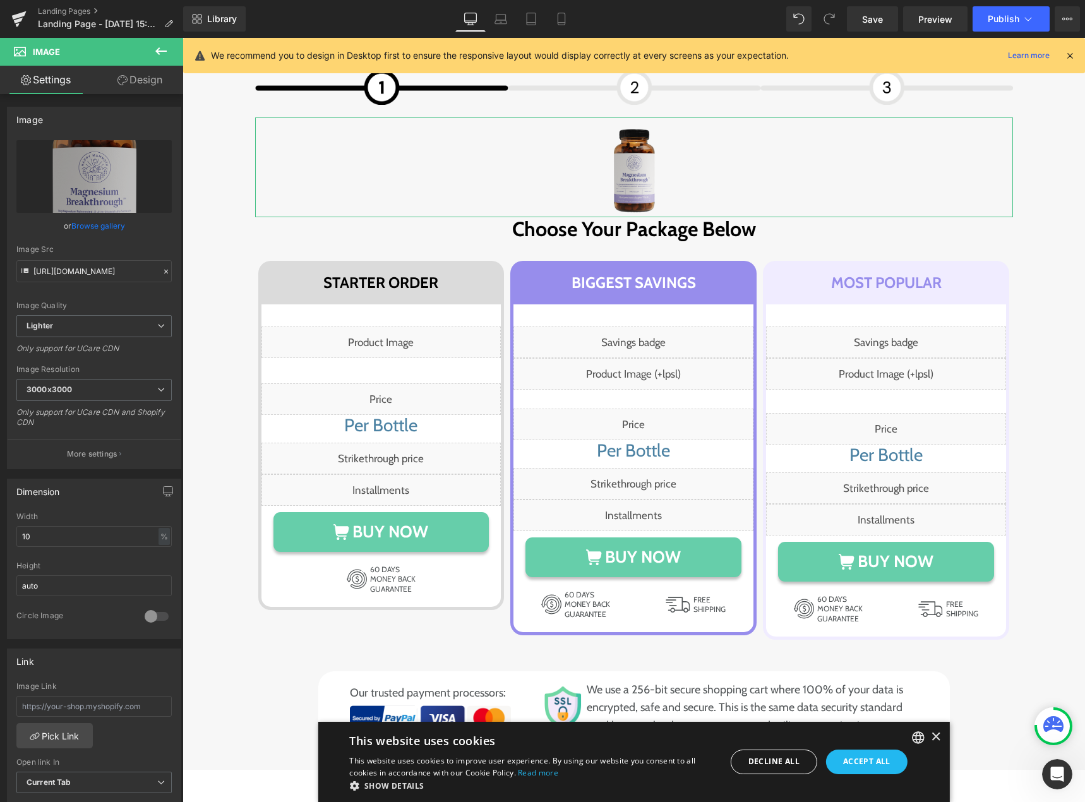
click at [102, 225] on link "Browse gallery" at bounding box center [98, 226] width 54 height 22
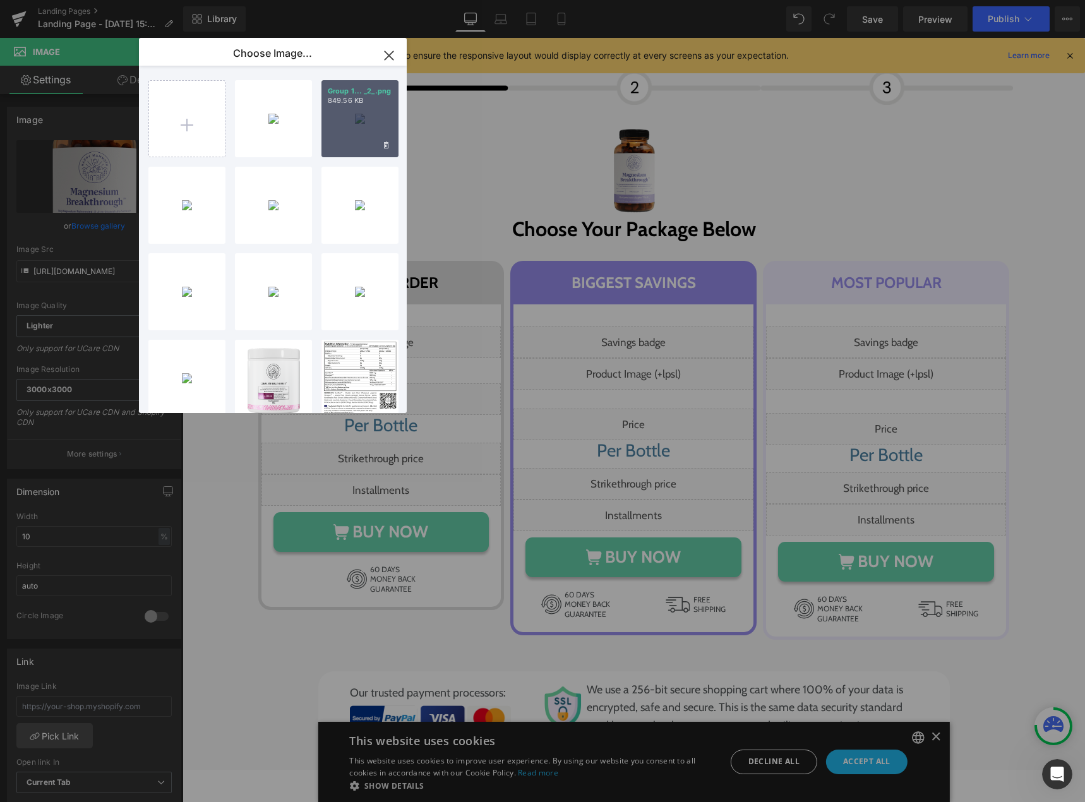
click at [351, 129] on div "Group 1... _2_.png 849.56 KB" at bounding box center [359, 118] width 77 height 77
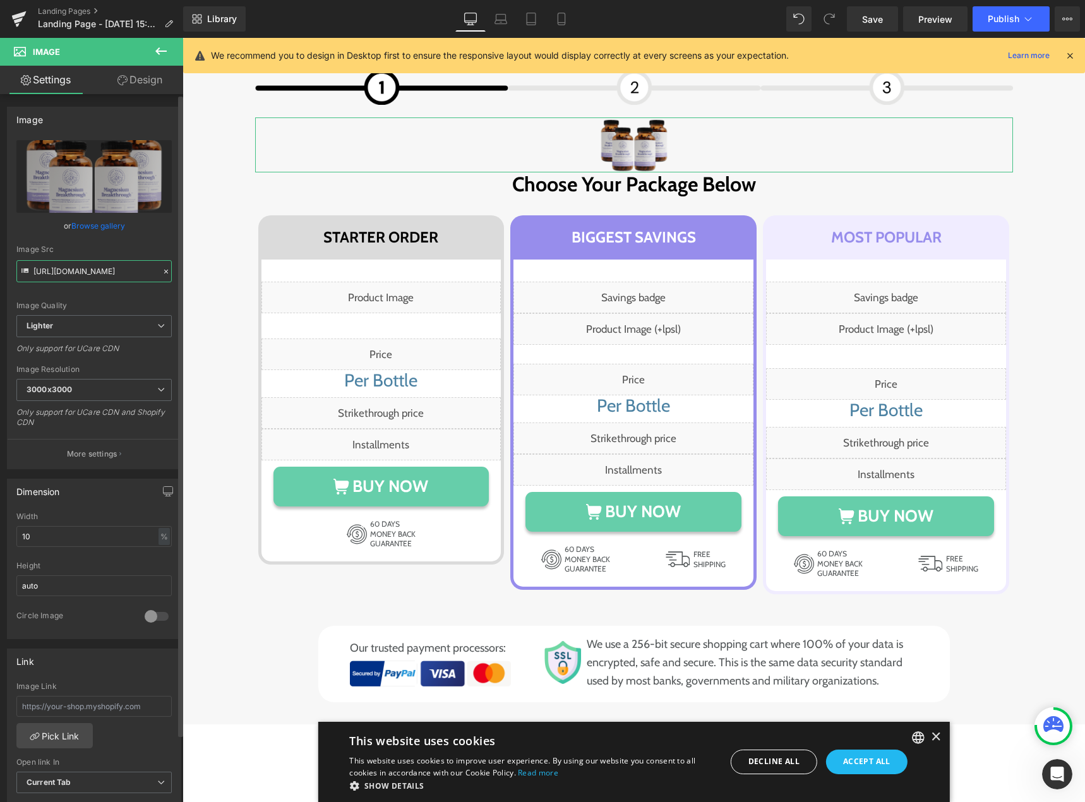
click at [100, 276] on input "[URL][DOMAIN_NAME]" at bounding box center [93, 271] width 155 height 22
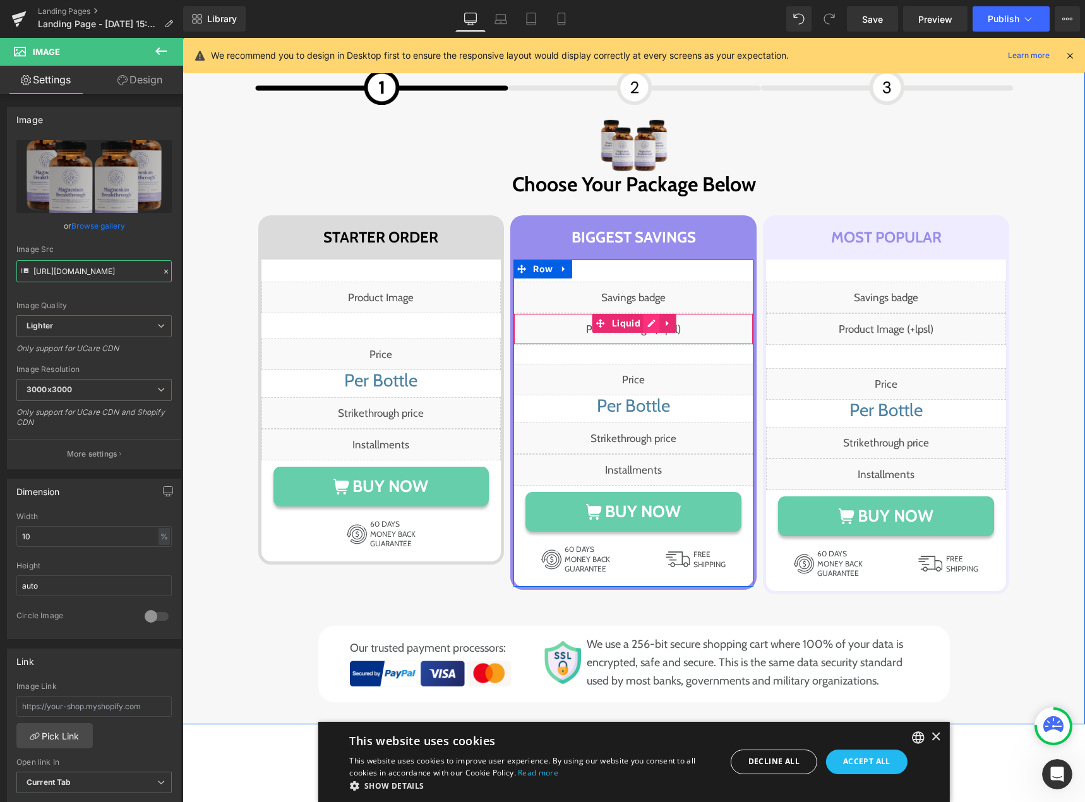
click at [645, 320] on div "Liquid" at bounding box center [633, 329] width 240 height 32
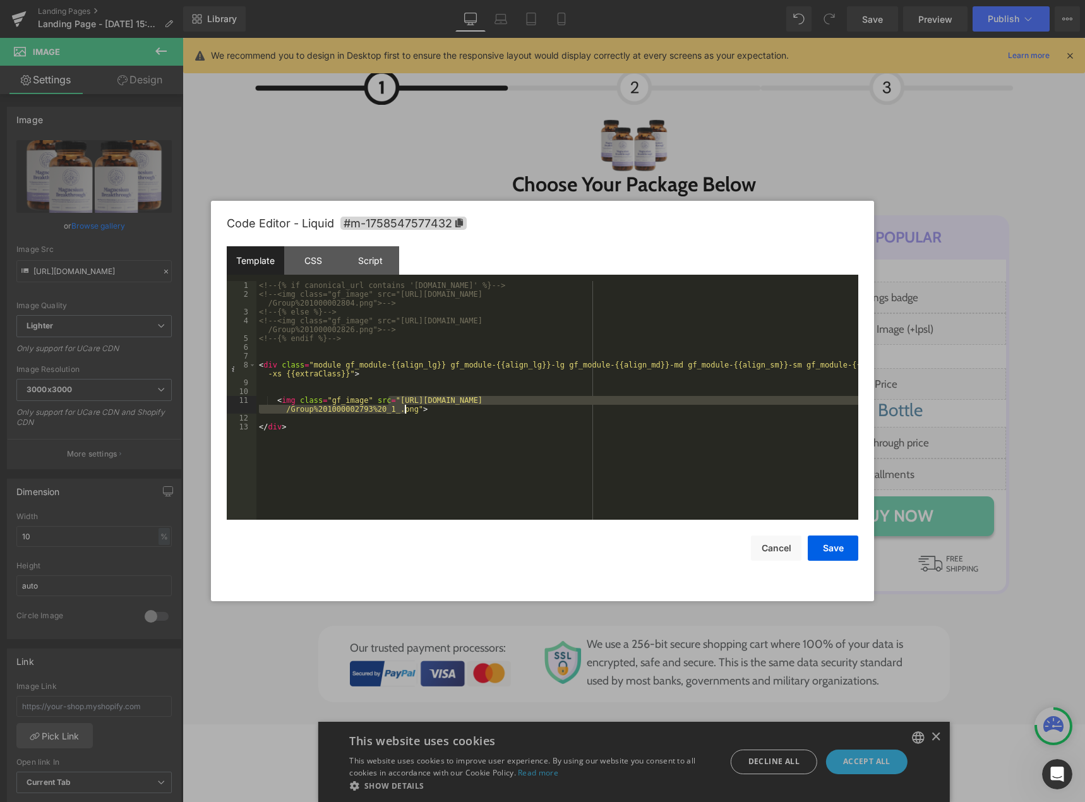
drag, startPoint x: 388, startPoint y: 398, endPoint x: 404, endPoint y: 407, distance: 18.3
click at [404, 407] on div "<!-- {% if canonical_url contains '[DOMAIN_NAME]' %} --> <!-- <img class="gf_im…" at bounding box center [557, 409] width 602 height 256
click at [826, 551] on button "Save" at bounding box center [832, 547] width 51 height 25
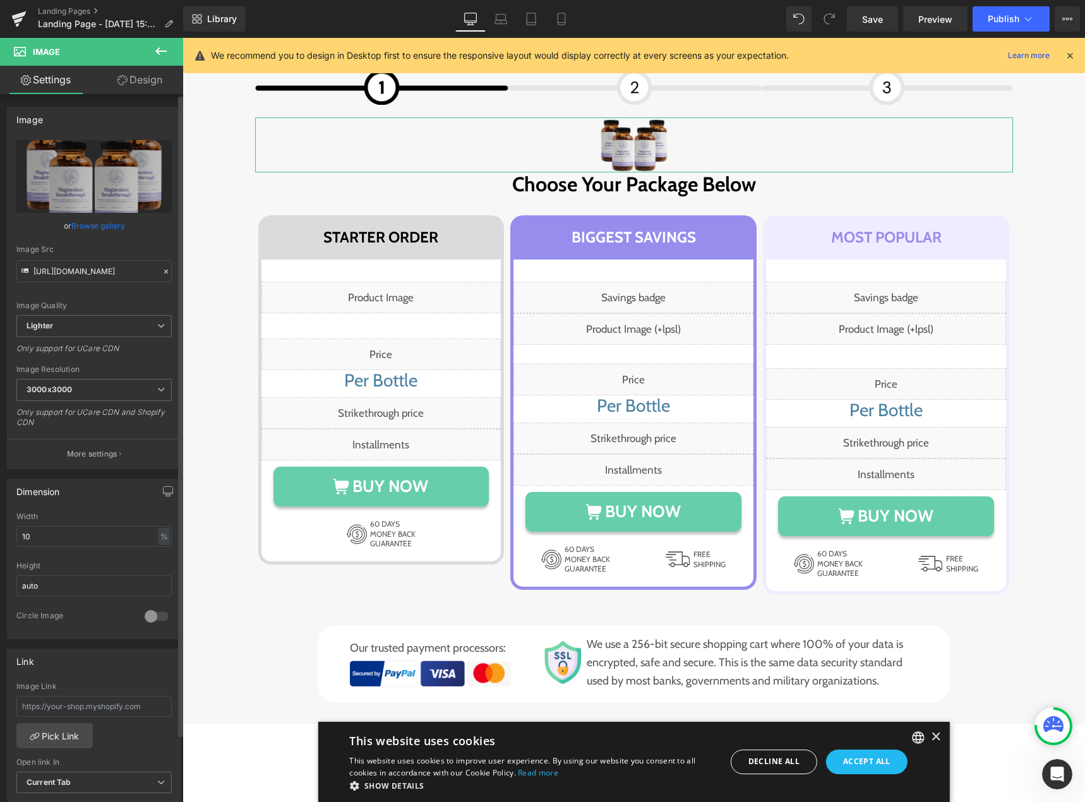
click at [88, 222] on link "Browse gallery" at bounding box center [98, 226] width 54 height 22
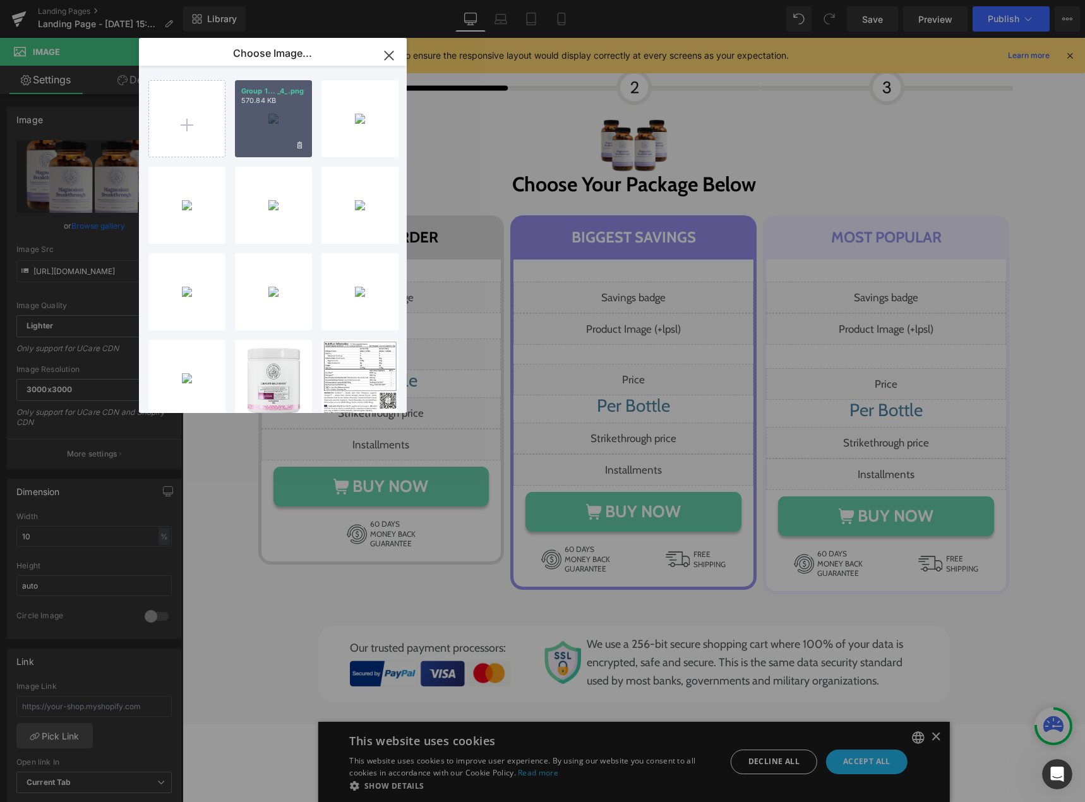
click at [265, 130] on div "Group 1... _4_.png 570.84 KB" at bounding box center [273, 118] width 77 height 77
type input "[URL][DOMAIN_NAME]"
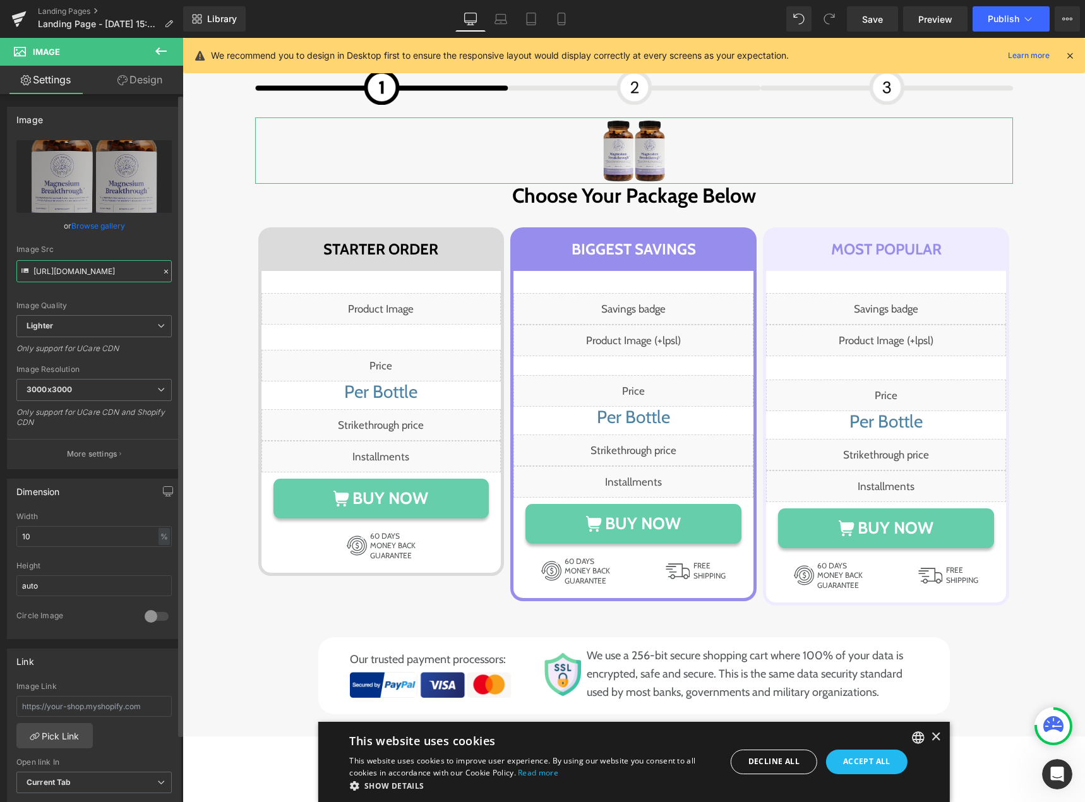
click at [100, 270] on input "[URL][DOMAIN_NAME]" at bounding box center [93, 271] width 155 height 22
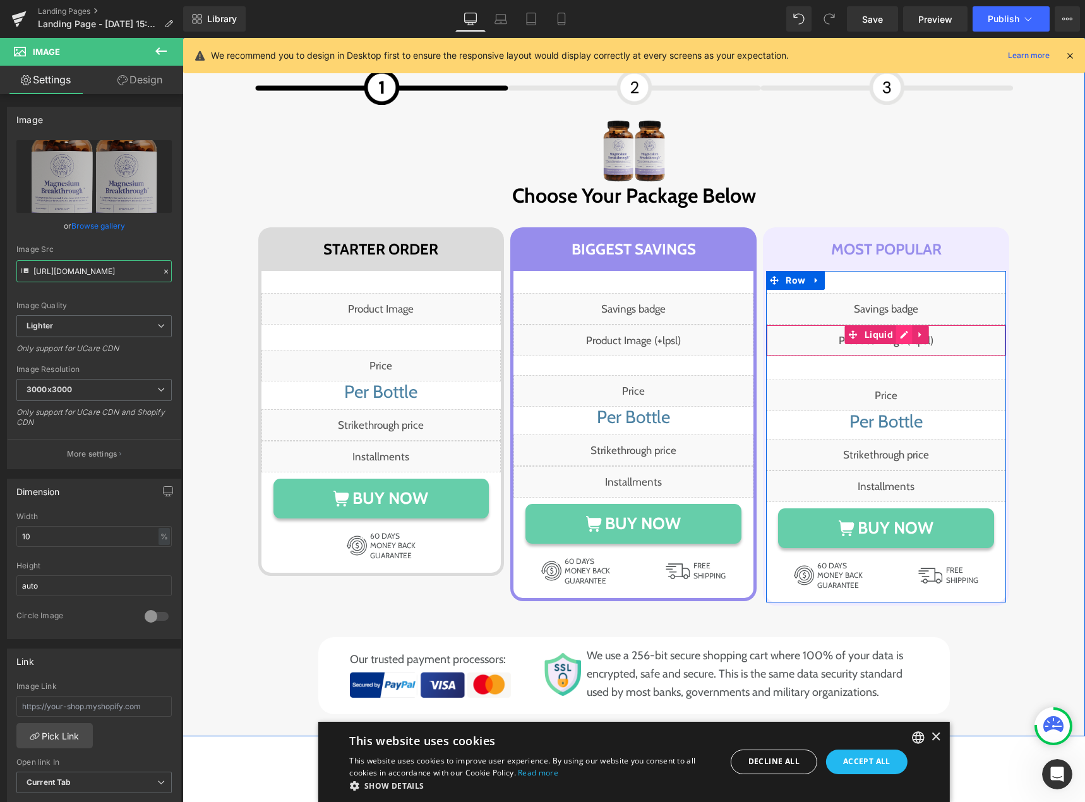
click at [896, 334] on div "Liquid" at bounding box center [886, 340] width 240 height 32
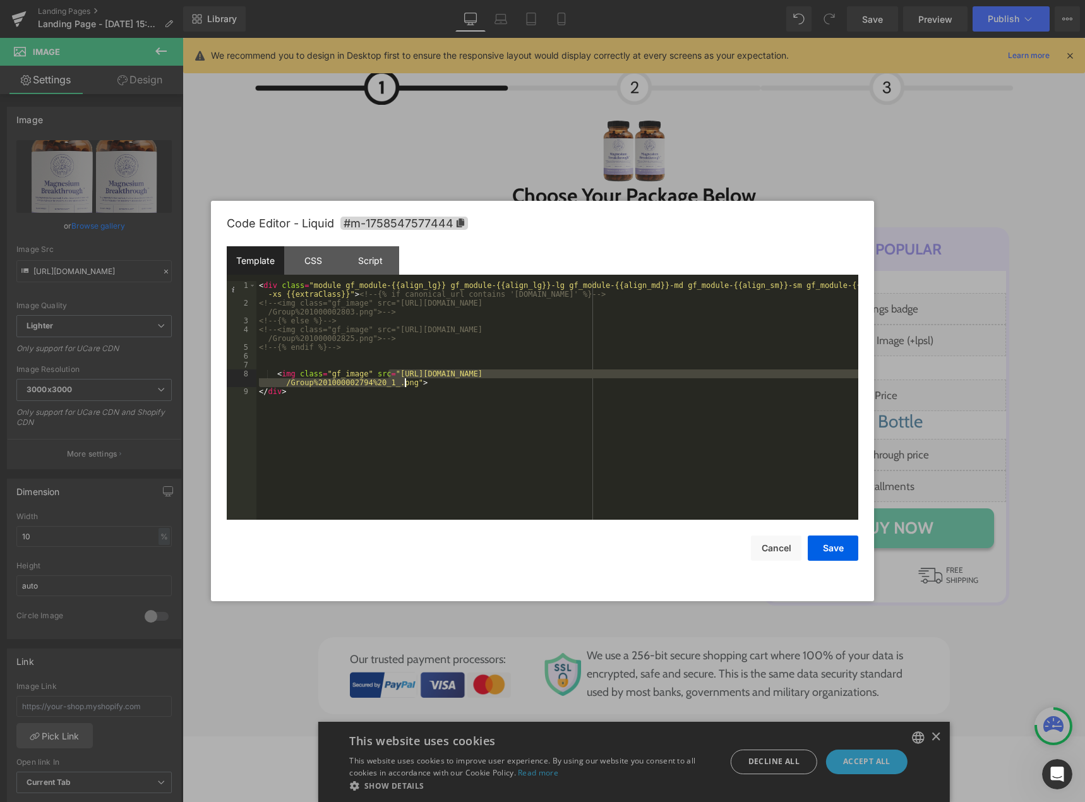
drag, startPoint x: 388, startPoint y: 374, endPoint x: 403, endPoint y: 382, distance: 17.2
click at [403, 382] on div "< div class = "module gf_module-{{align_lg}} gf_module-{{align_lg}}-lg gf_modul…" at bounding box center [557, 413] width 602 height 265
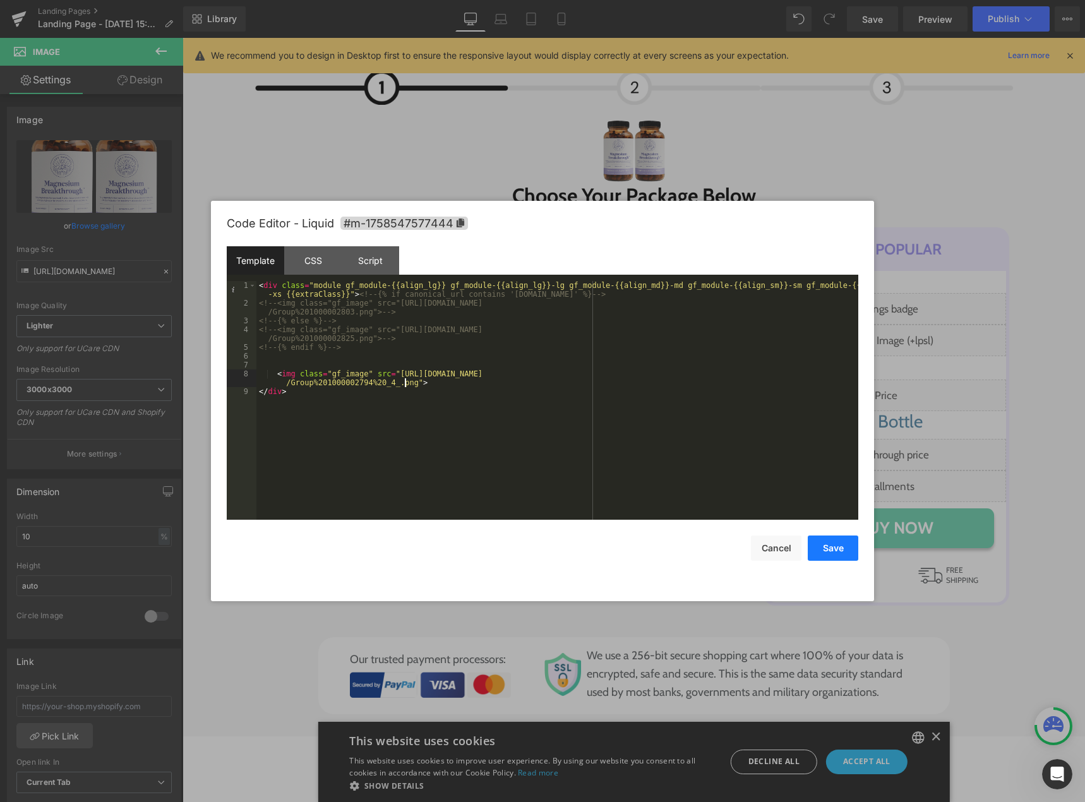
click at [833, 553] on button "Save" at bounding box center [832, 547] width 51 height 25
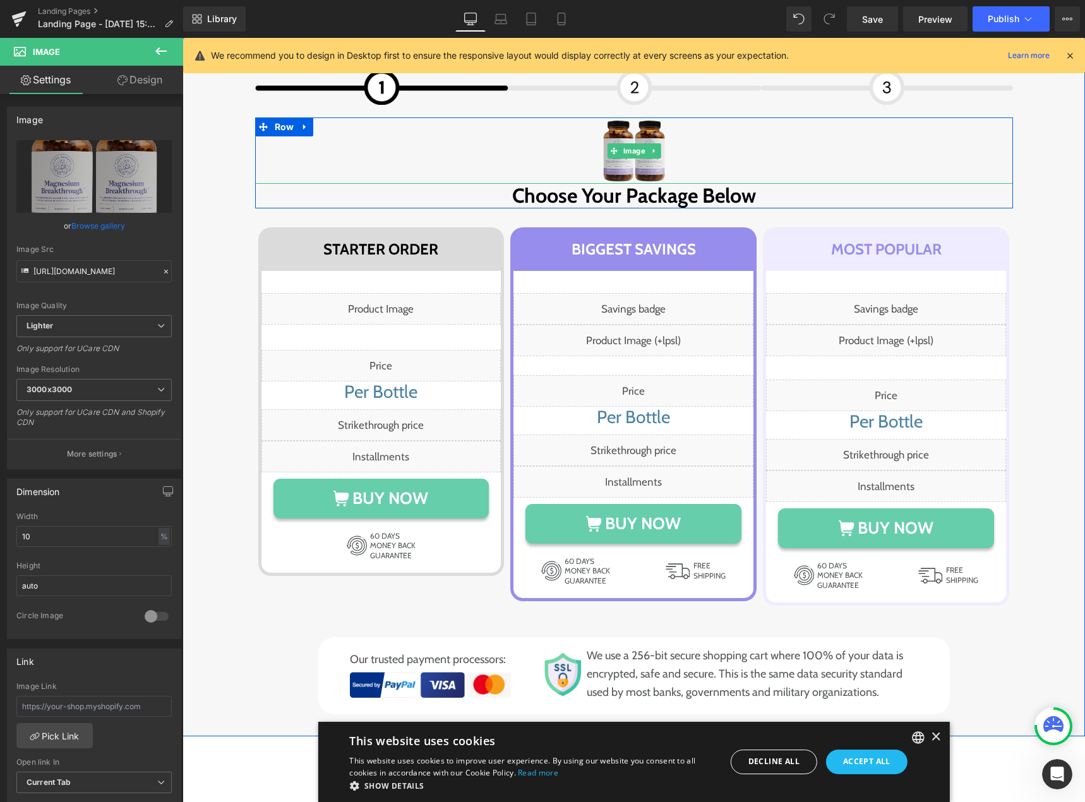
click at [652, 149] on icon at bounding box center [653, 150] width 2 height 4
click at [657, 150] on icon at bounding box center [660, 150] width 7 height 7
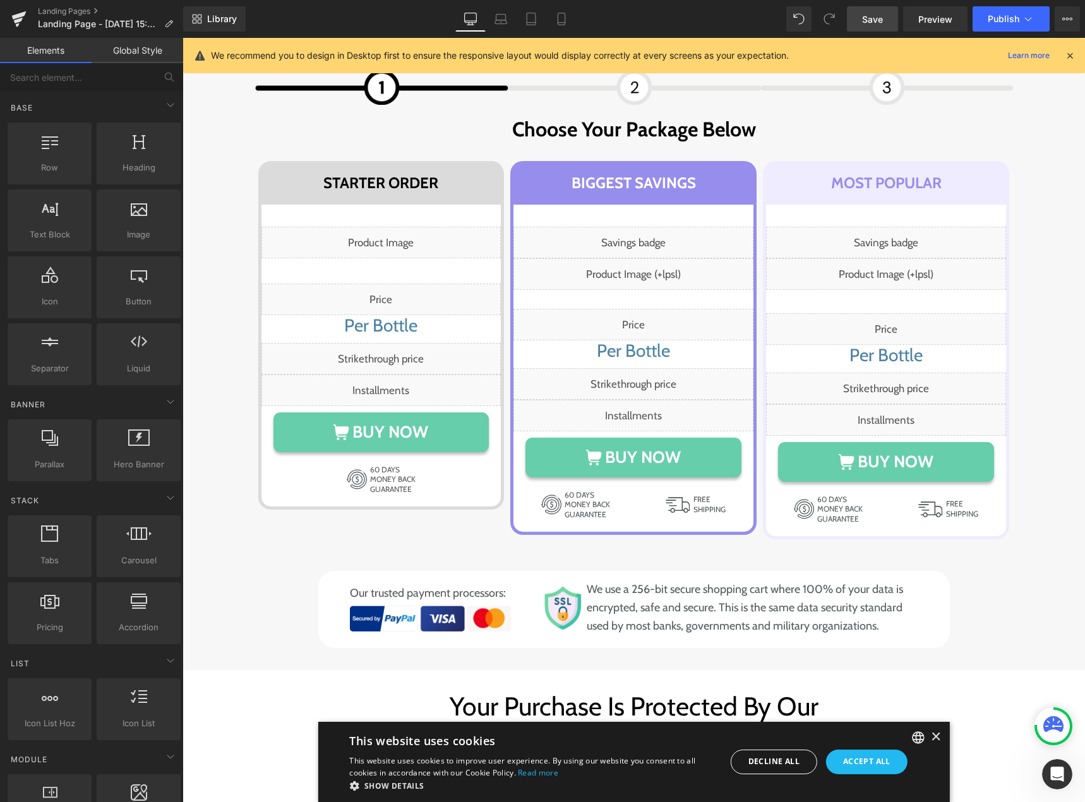
drag, startPoint x: 876, startPoint y: 17, endPoint x: 901, endPoint y: 136, distance: 122.0
click at [876, 17] on span "Save" at bounding box center [872, 19] width 21 height 13
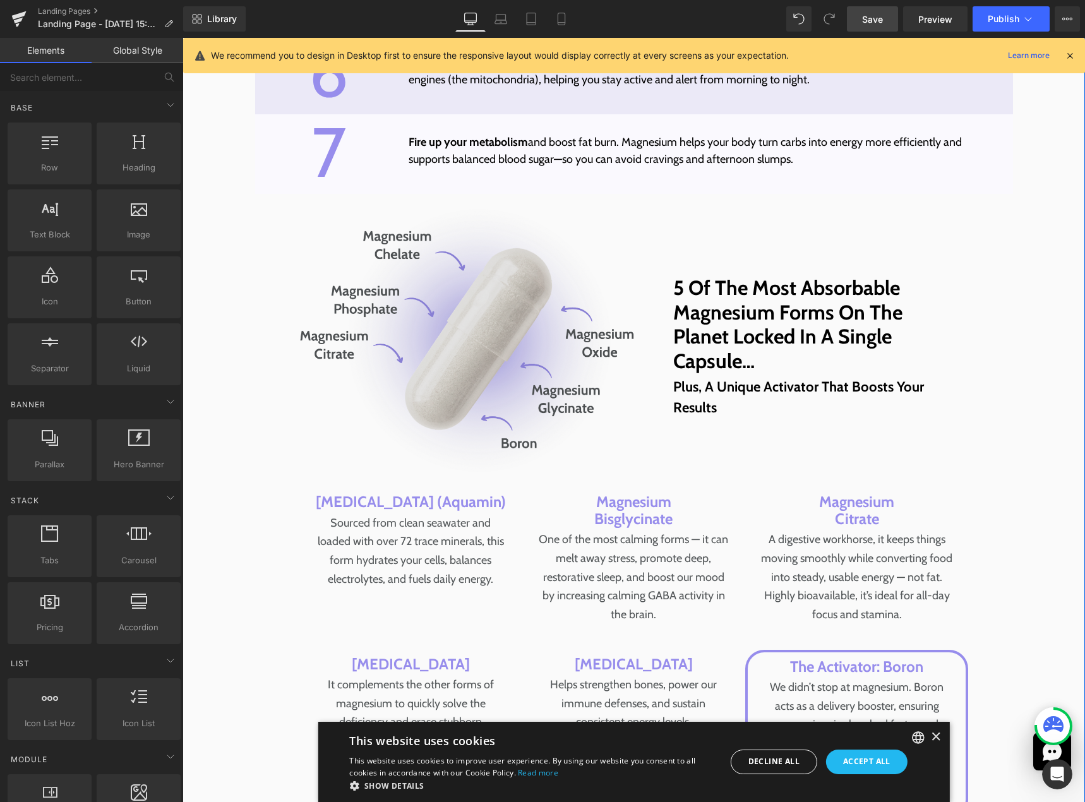
scroll to position [4847, 0]
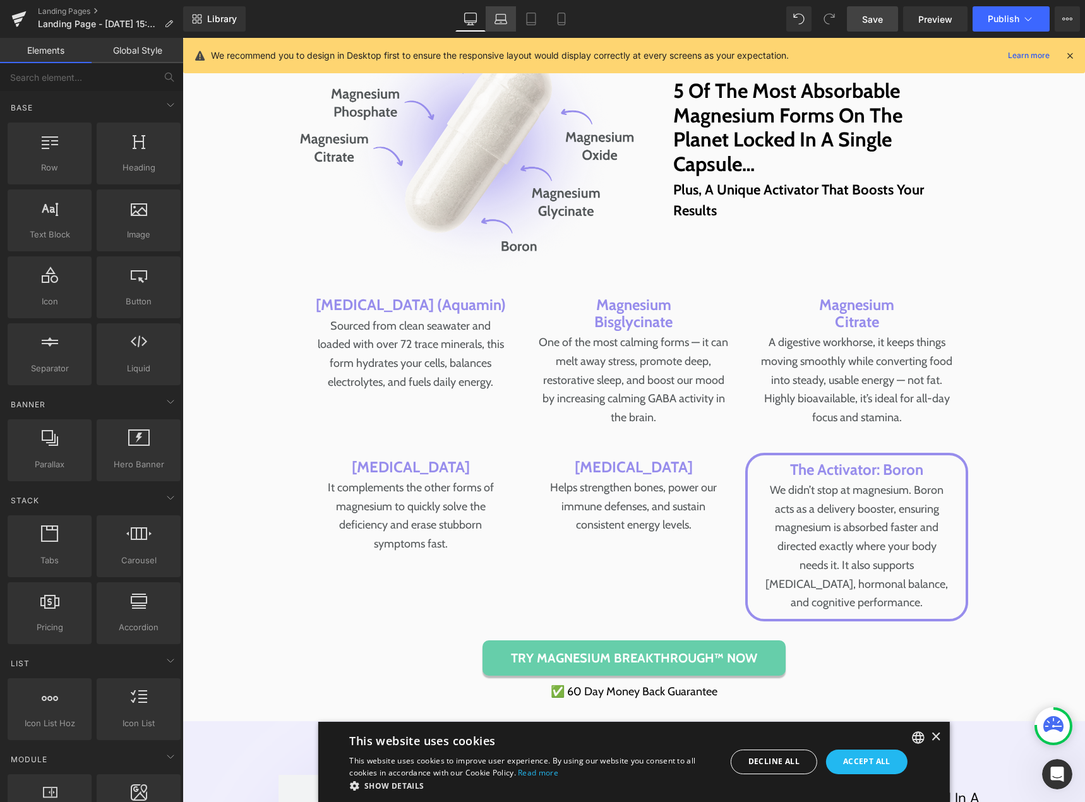
drag, startPoint x: 487, startPoint y: 18, endPoint x: 494, endPoint y: 22, distance: 7.4
click at [488, 18] on link "Laptop" at bounding box center [500, 18] width 30 height 25
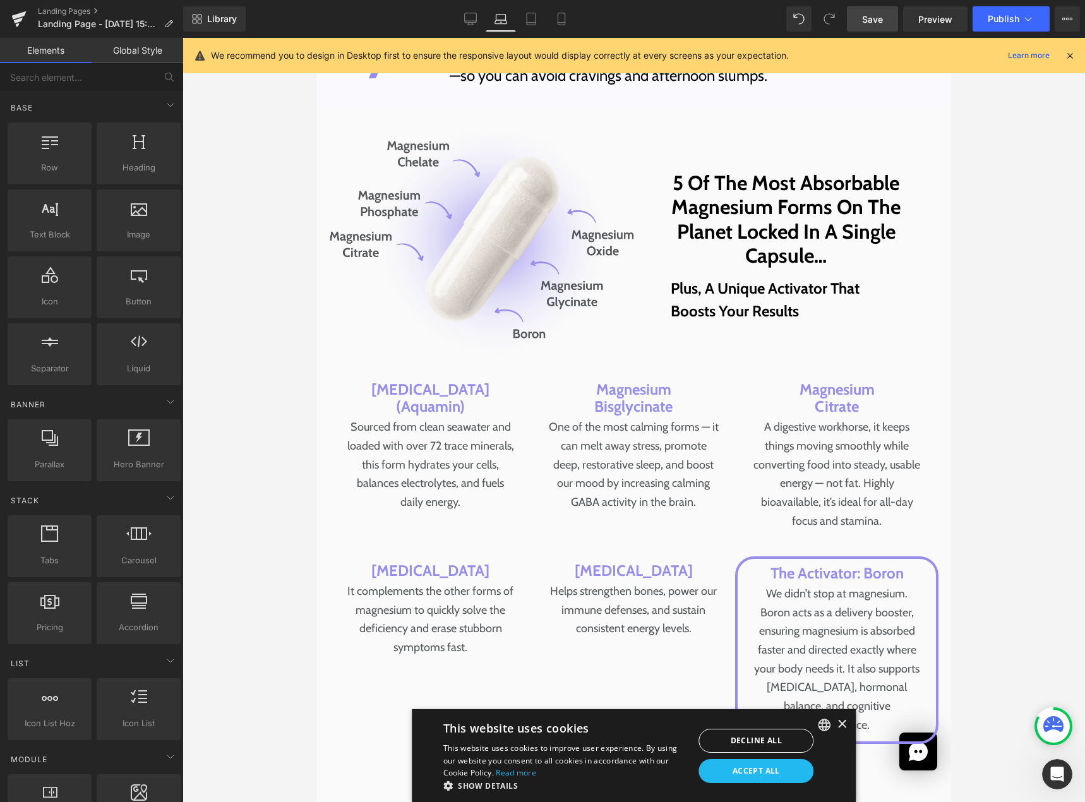
scroll to position [4774, 0]
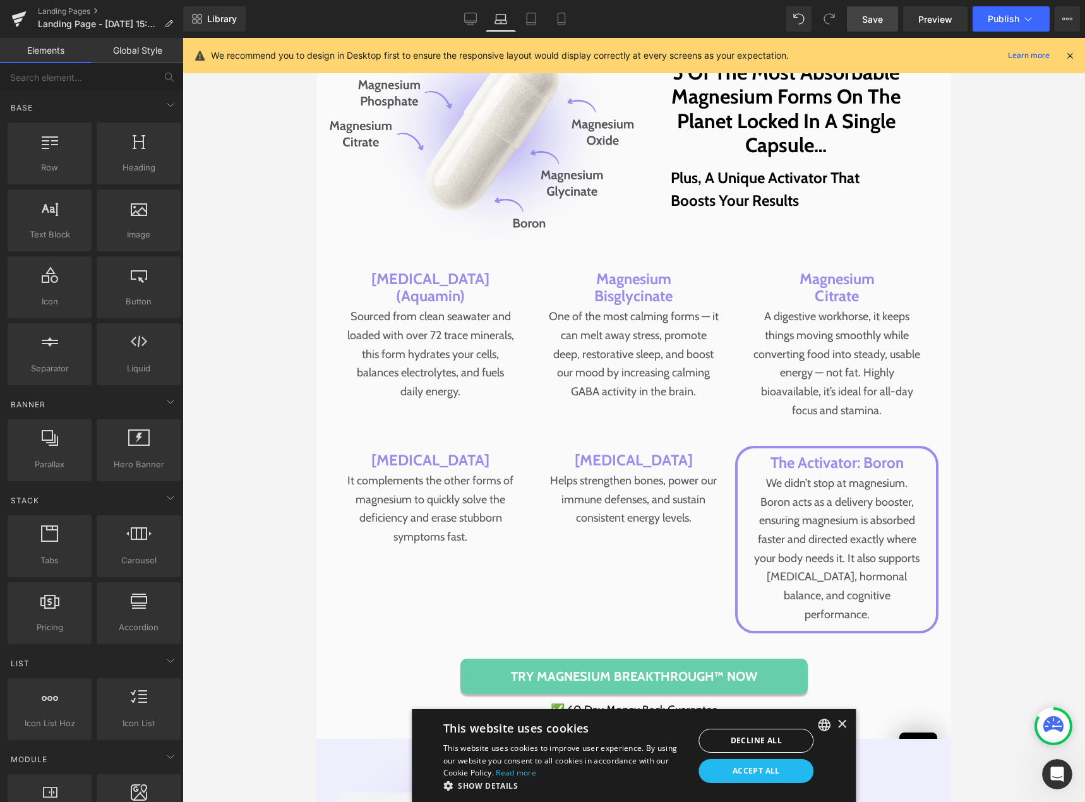
drag, startPoint x: 944, startPoint y: 598, endPoint x: 1280, endPoint y: 375, distance: 403.4
click at [535, 17] on icon at bounding box center [531, 19] width 13 height 13
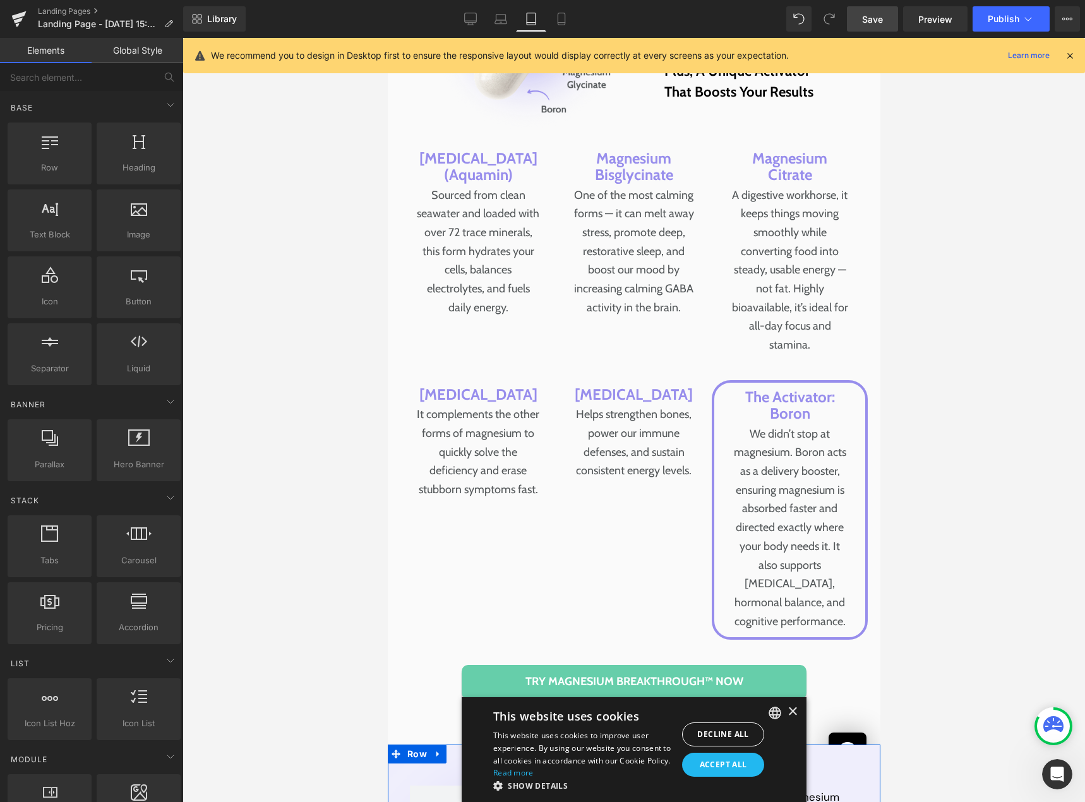
scroll to position [5736, 0]
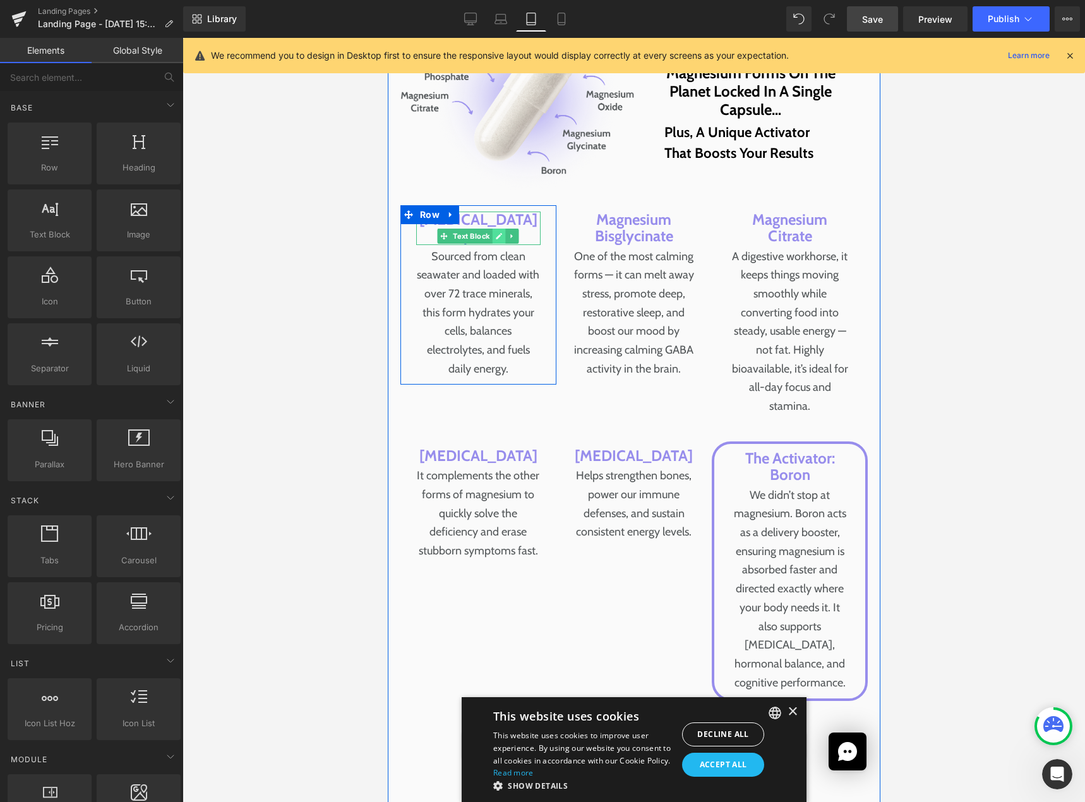
click at [492, 229] on link at bounding box center [498, 236] width 13 height 15
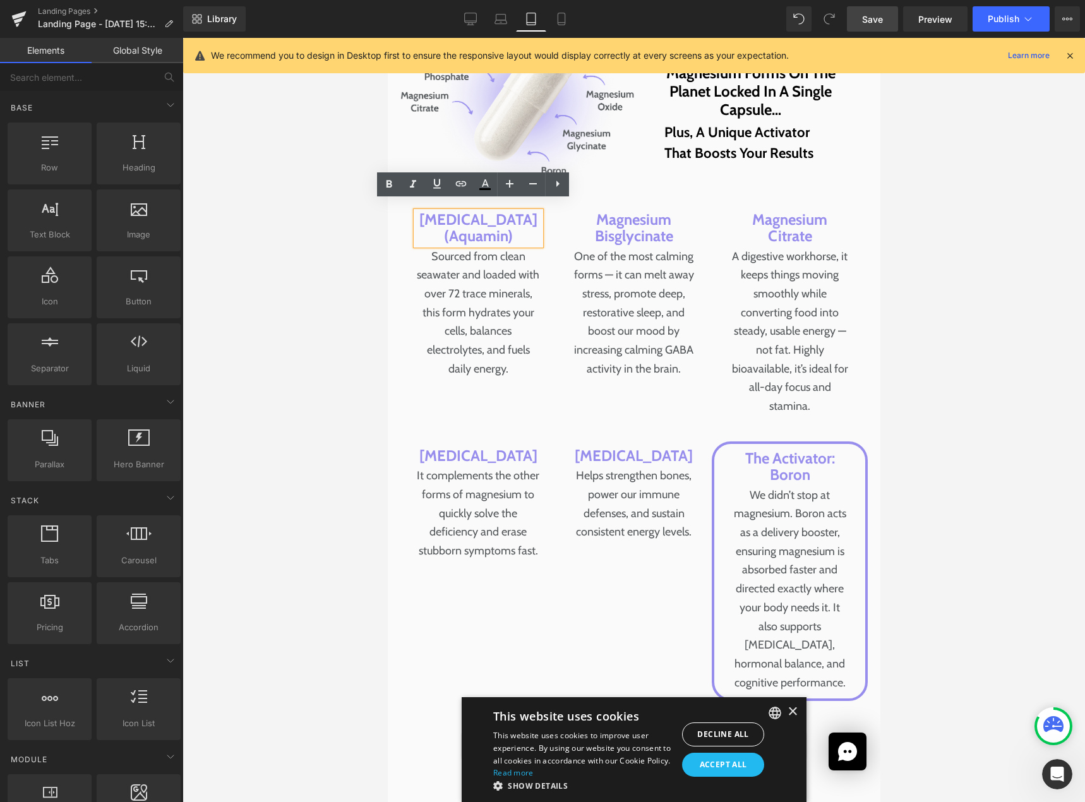
click at [437, 238] on p "[MEDICAL_DATA] (Aquamin)" at bounding box center [477, 227] width 124 height 33
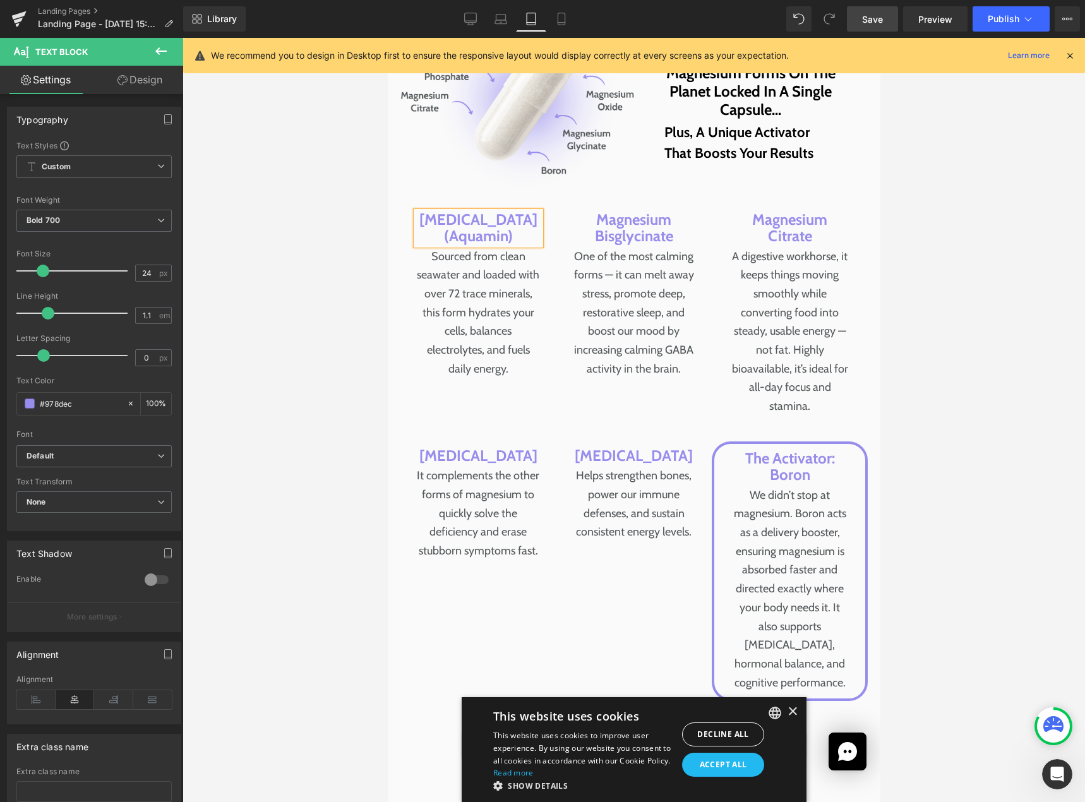
click at [436, 228] on p "[MEDICAL_DATA] (Aquamin)" at bounding box center [477, 227] width 124 height 33
click at [475, 20] on icon at bounding box center [470, 19] width 13 height 13
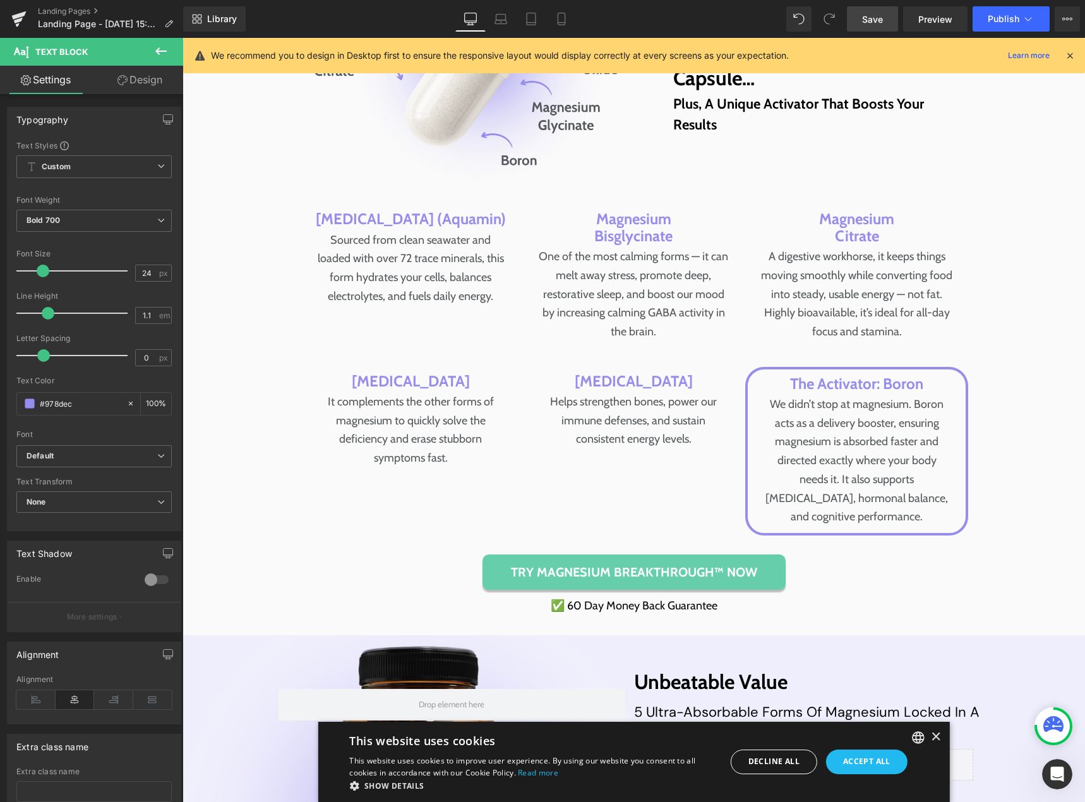
scroll to position [4954, 0]
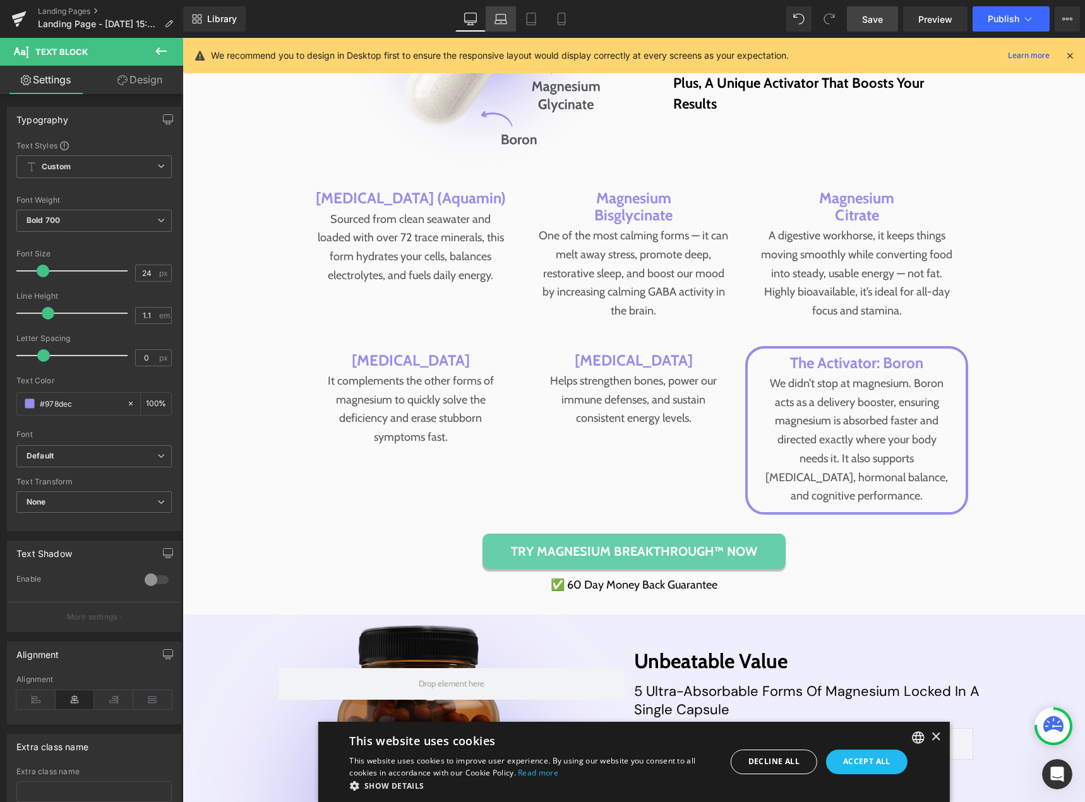
click at [504, 15] on icon at bounding box center [500, 18] width 9 height 6
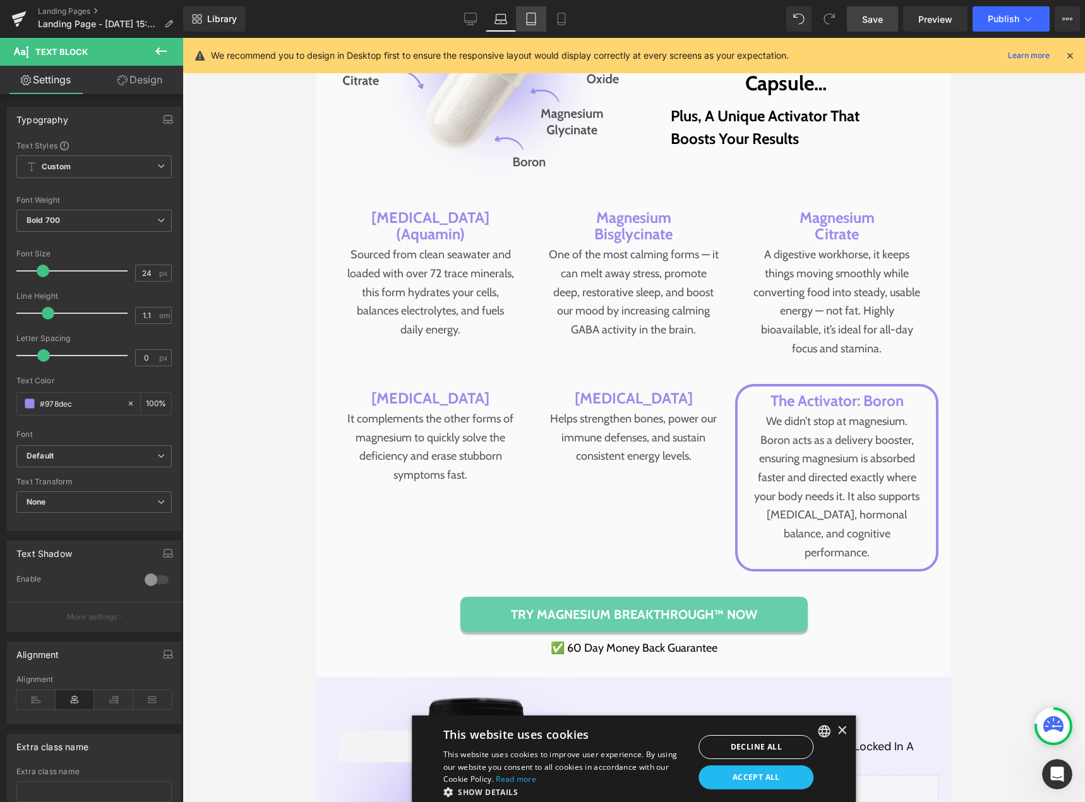
scroll to position [4923, 0]
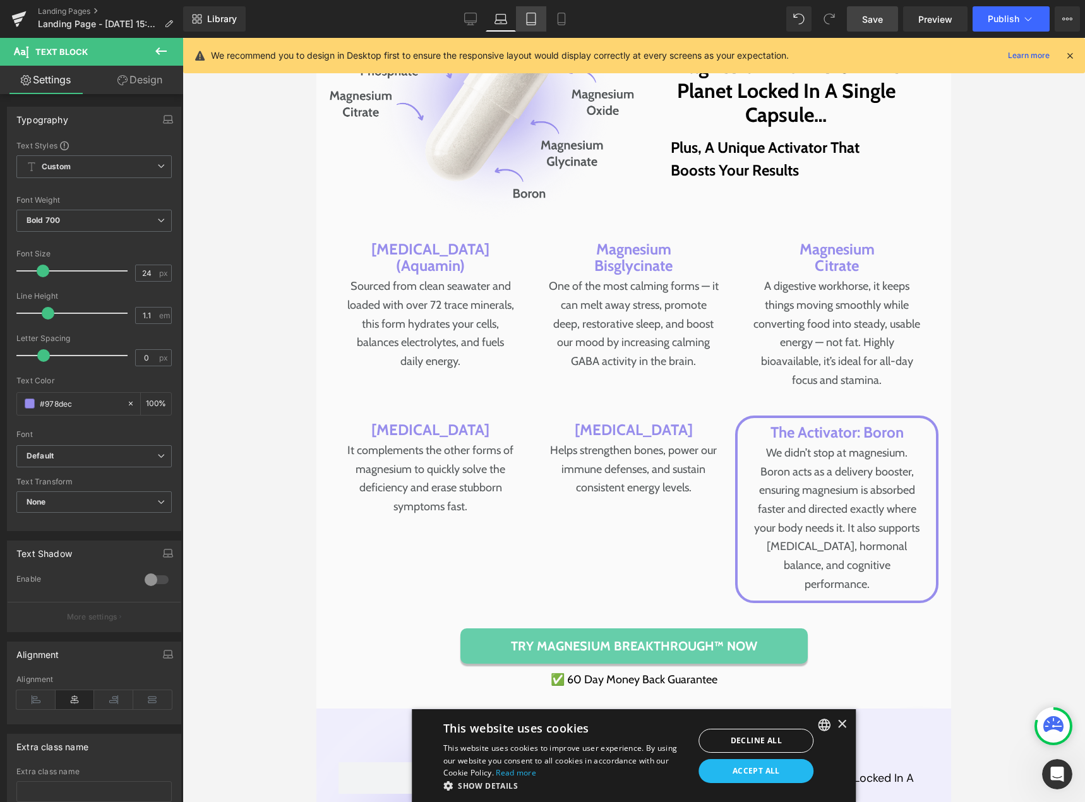
click at [526, 20] on icon at bounding box center [531, 19] width 13 height 13
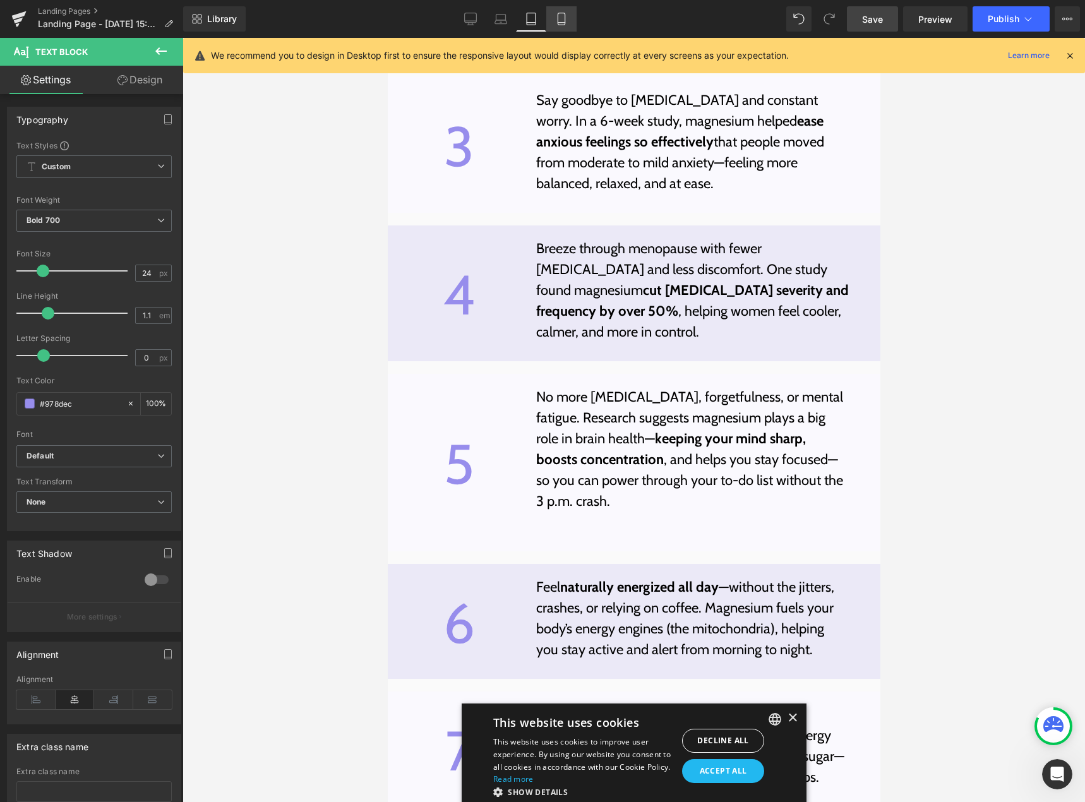
scroll to position [5737, 0]
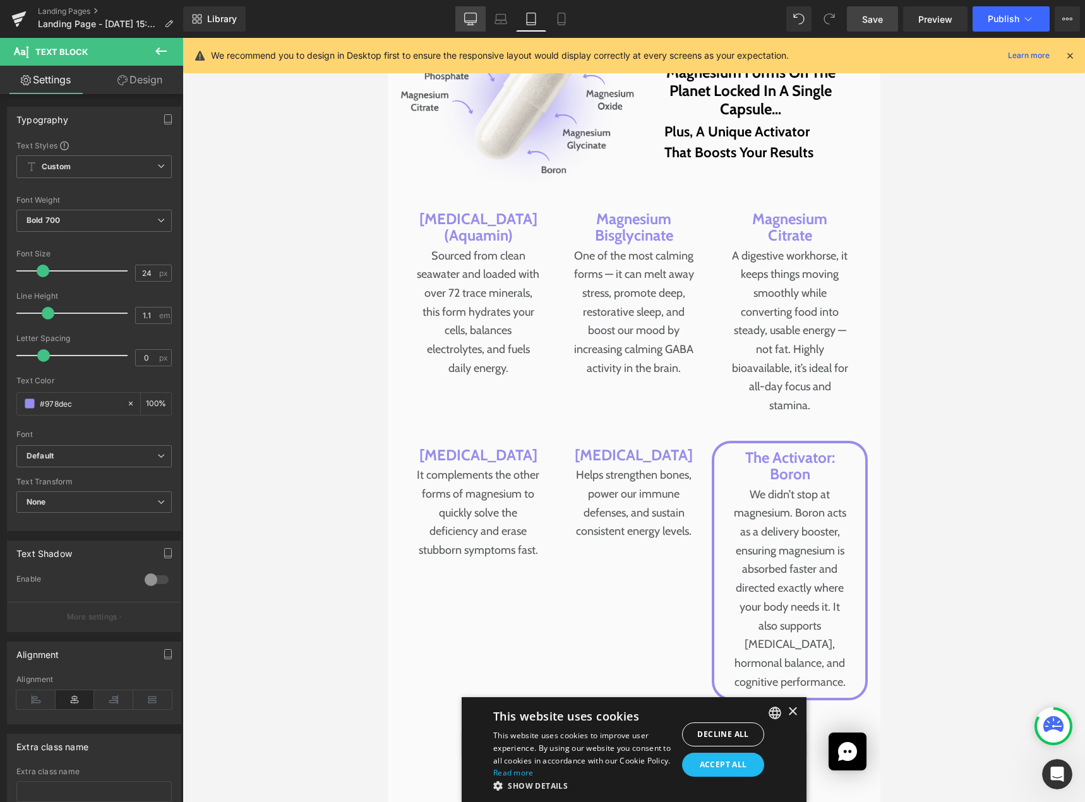
click at [471, 18] on icon at bounding box center [470, 19] width 13 height 13
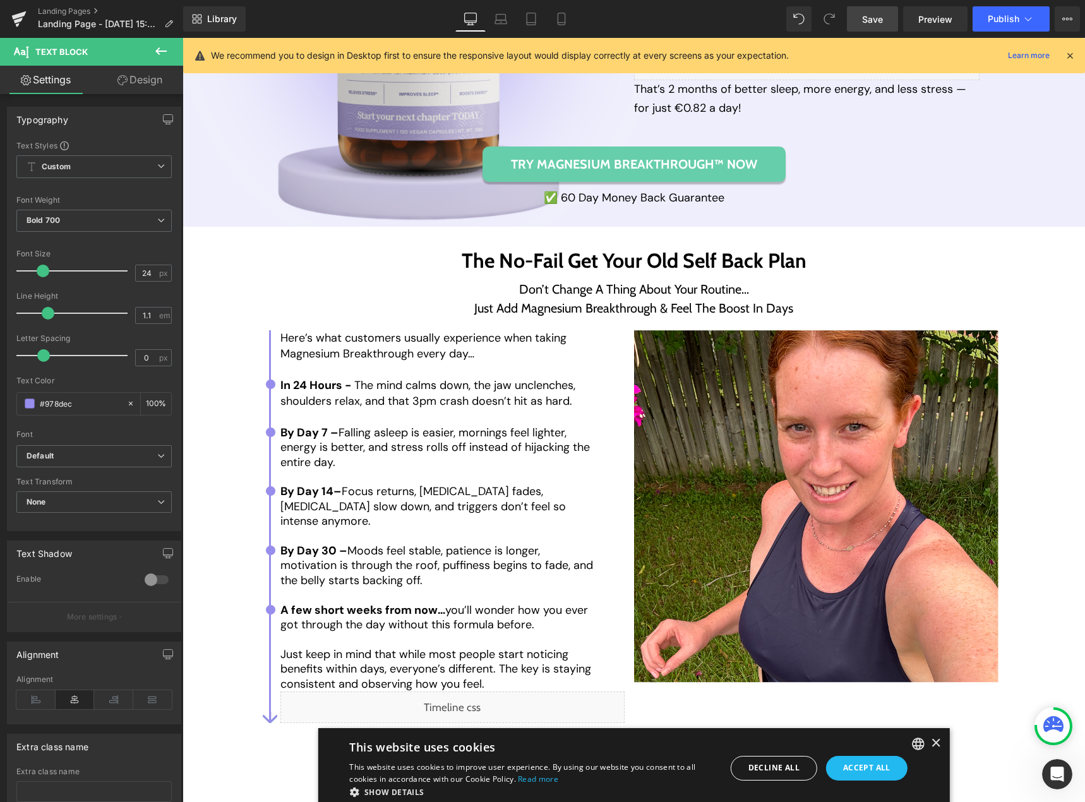
type input "100"
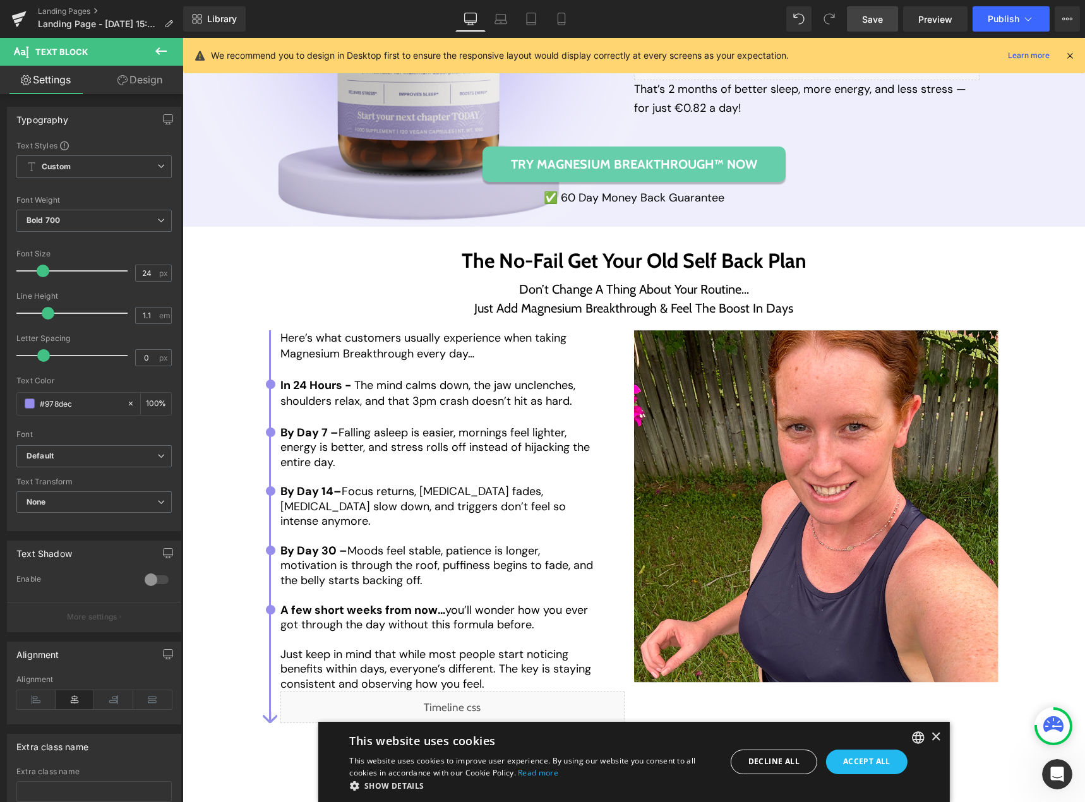
scroll to position [4955, 0]
